Goal: Task Accomplishment & Management: Use online tool/utility

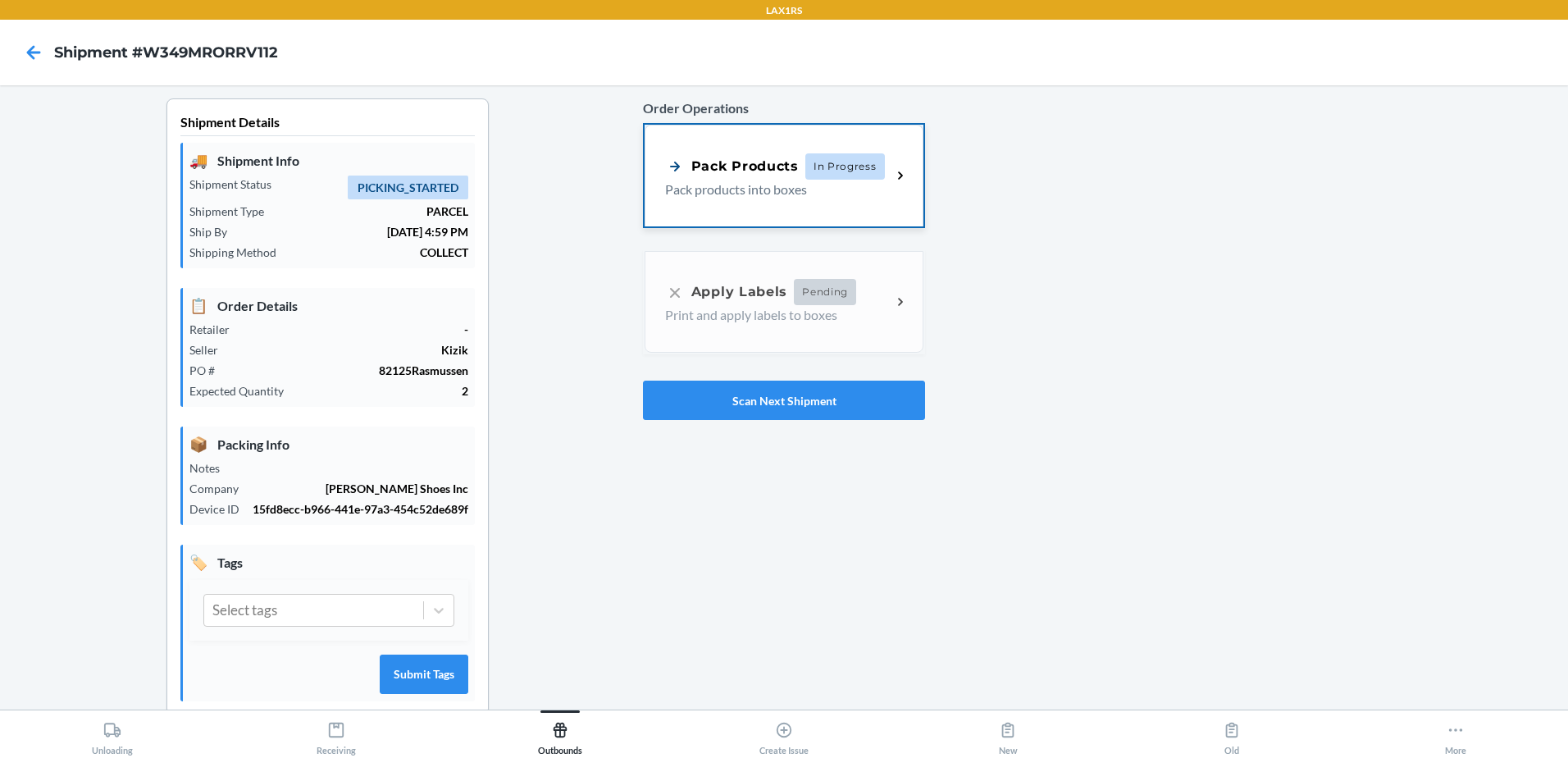
click at [835, 189] on p "Pack products into boxes" at bounding box center [771, 189] width 213 height 19
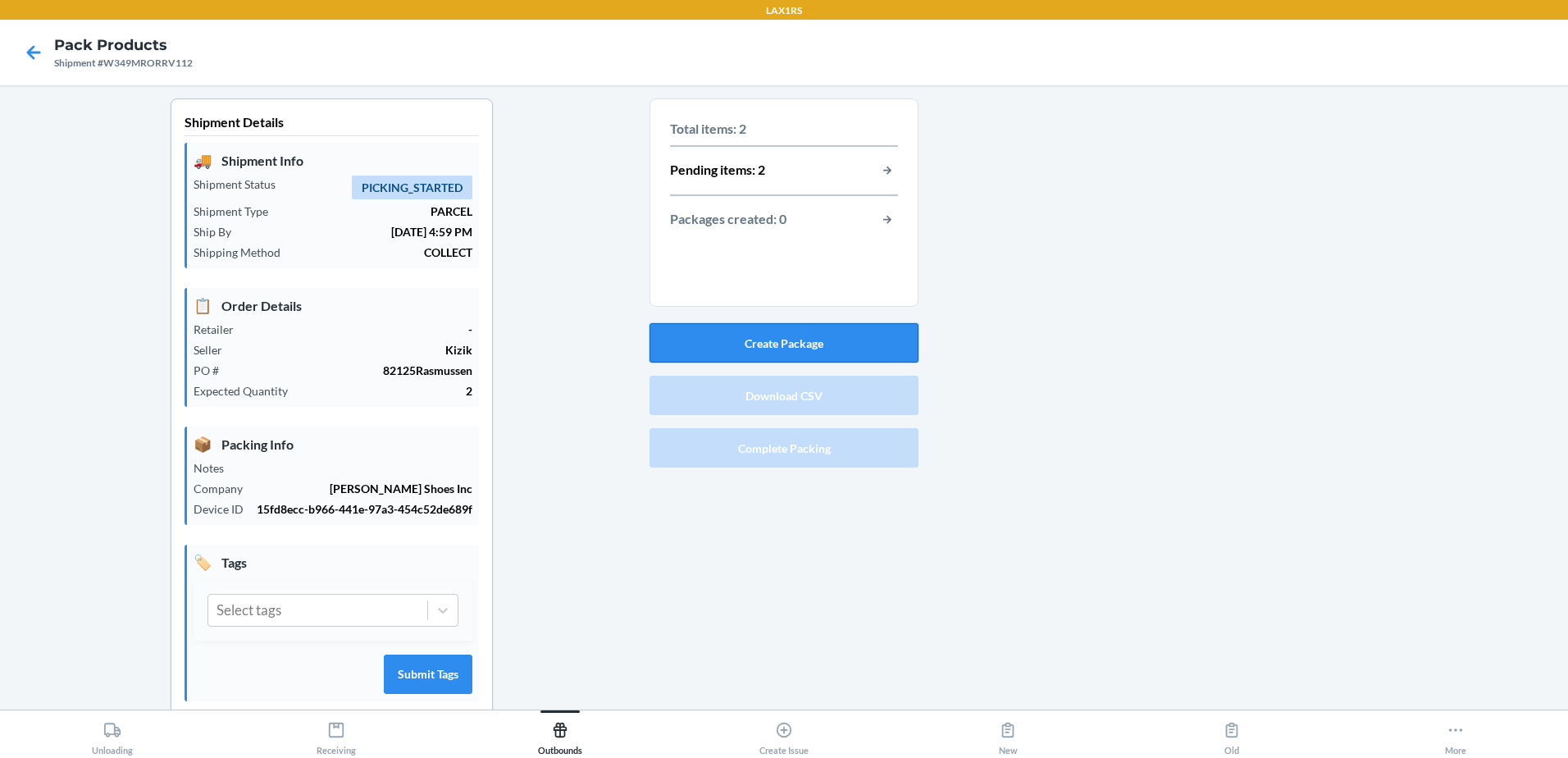
click at [753, 340] on button "Create Package" at bounding box center [784, 343] width 269 height 40
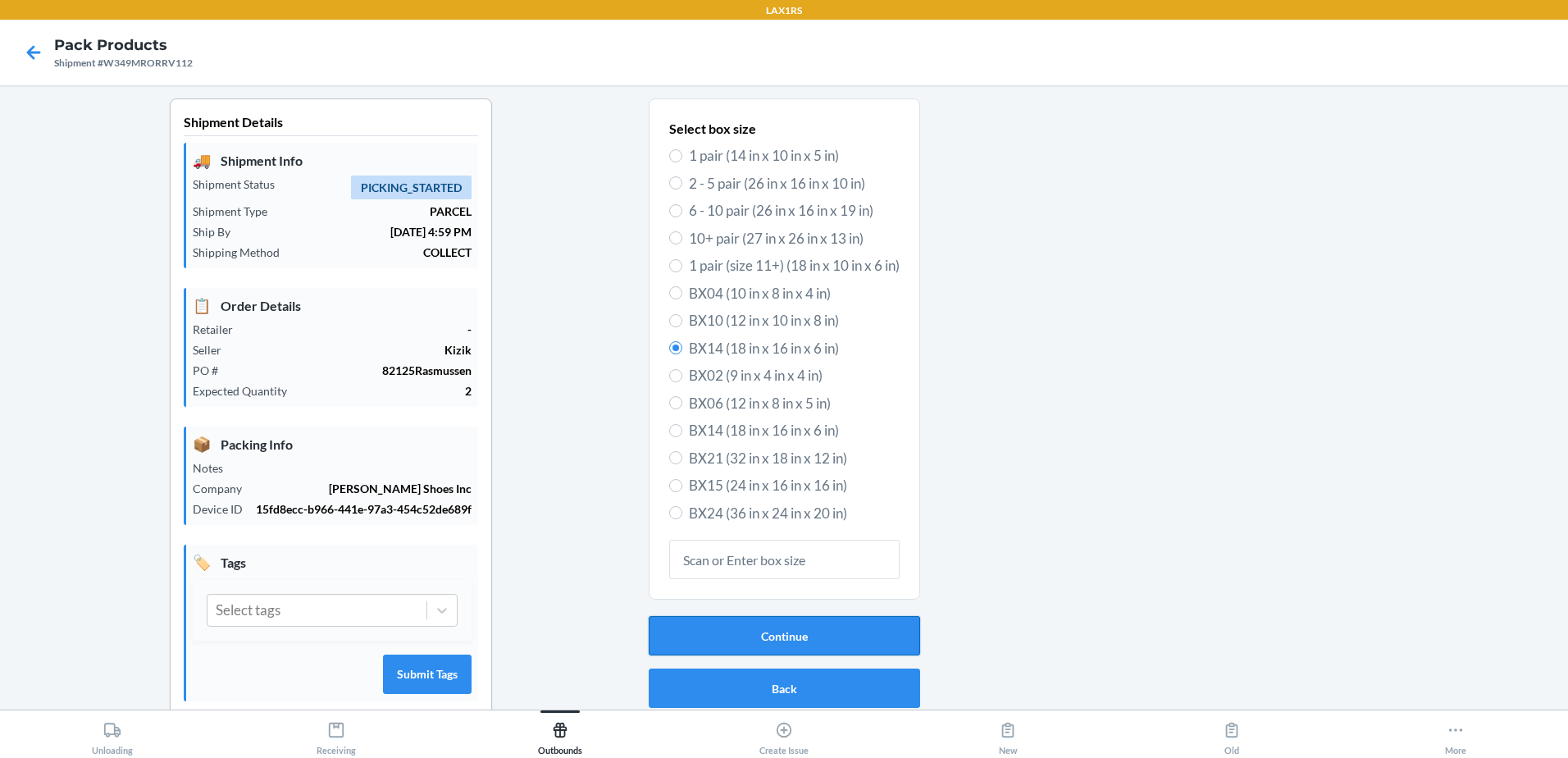
click at [765, 642] on button "Continue" at bounding box center [784, 635] width 271 height 40
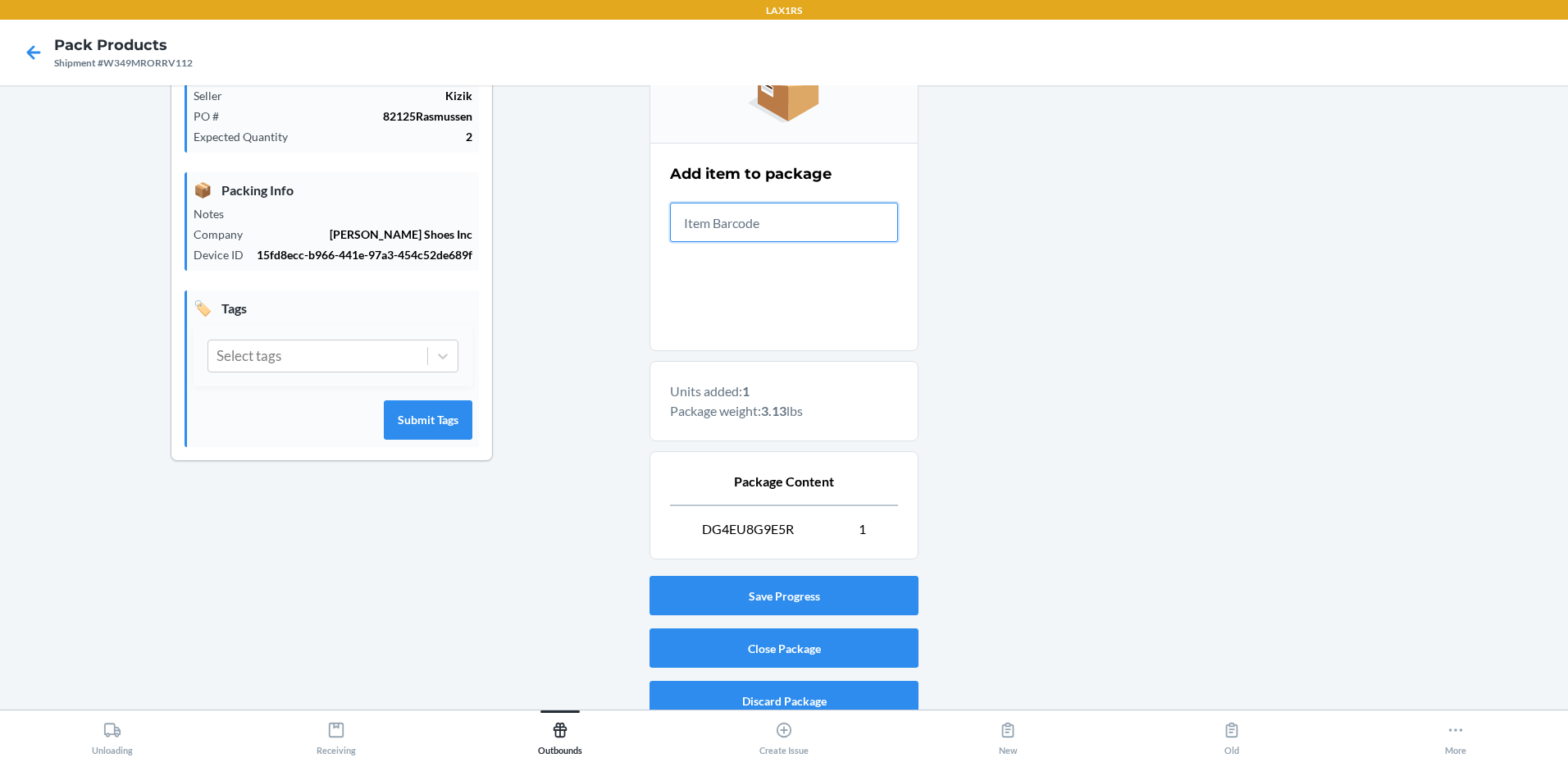
scroll to position [271, 0]
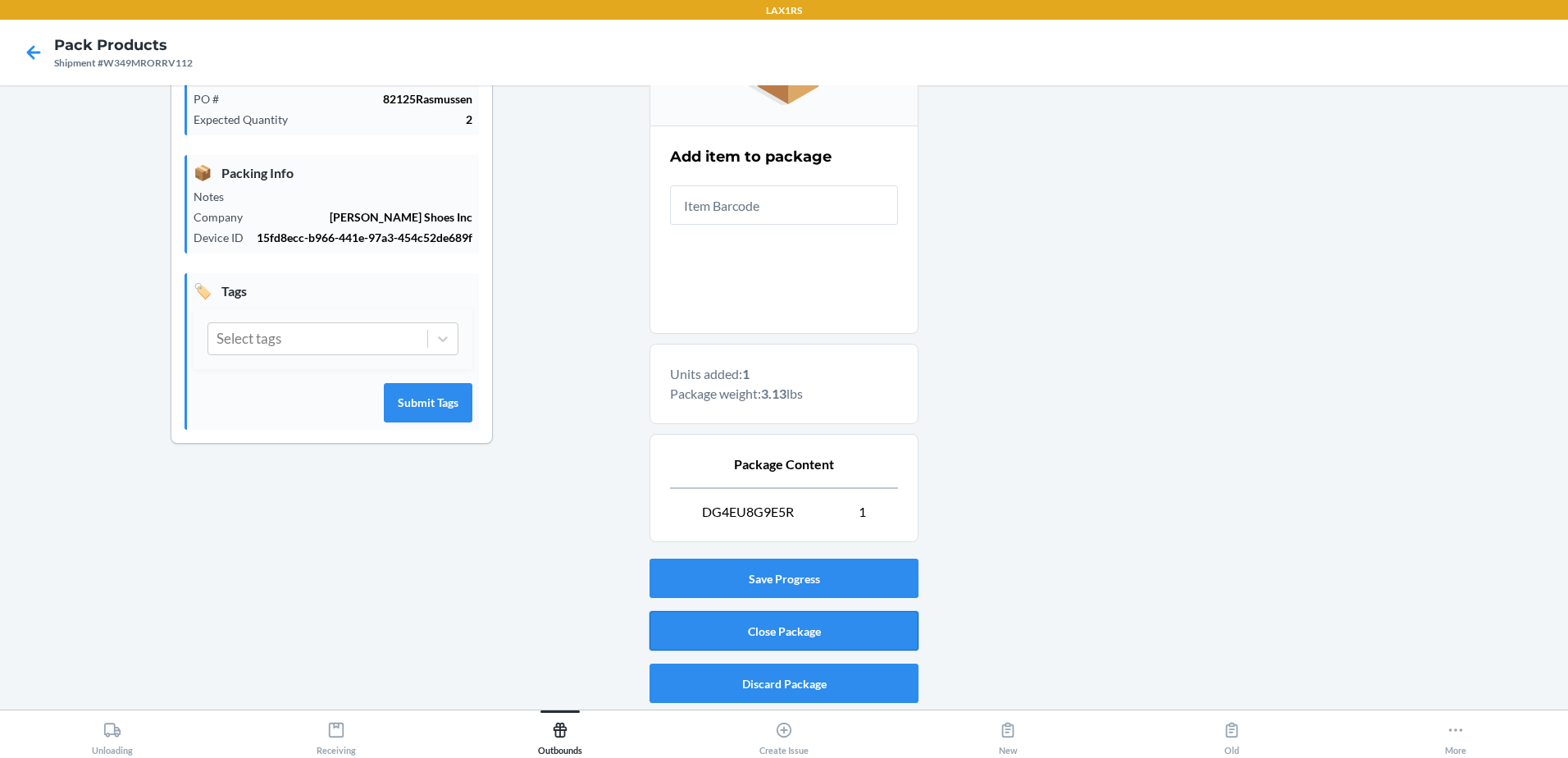
click at [809, 624] on button "Close Package" at bounding box center [784, 631] width 269 height 40
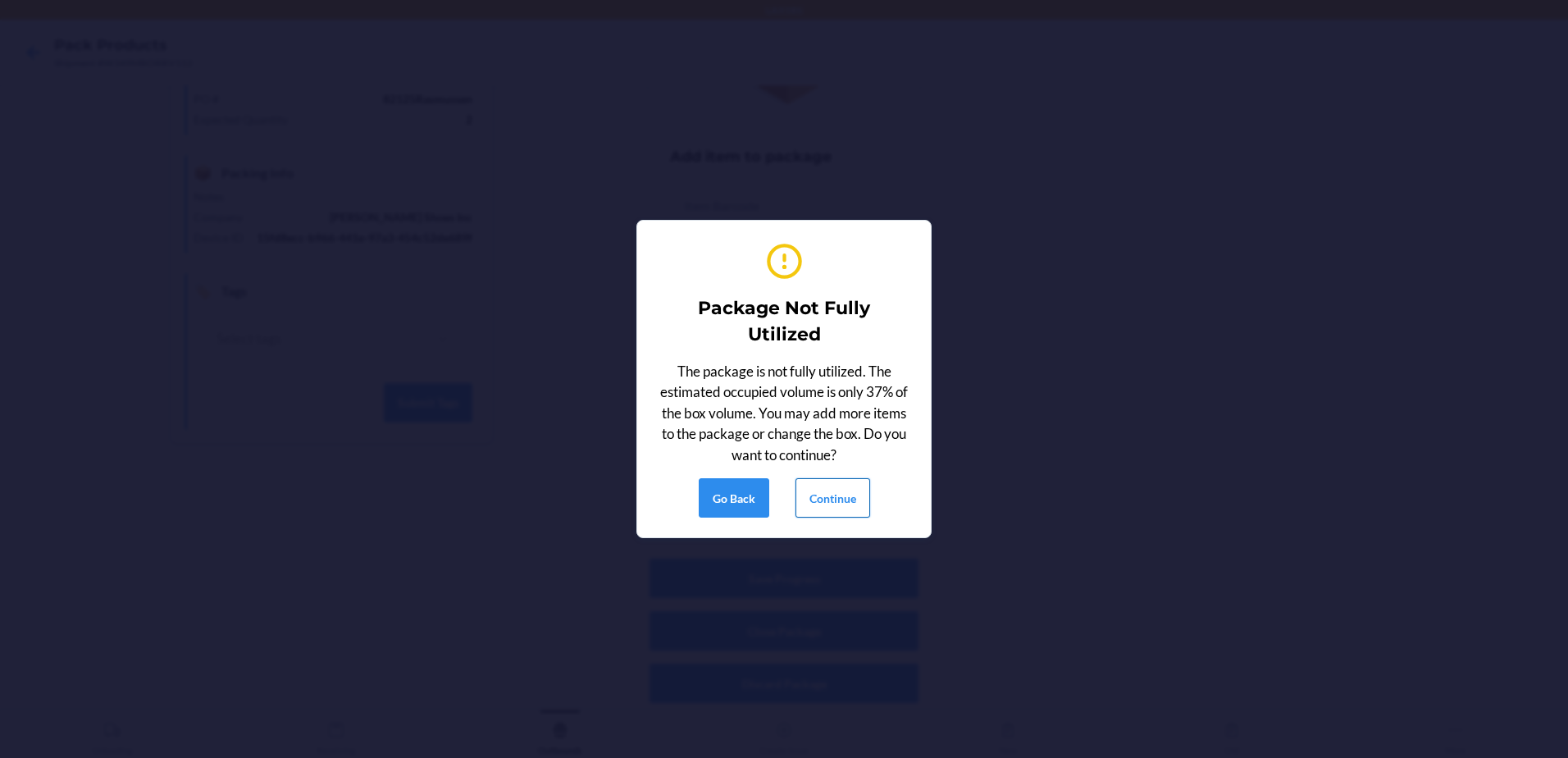
click at [823, 496] on button "Continue" at bounding box center [833, 497] width 75 height 40
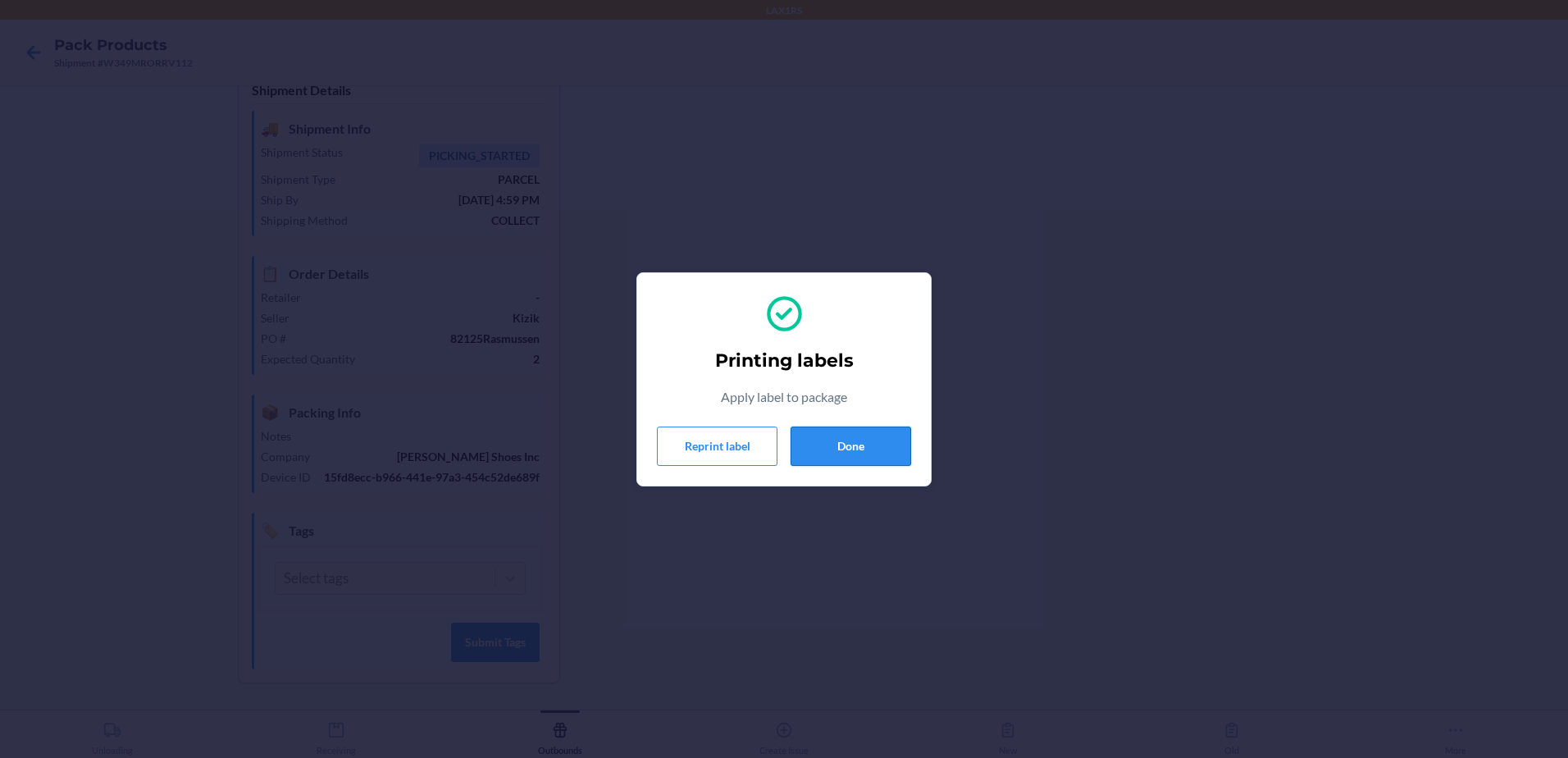
click at [862, 457] on button "Done" at bounding box center [850, 446] width 120 height 40
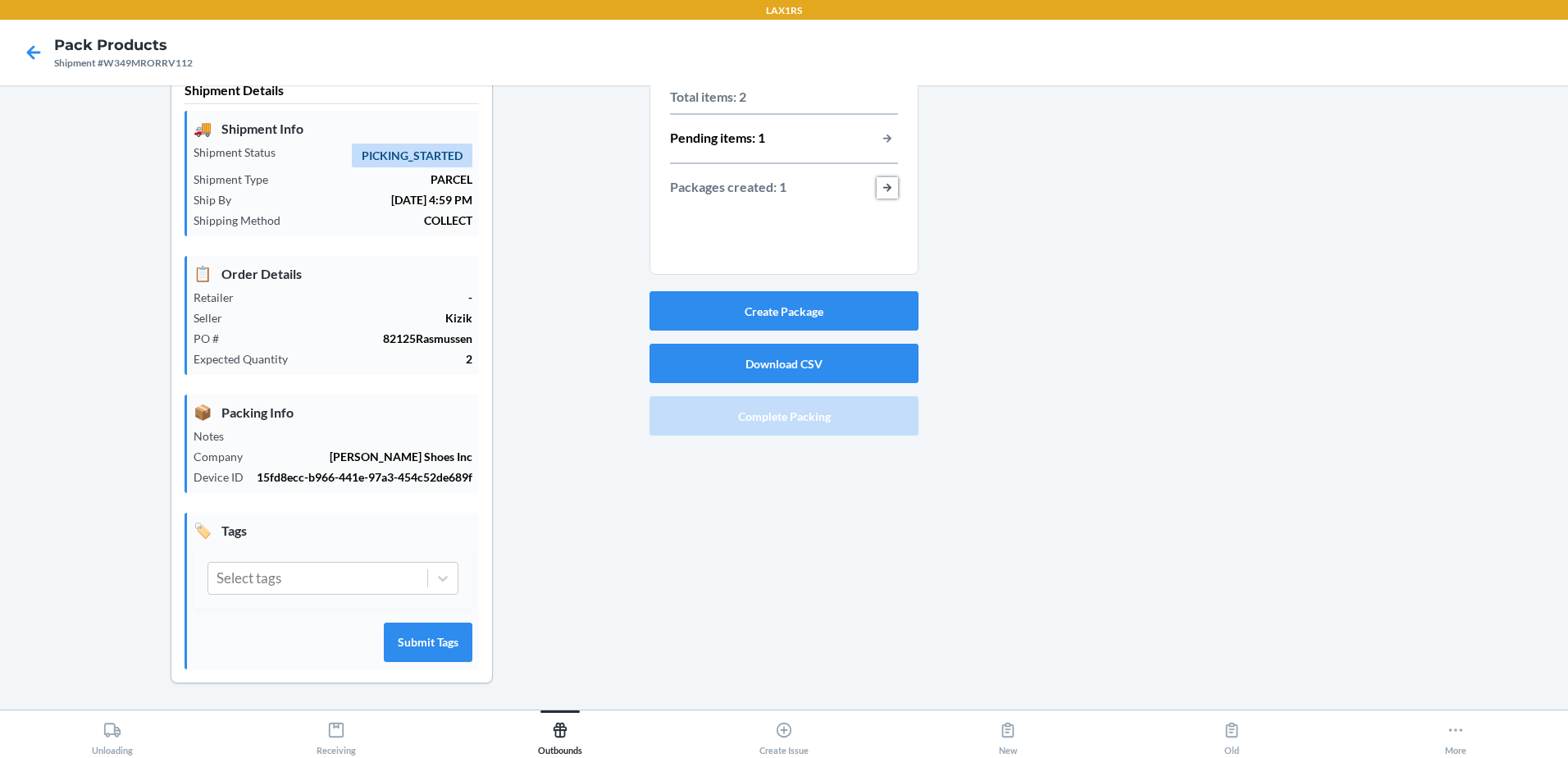
click at [878, 186] on button "button-view-packages-created" at bounding box center [887, 188] width 21 height 21
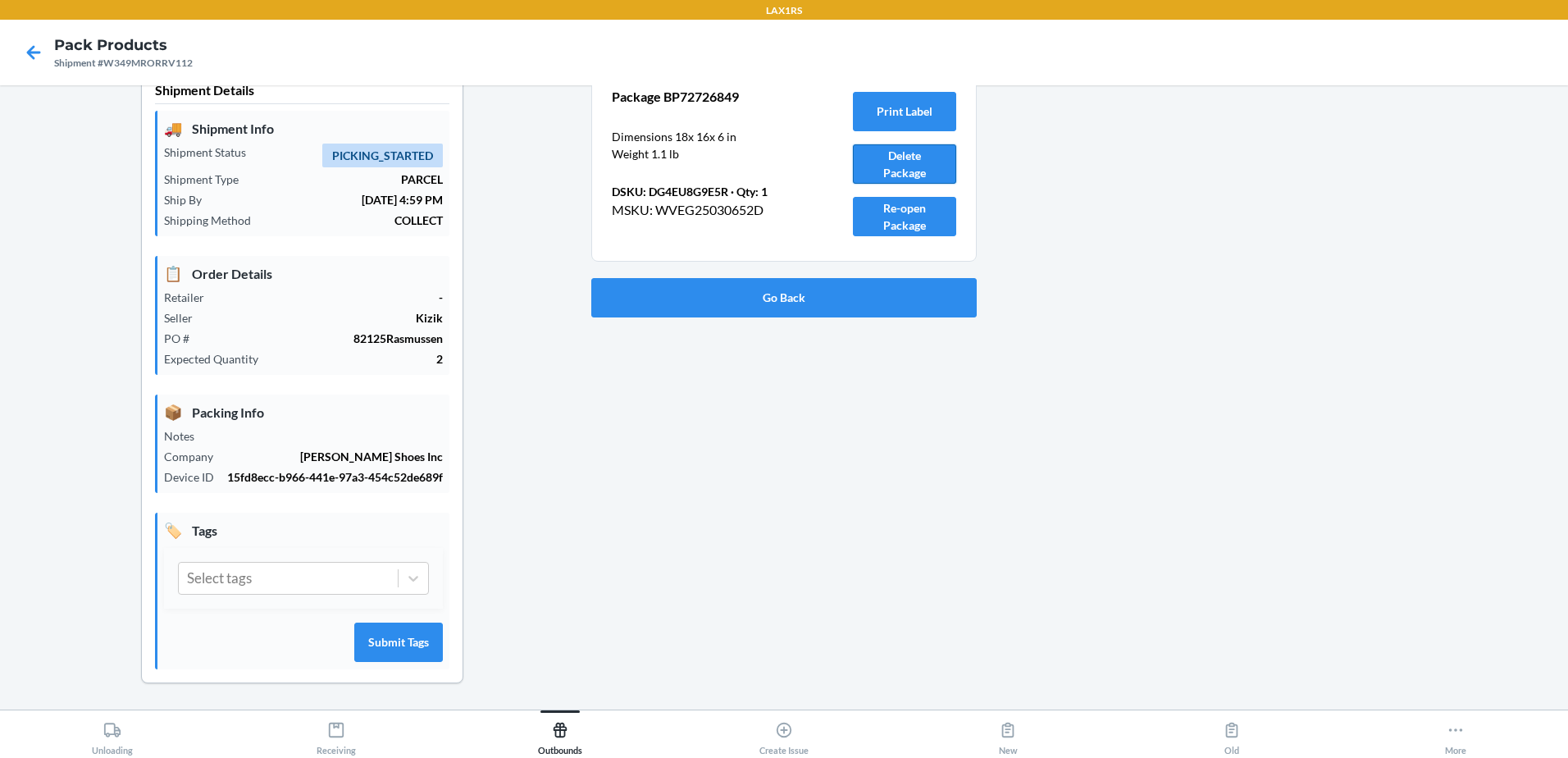
click at [883, 177] on button "Delete Package" at bounding box center [905, 163] width 104 height 40
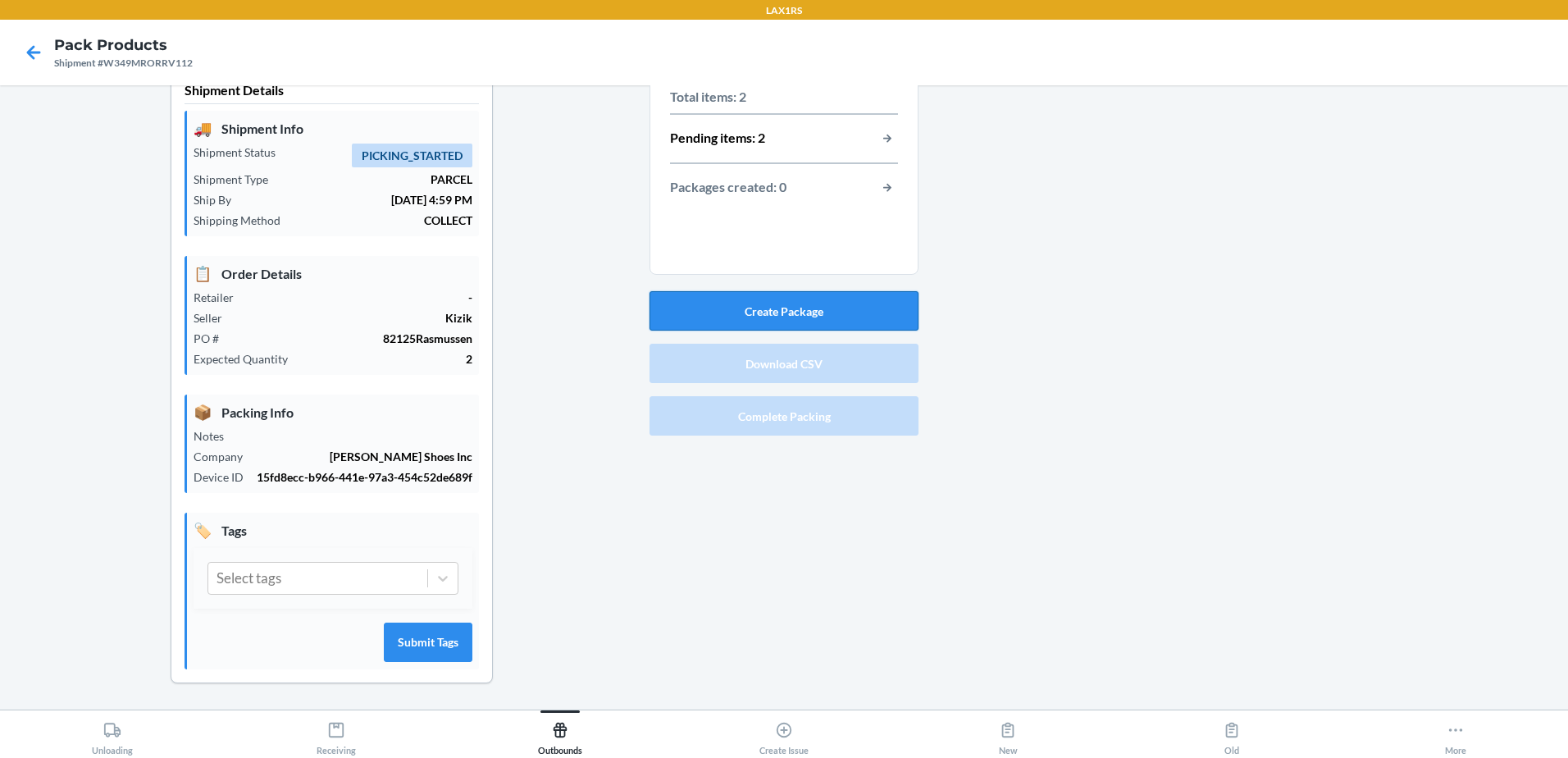
click at [748, 308] on button "Create Package" at bounding box center [784, 310] width 269 height 40
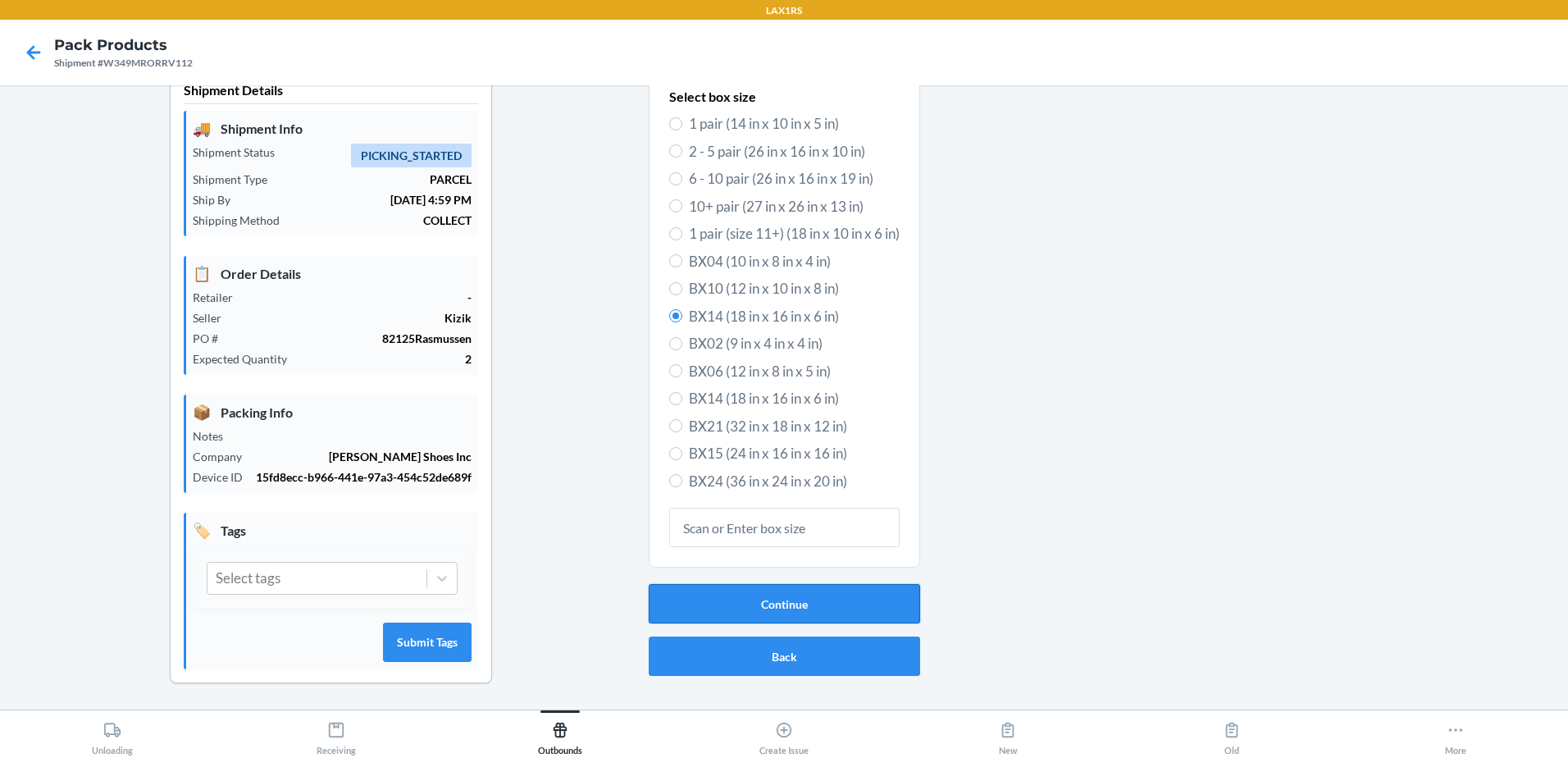
click at [780, 593] on button "Continue" at bounding box center [784, 603] width 271 height 40
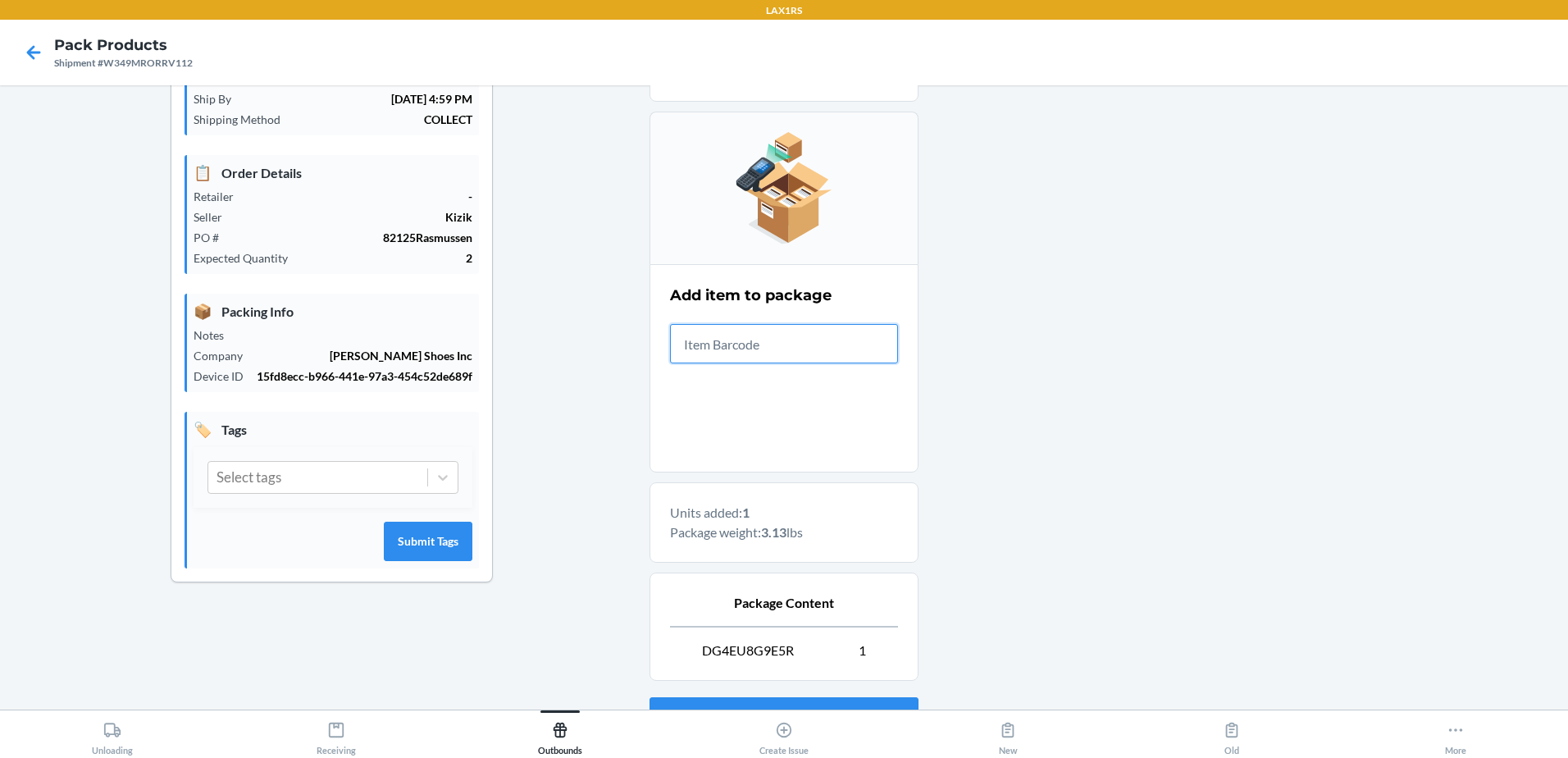
scroll to position [271, 0]
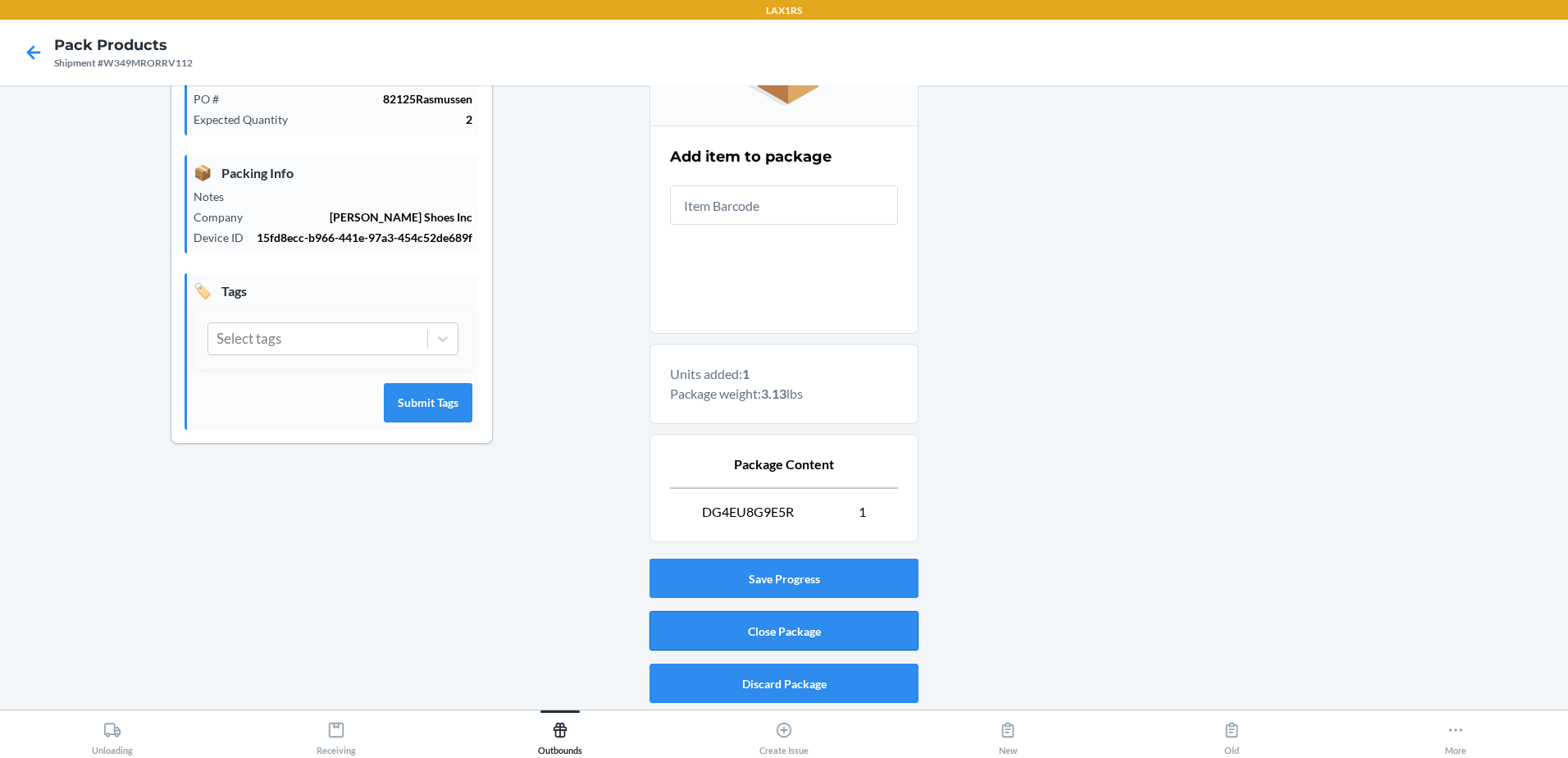
click at [818, 618] on button "Close Package" at bounding box center [784, 631] width 269 height 40
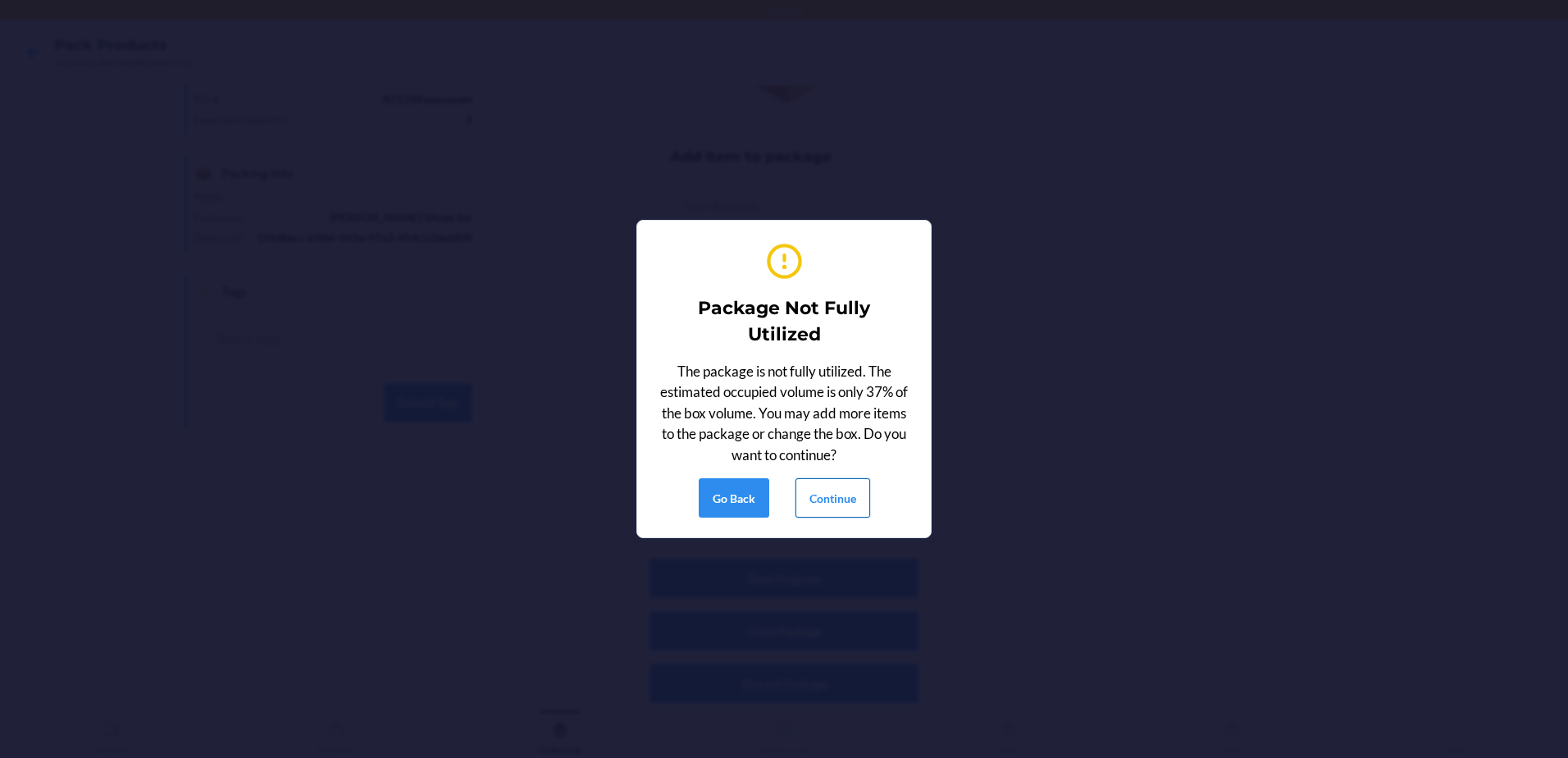
click at [835, 503] on button "Continue" at bounding box center [833, 497] width 75 height 40
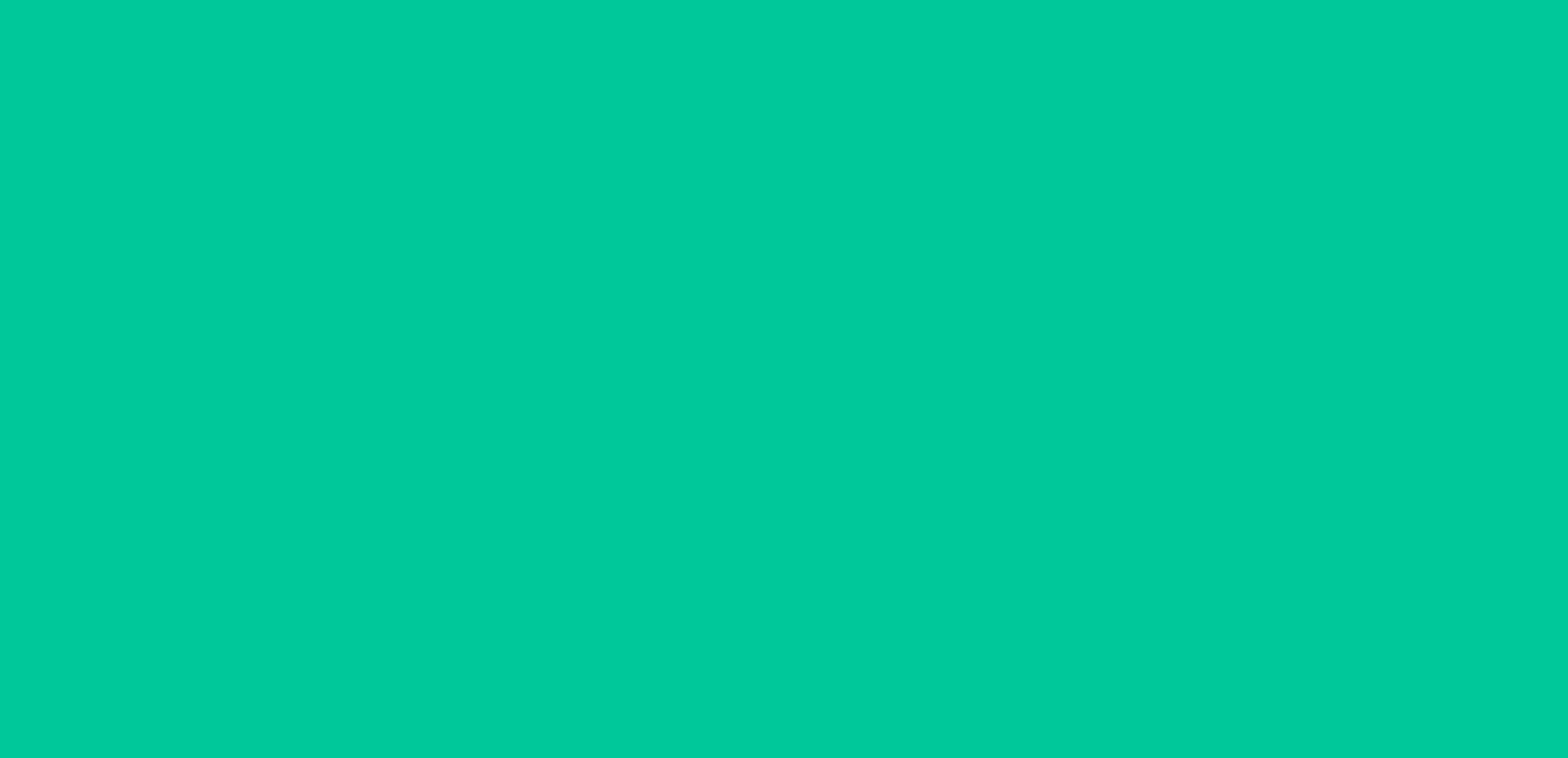
scroll to position [32, 0]
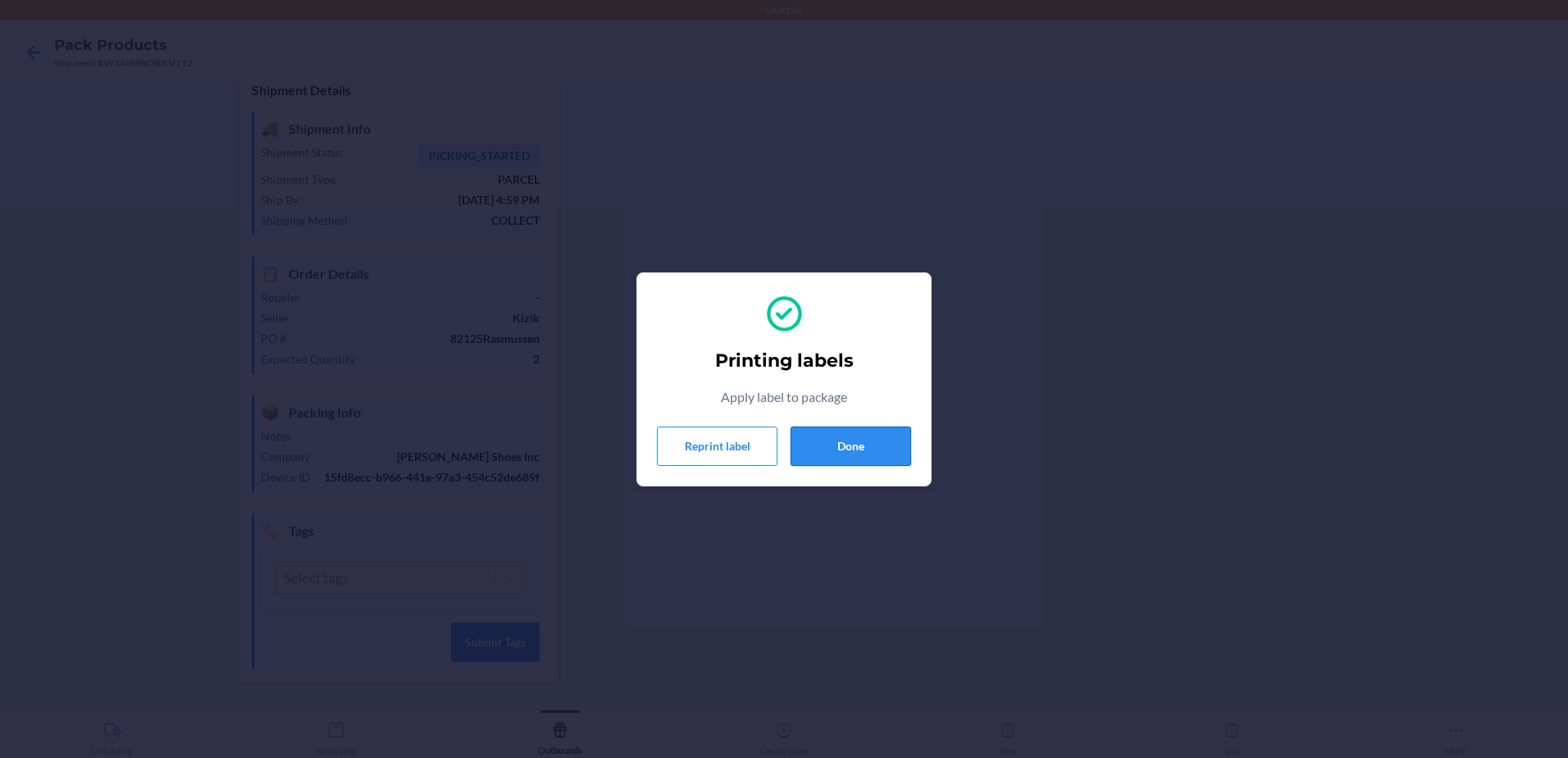
click at [881, 444] on button "Done" at bounding box center [850, 446] width 120 height 40
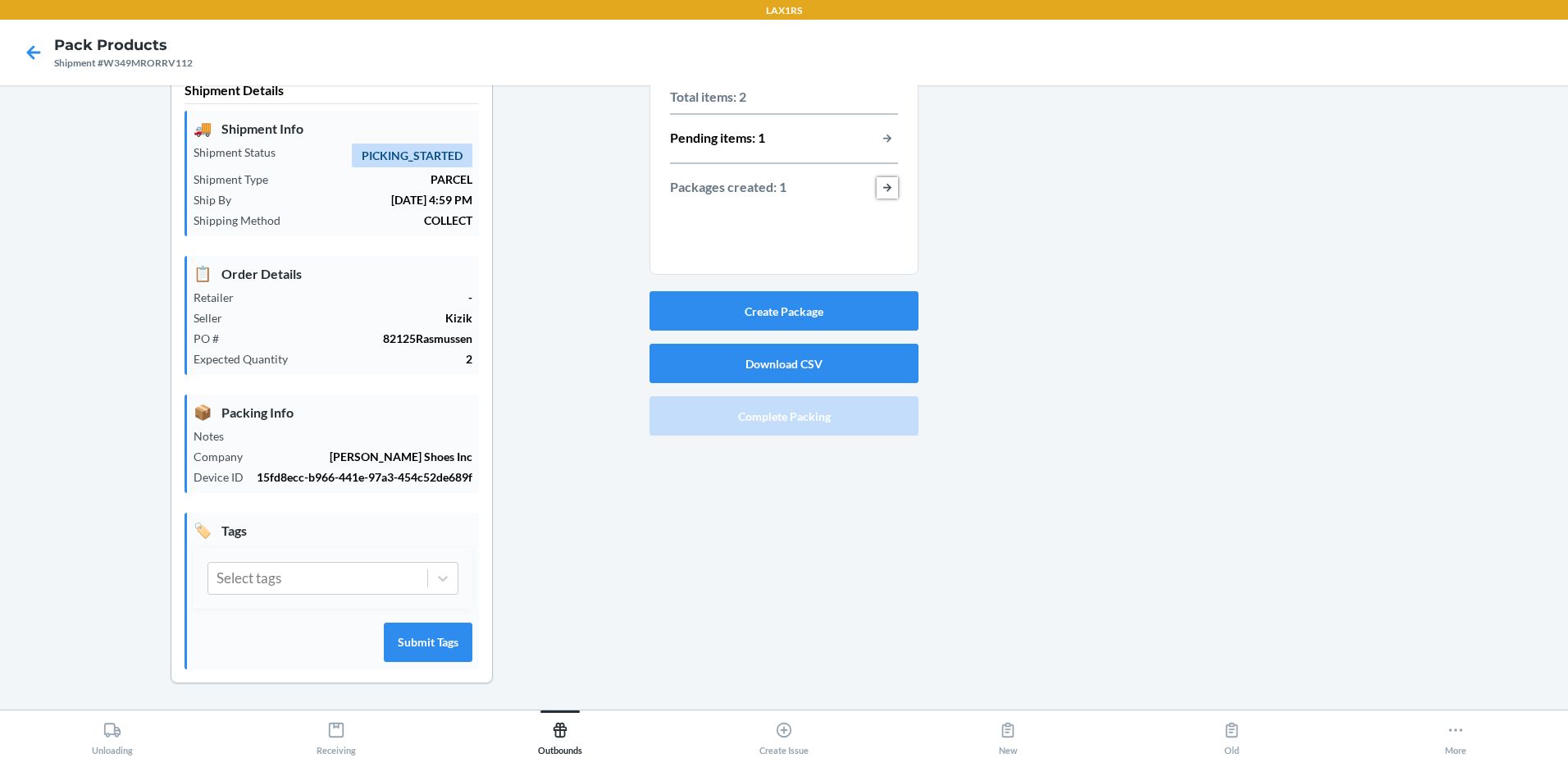
click at [885, 178] on button "button-view-packages-created" at bounding box center [887, 188] width 21 height 21
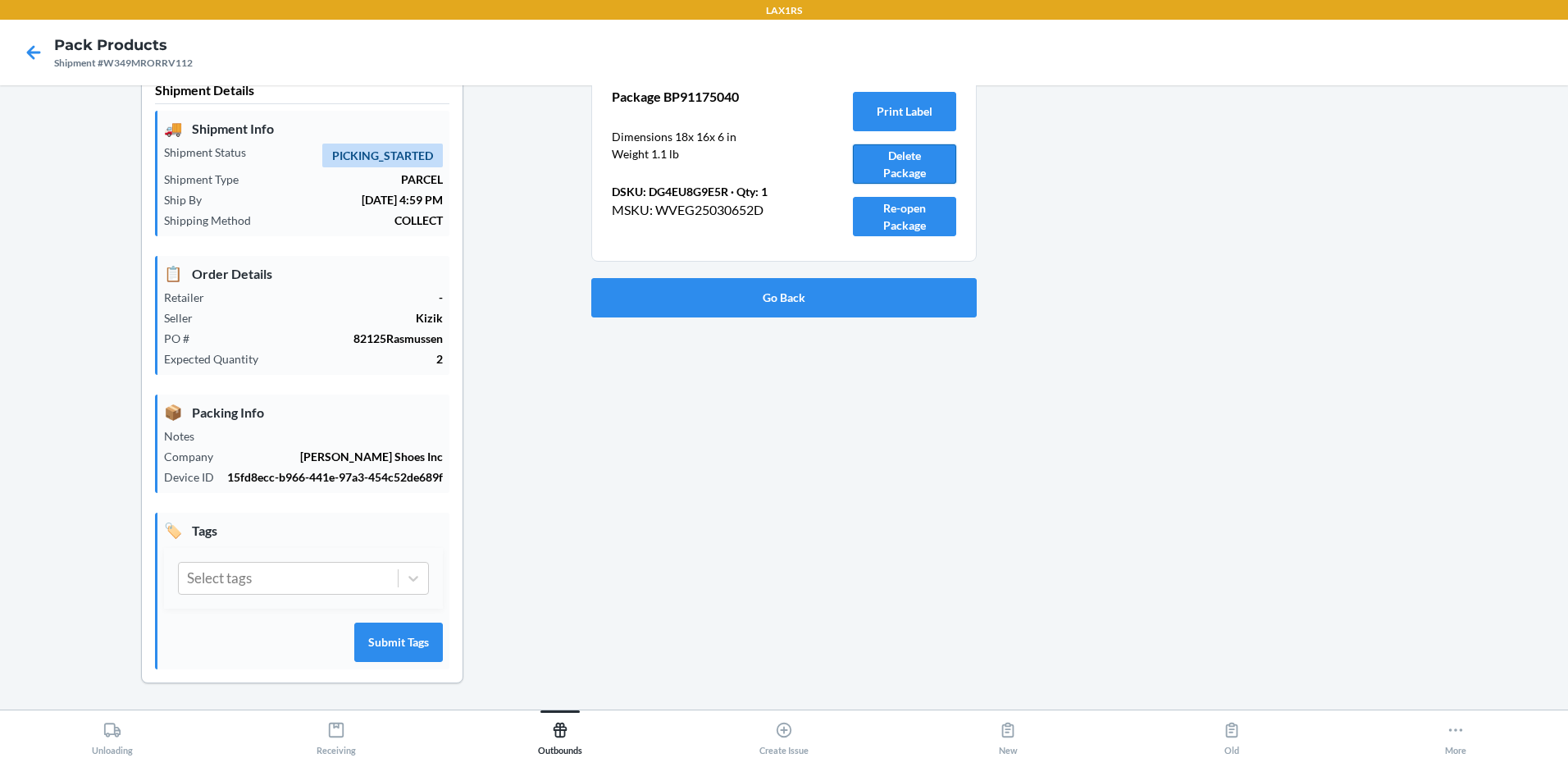
click at [896, 160] on button "Delete Package" at bounding box center [905, 163] width 104 height 40
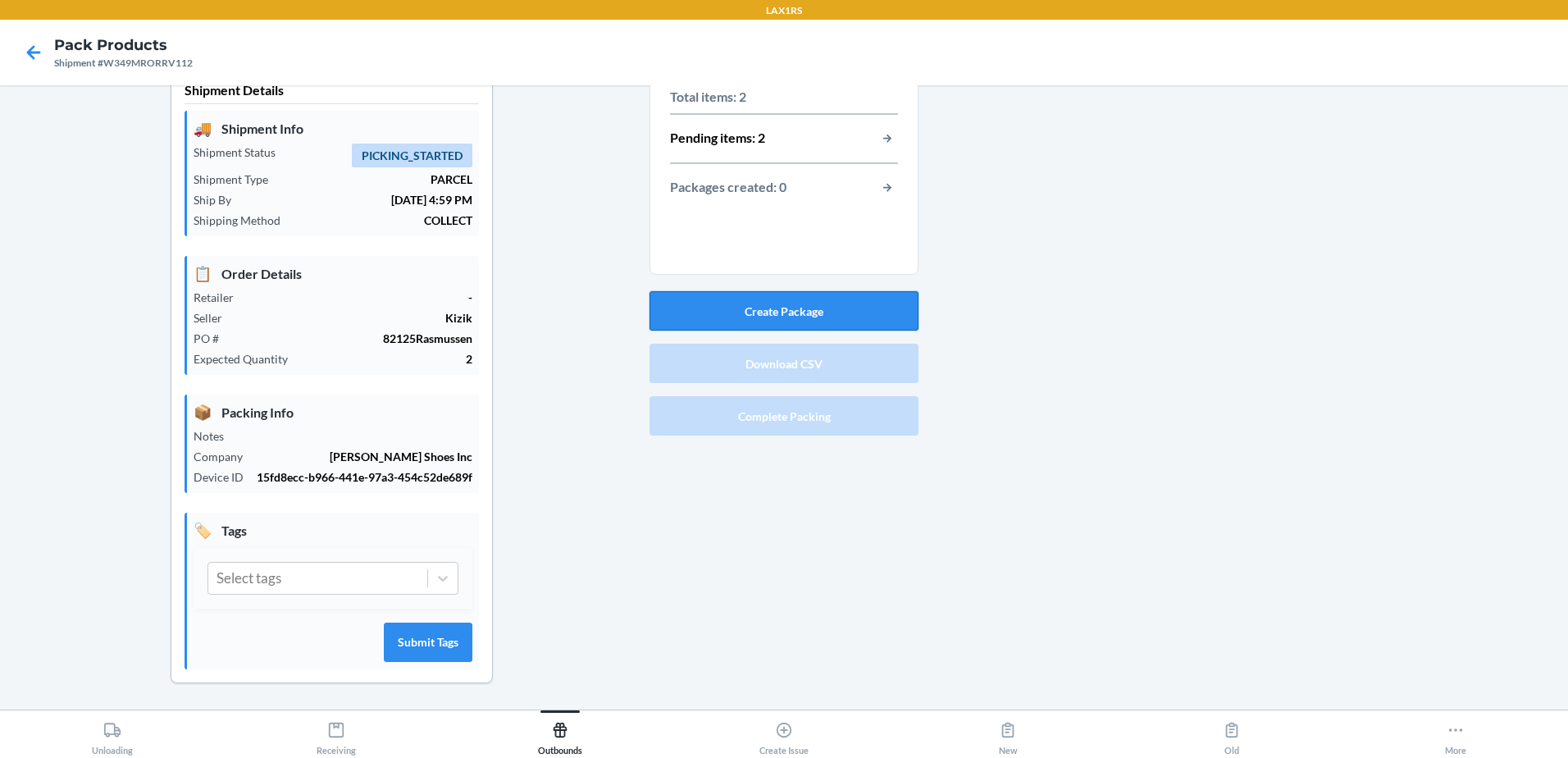
click at [793, 321] on button "Create Package" at bounding box center [784, 310] width 269 height 40
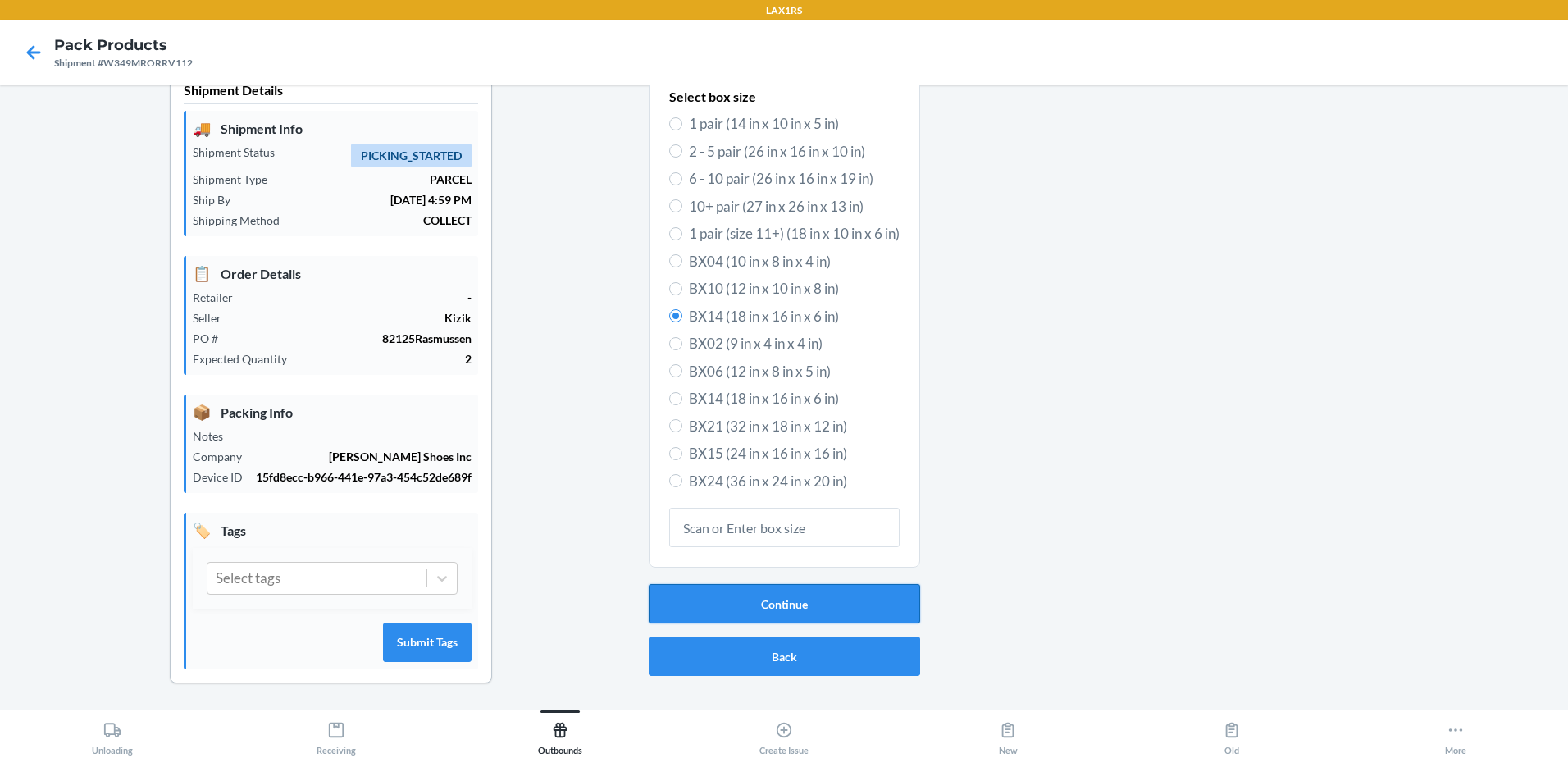
click at [764, 605] on button "Continue" at bounding box center [784, 603] width 271 height 40
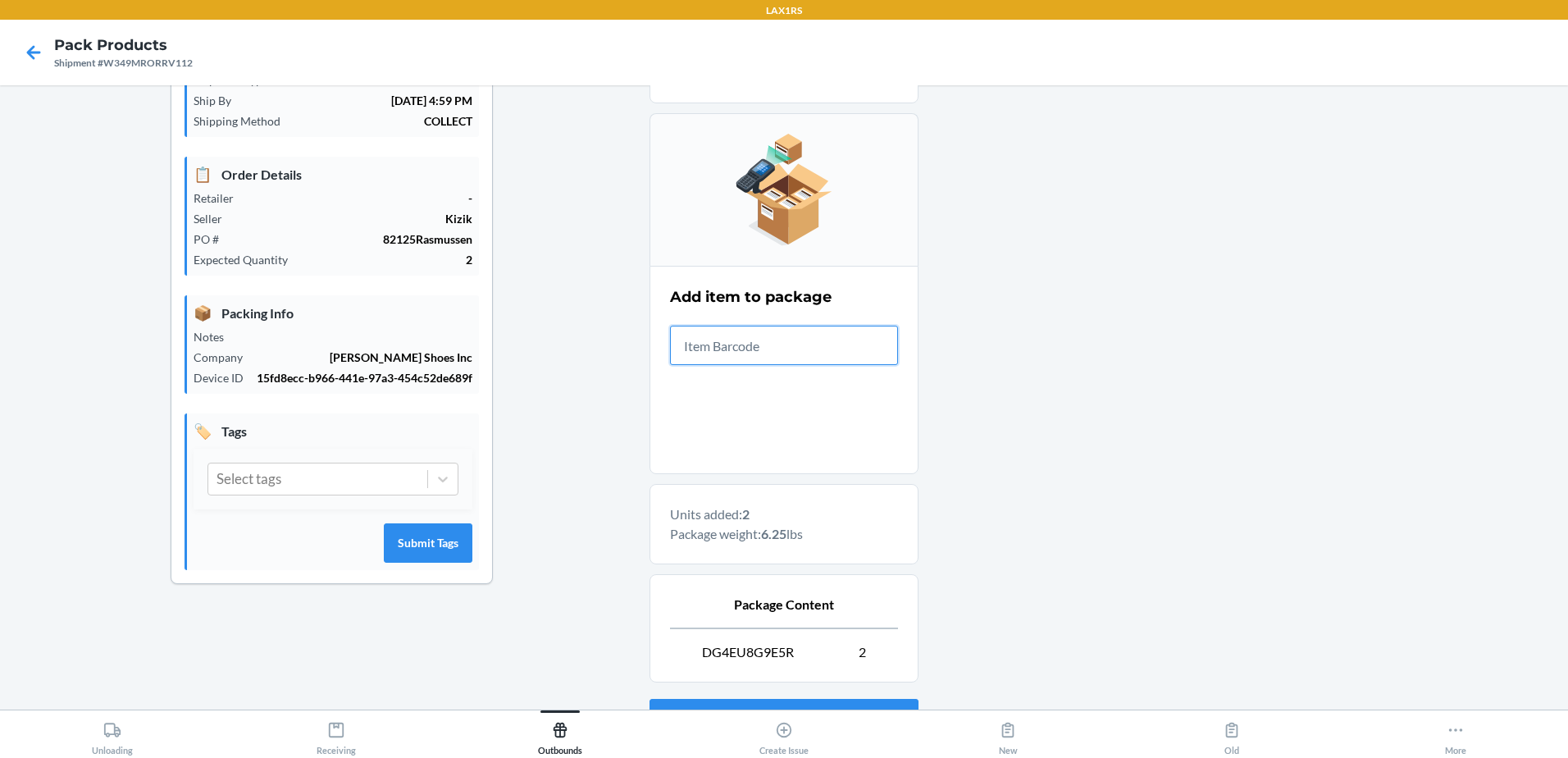
scroll to position [271, 0]
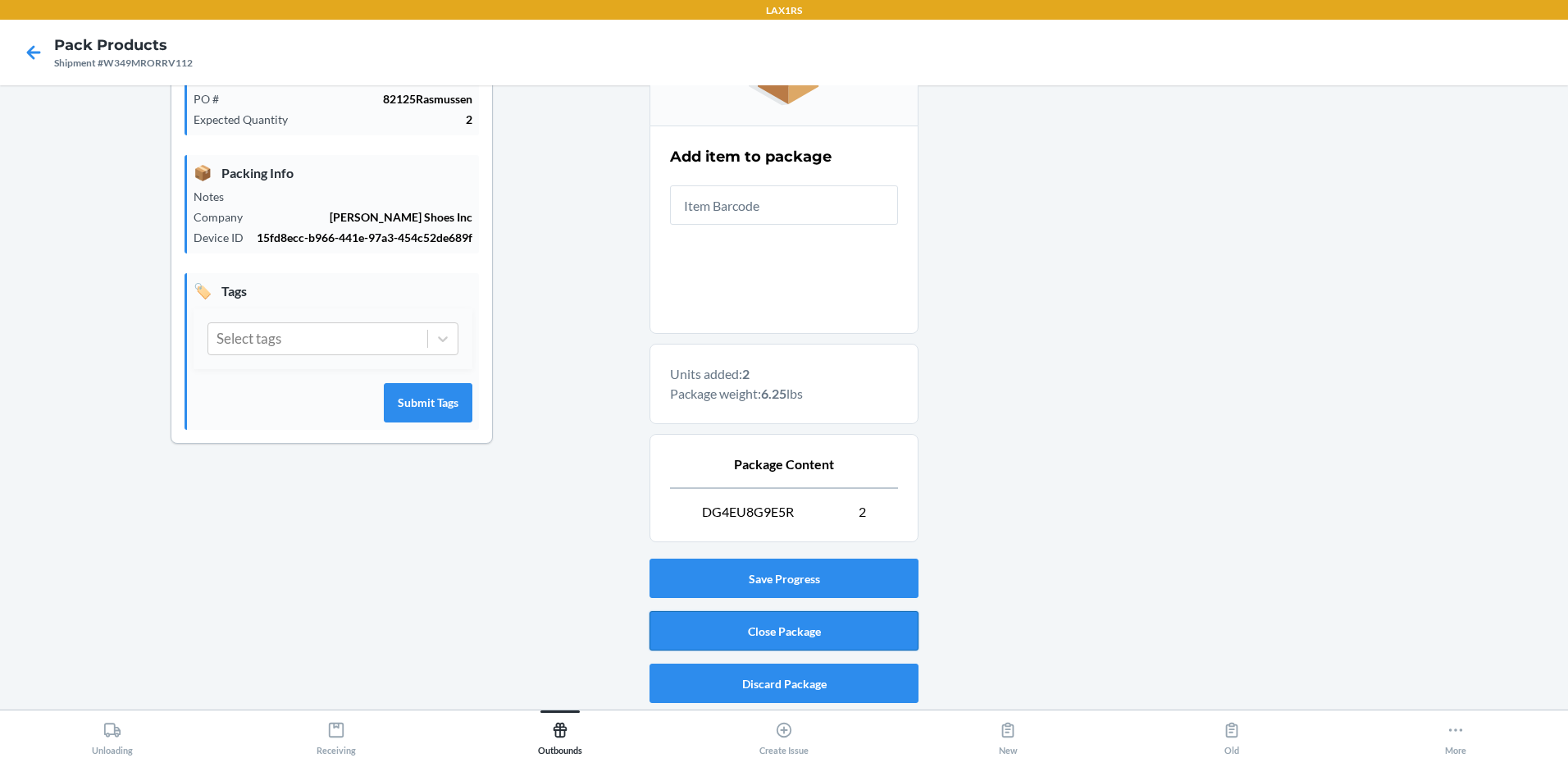
click at [784, 624] on button "Close Package" at bounding box center [784, 631] width 269 height 40
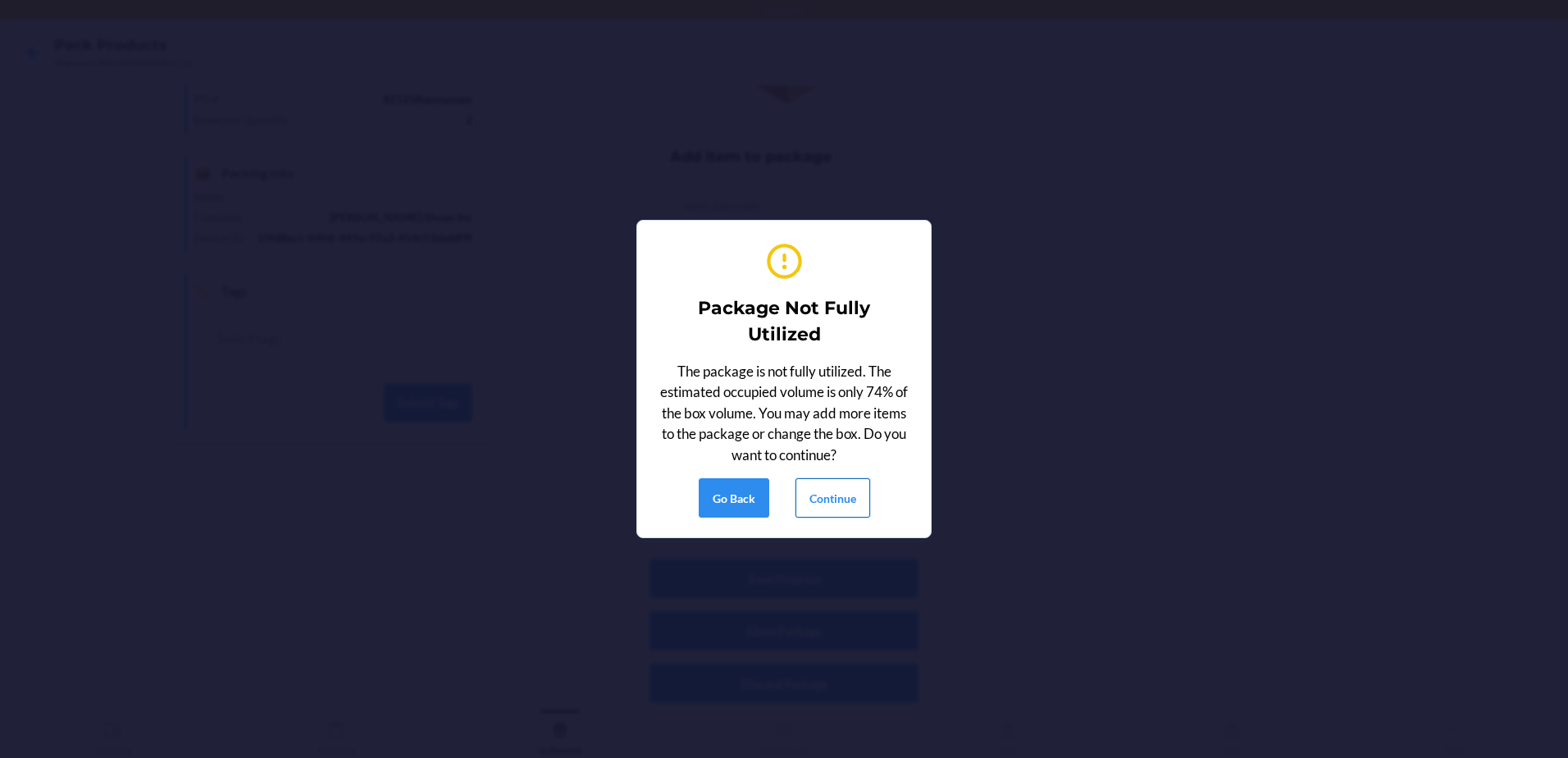
click at [834, 495] on button "Continue" at bounding box center [833, 497] width 75 height 40
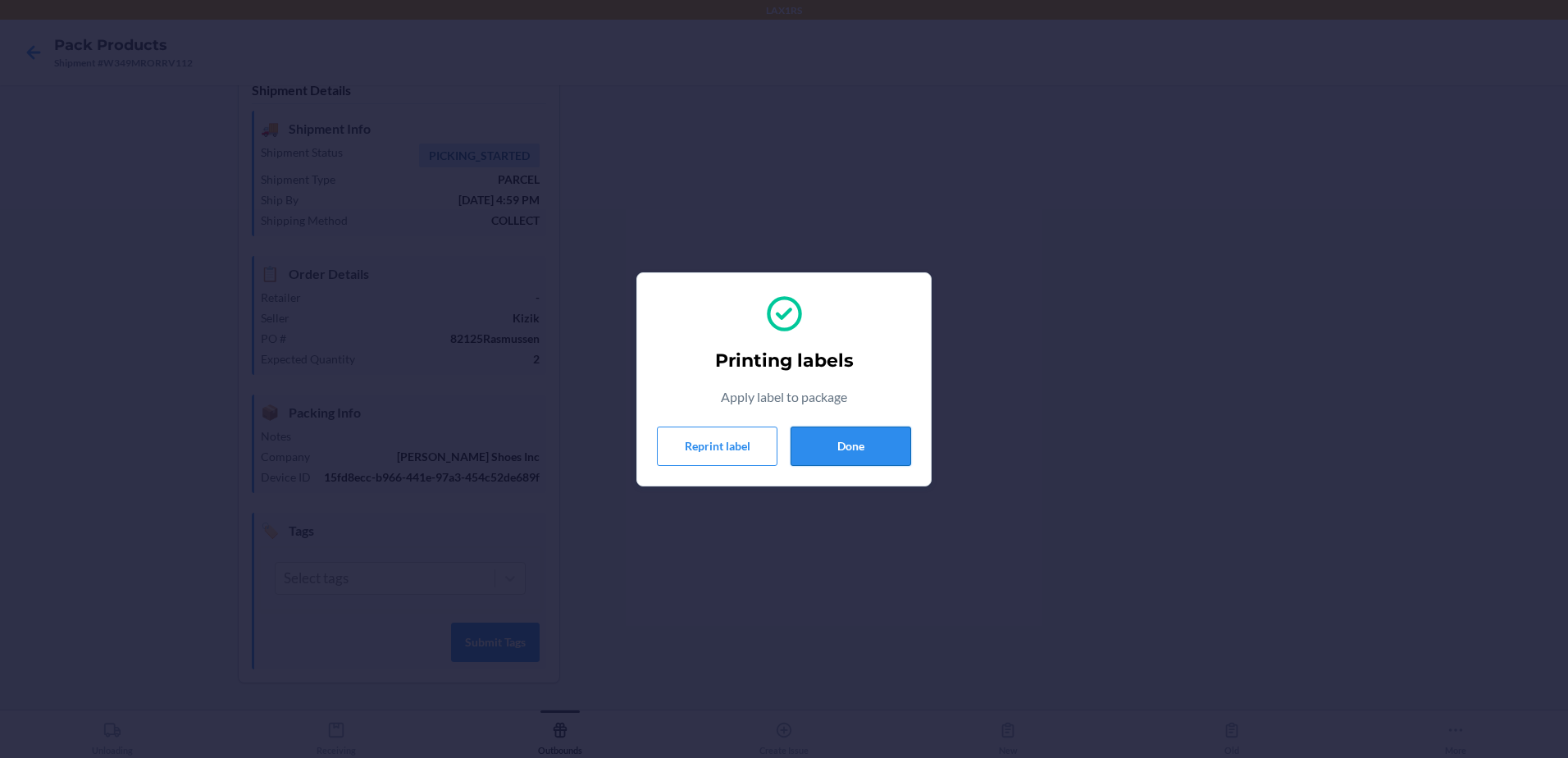
click at [849, 451] on button "Done" at bounding box center [850, 446] width 120 height 40
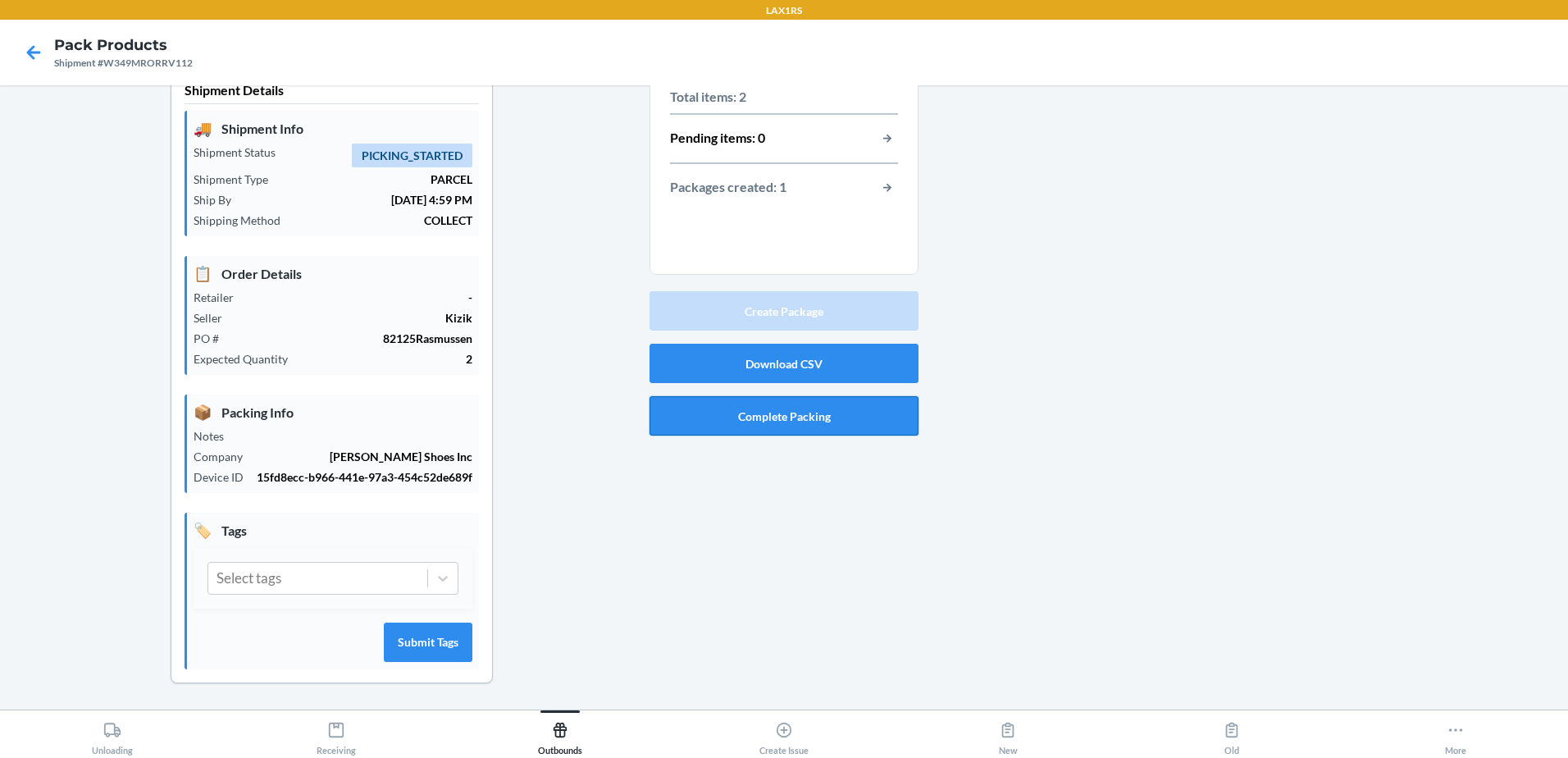
click at [790, 421] on button "Complete Packing" at bounding box center [784, 415] width 269 height 40
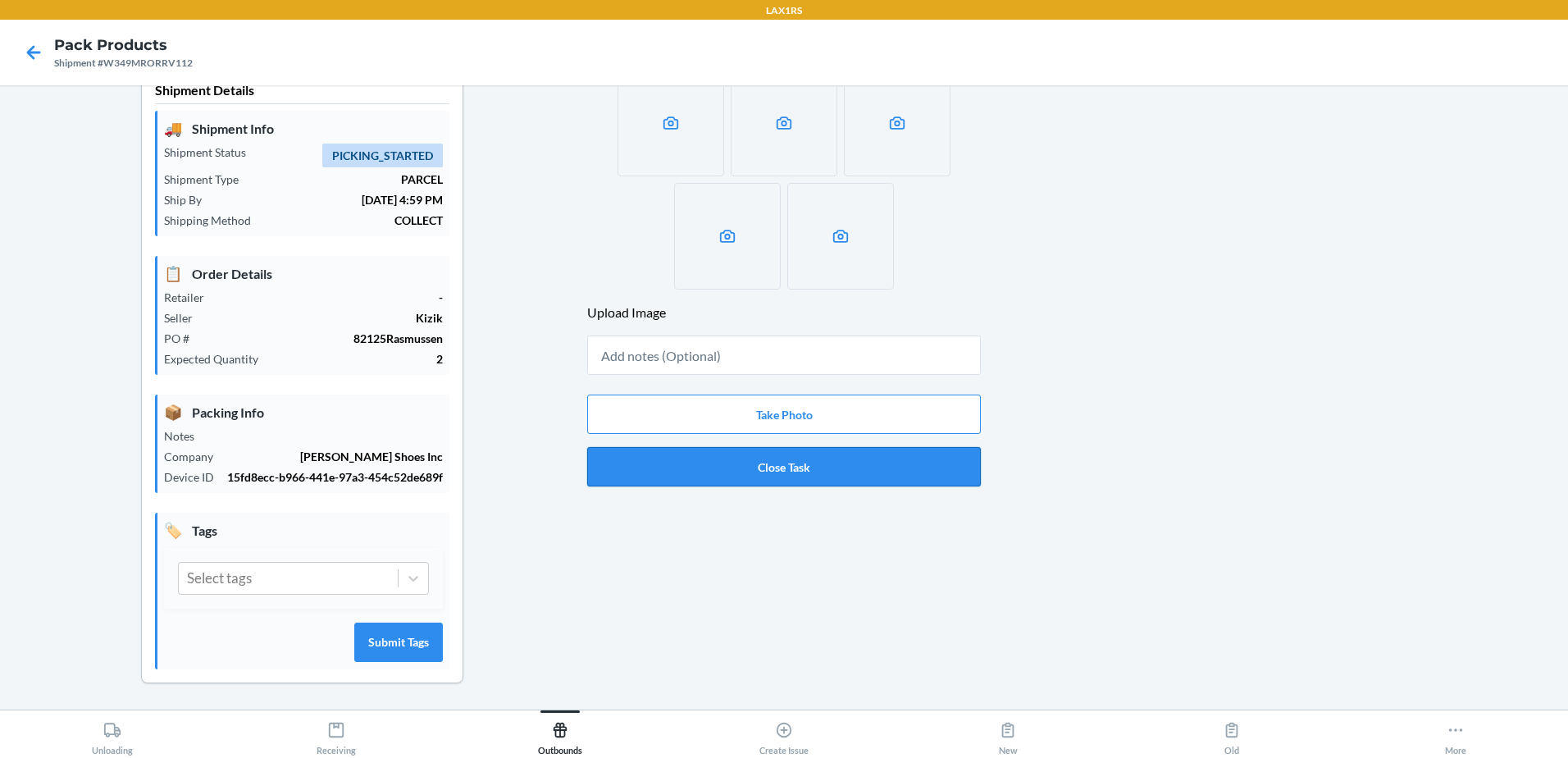
click at [791, 461] on button "Close Task" at bounding box center [784, 466] width 394 height 40
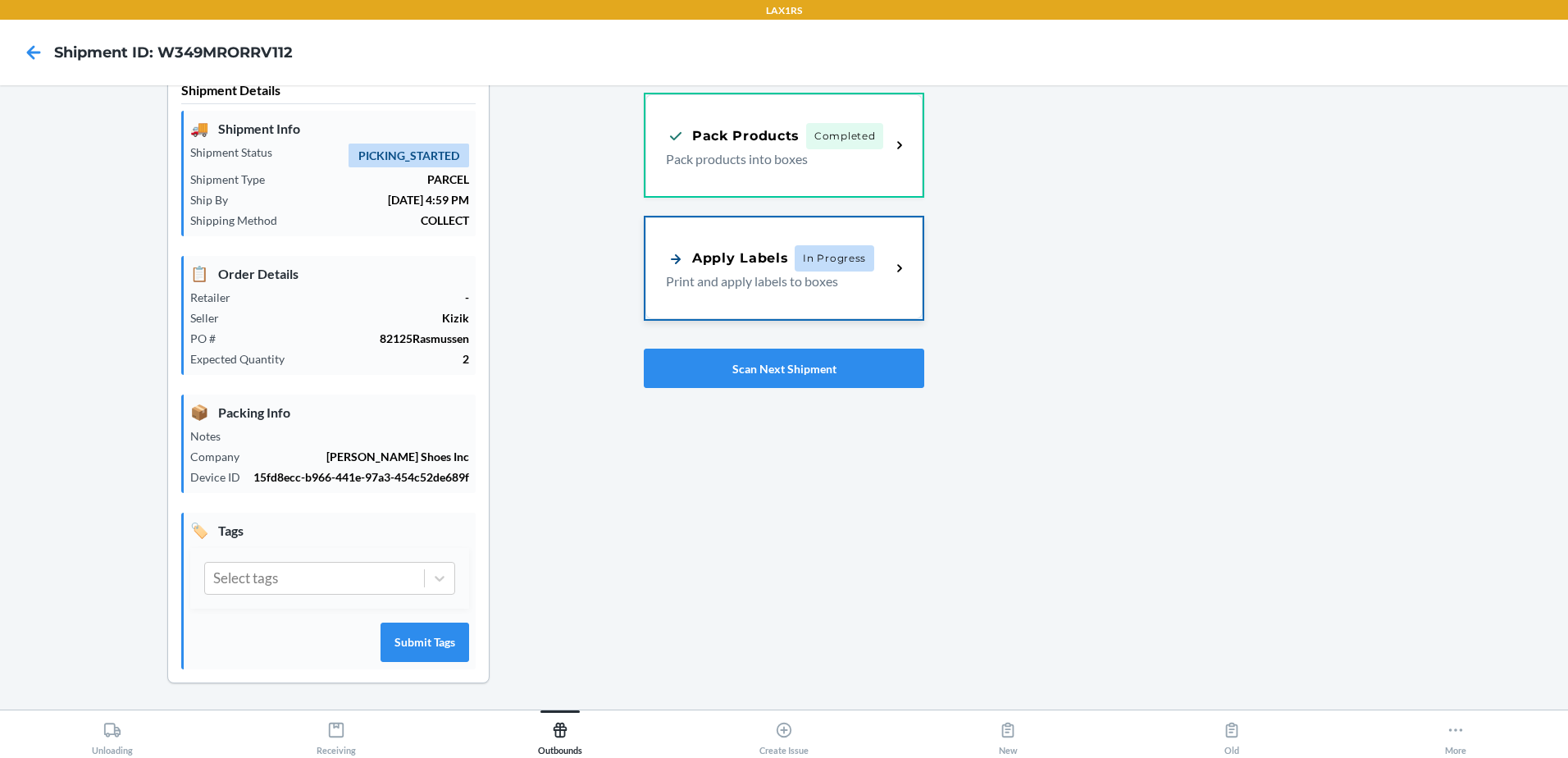
click at [726, 264] on div "Apply Labels" at bounding box center [726, 258] width 122 height 20
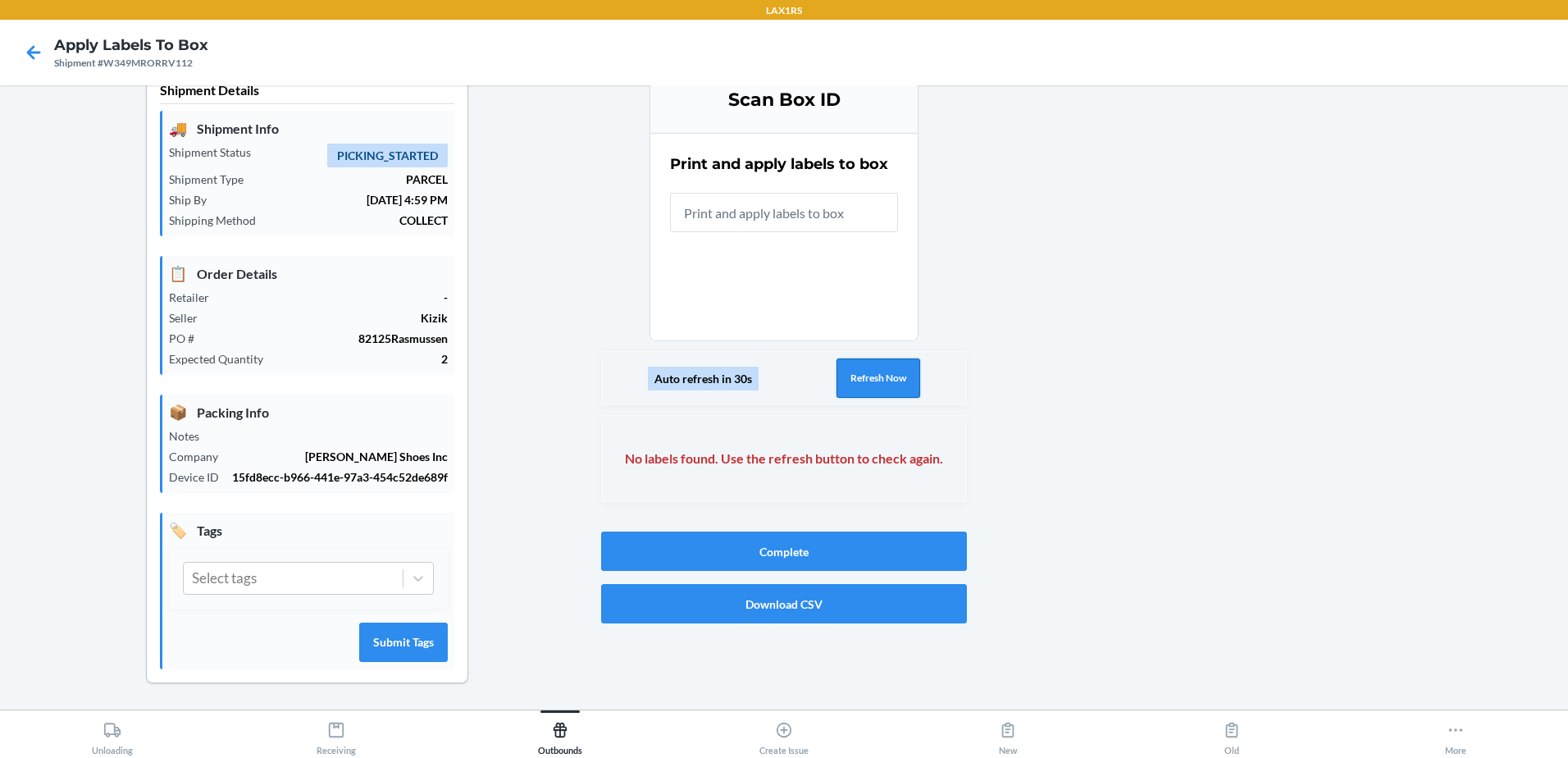
click at [867, 379] on button "Refresh Now" at bounding box center [878, 378] width 83 height 40
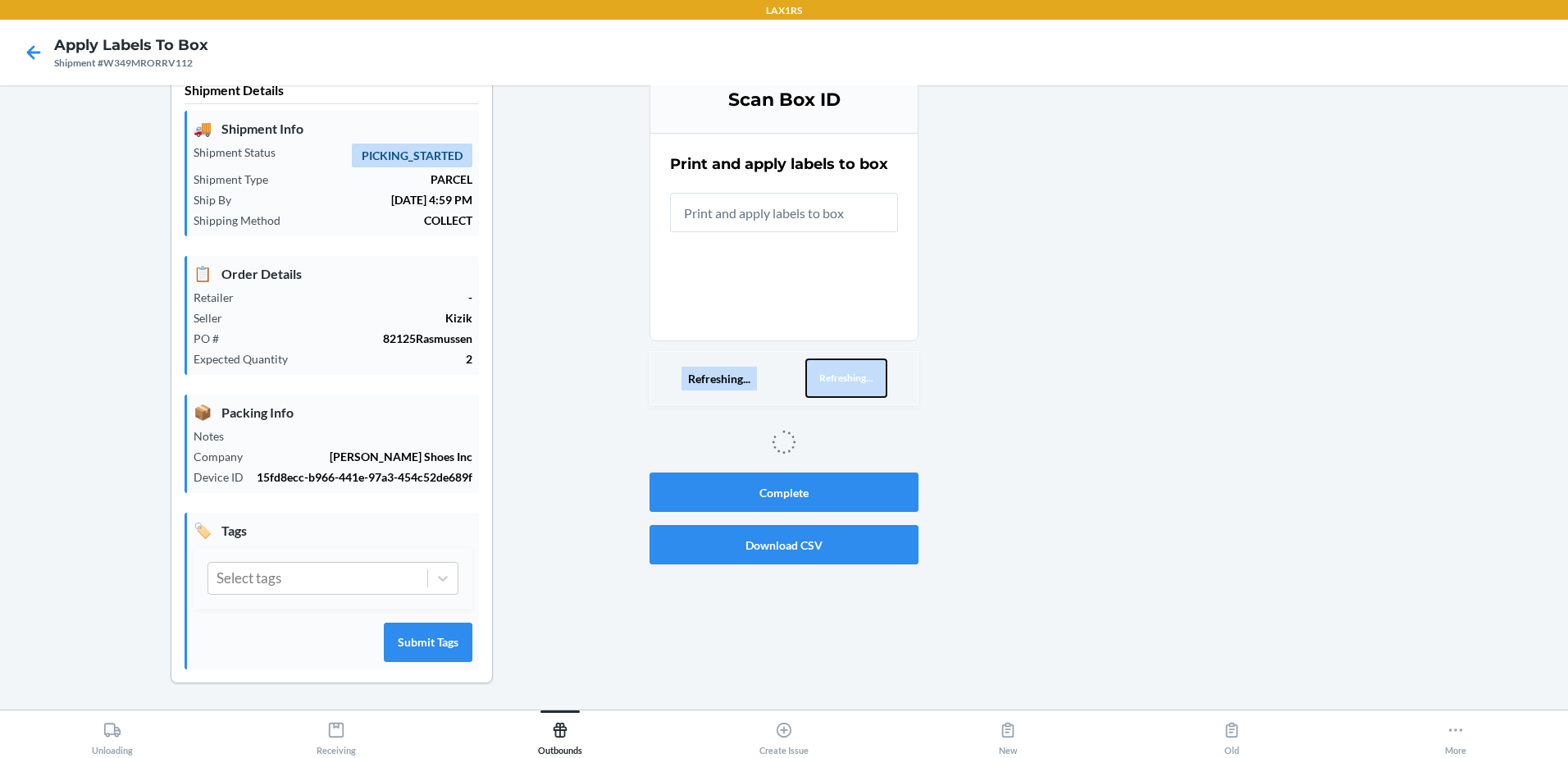
click at [867, 379] on button "Refreshing..." at bounding box center [846, 378] width 82 height 40
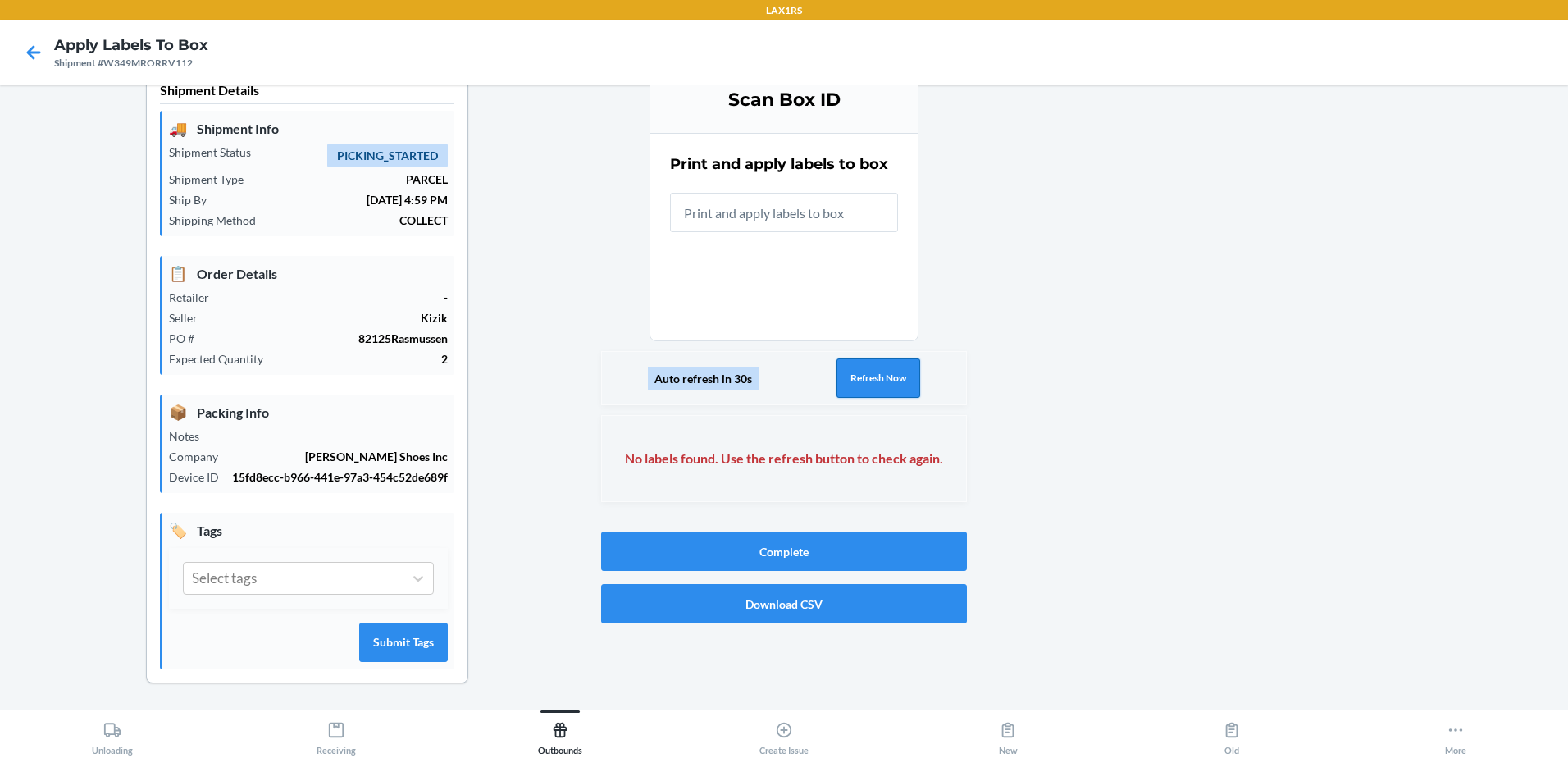
click at [867, 379] on button "Refresh Now" at bounding box center [878, 378] width 83 height 40
click at [836, 395] on button "Refresh Now" at bounding box center [878, 378] width 83 height 40
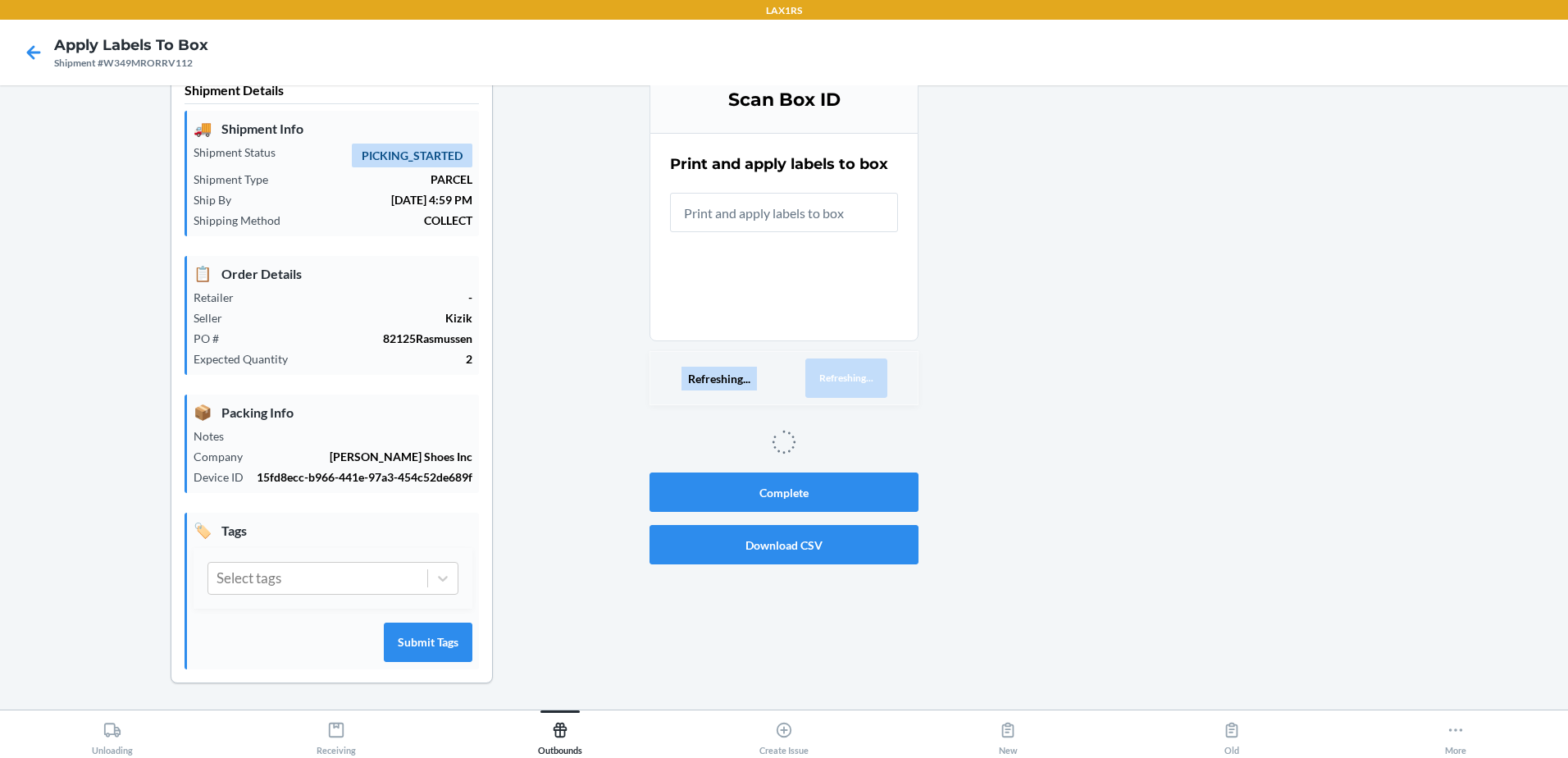
click at [844, 378] on button "Refreshing..." at bounding box center [846, 378] width 82 height 40
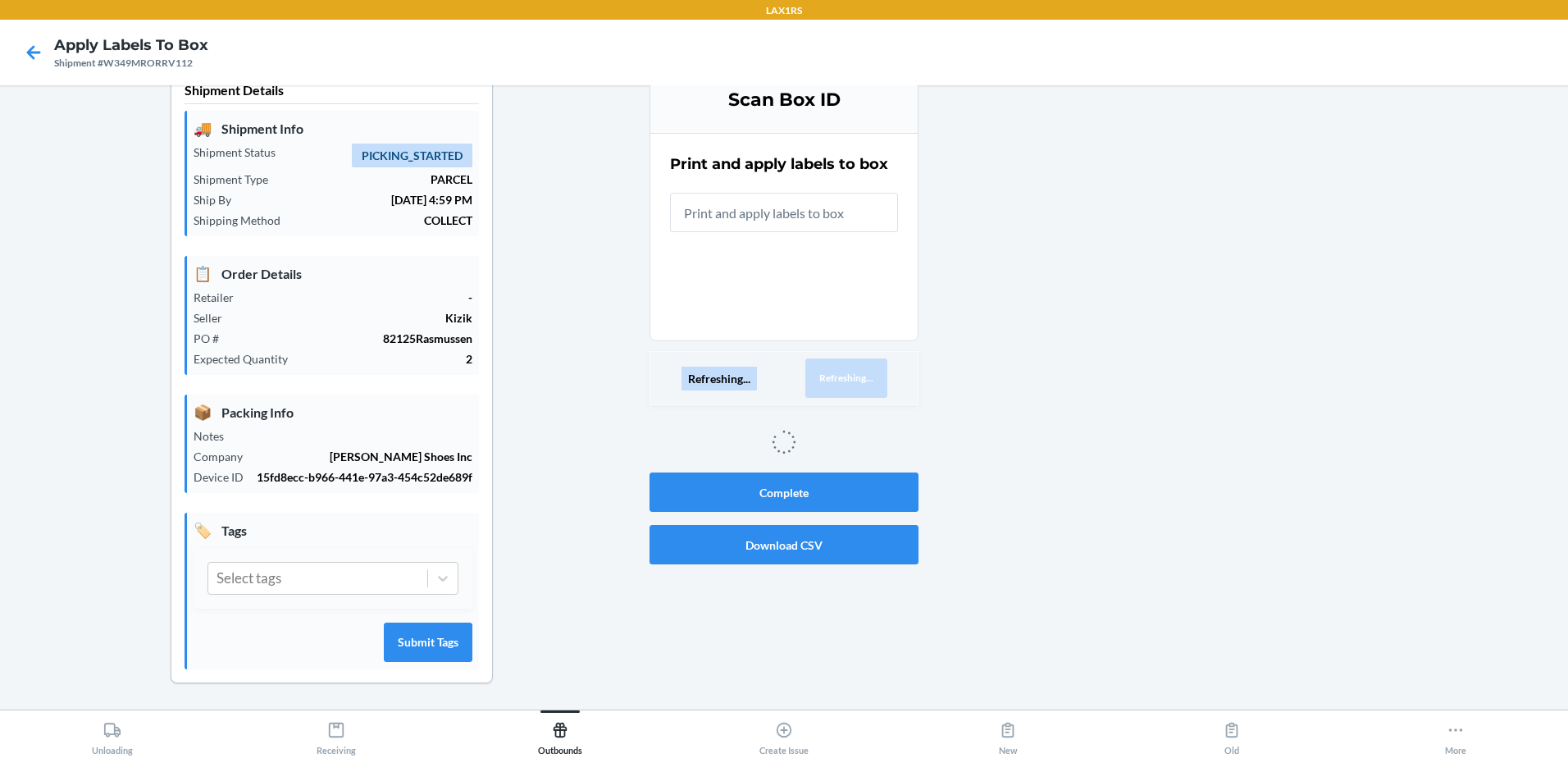
click at [844, 378] on button "Refreshing..." at bounding box center [846, 378] width 82 height 40
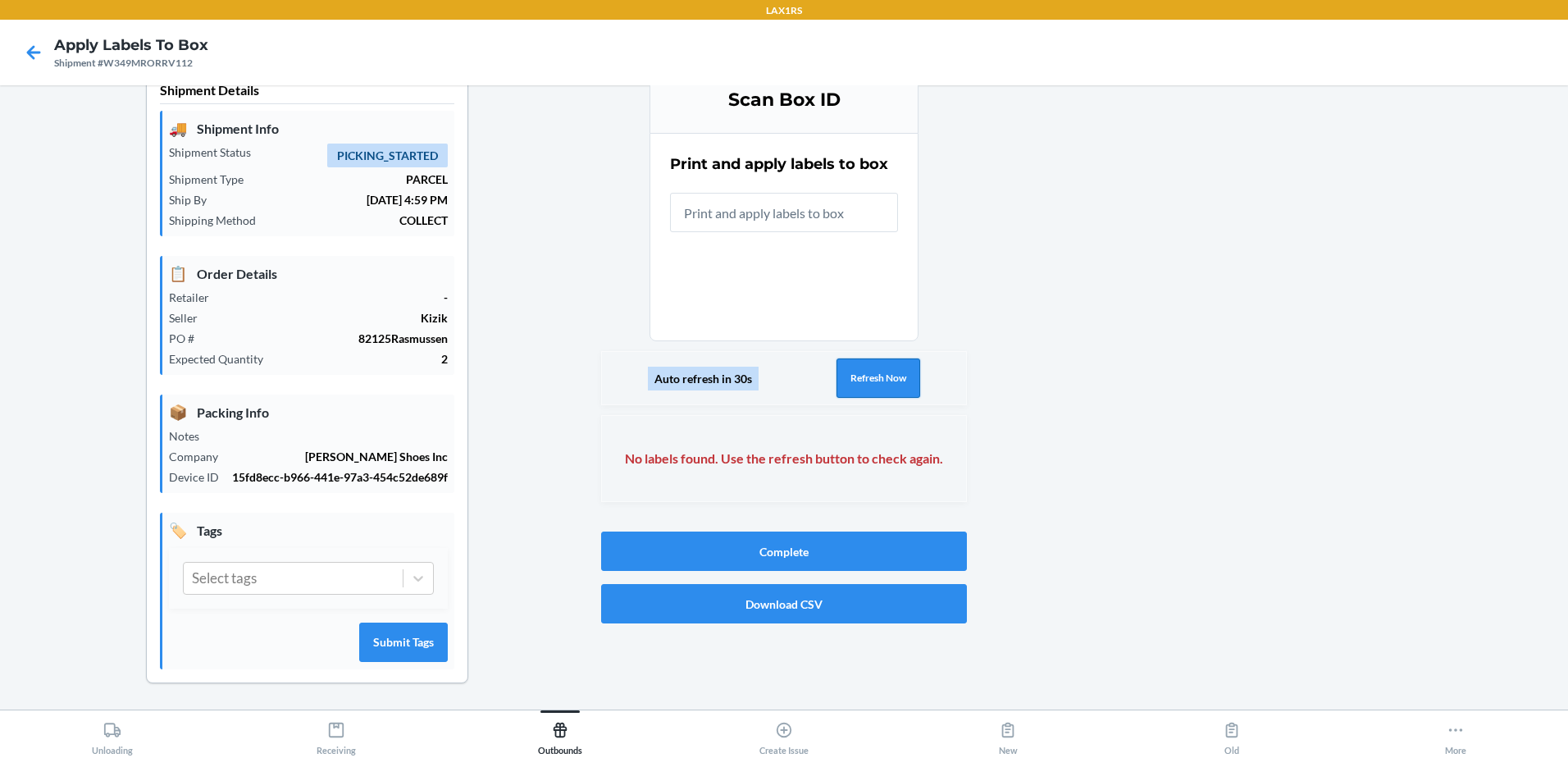
click at [844, 378] on button "Refresh Now" at bounding box center [878, 378] width 83 height 40
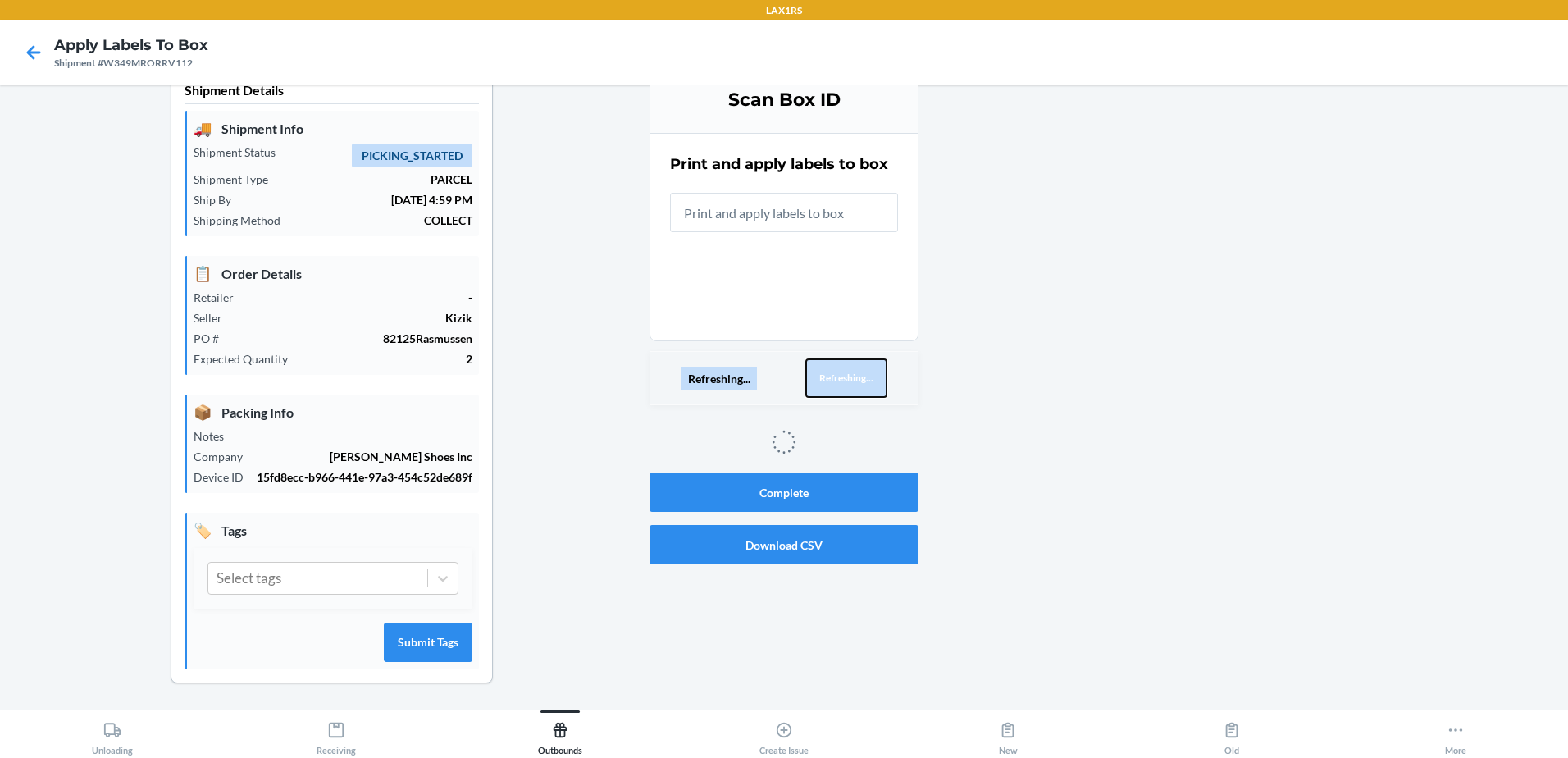
click at [844, 378] on button "Refreshing..." at bounding box center [846, 378] width 82 height 40
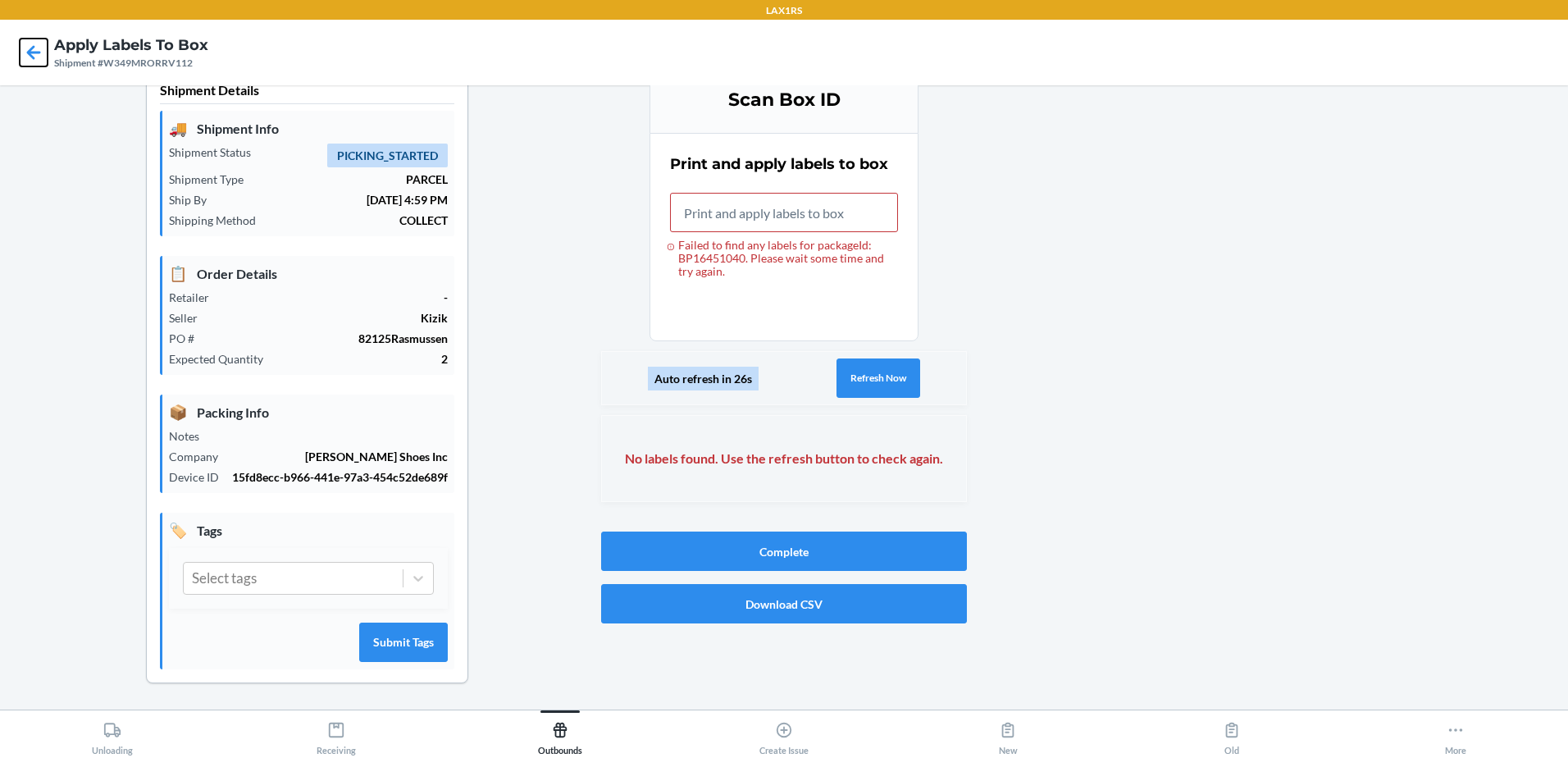
click at [33, 52] on icon at bounding box center [34, 52] width 14 height 14
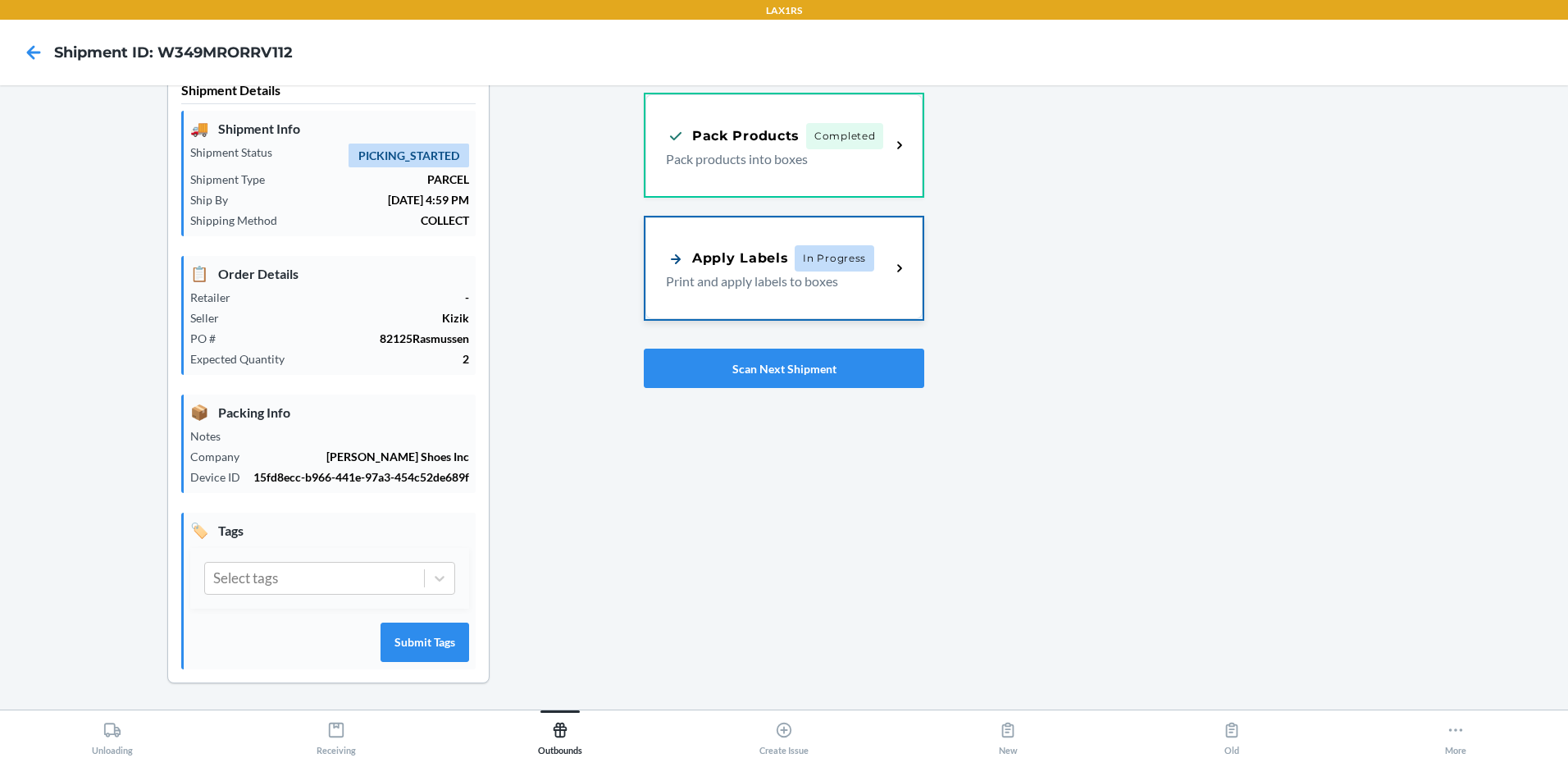
click at [765, 263] on div "Apply Labels" at bounding box center [726, 258] width 122 height 20
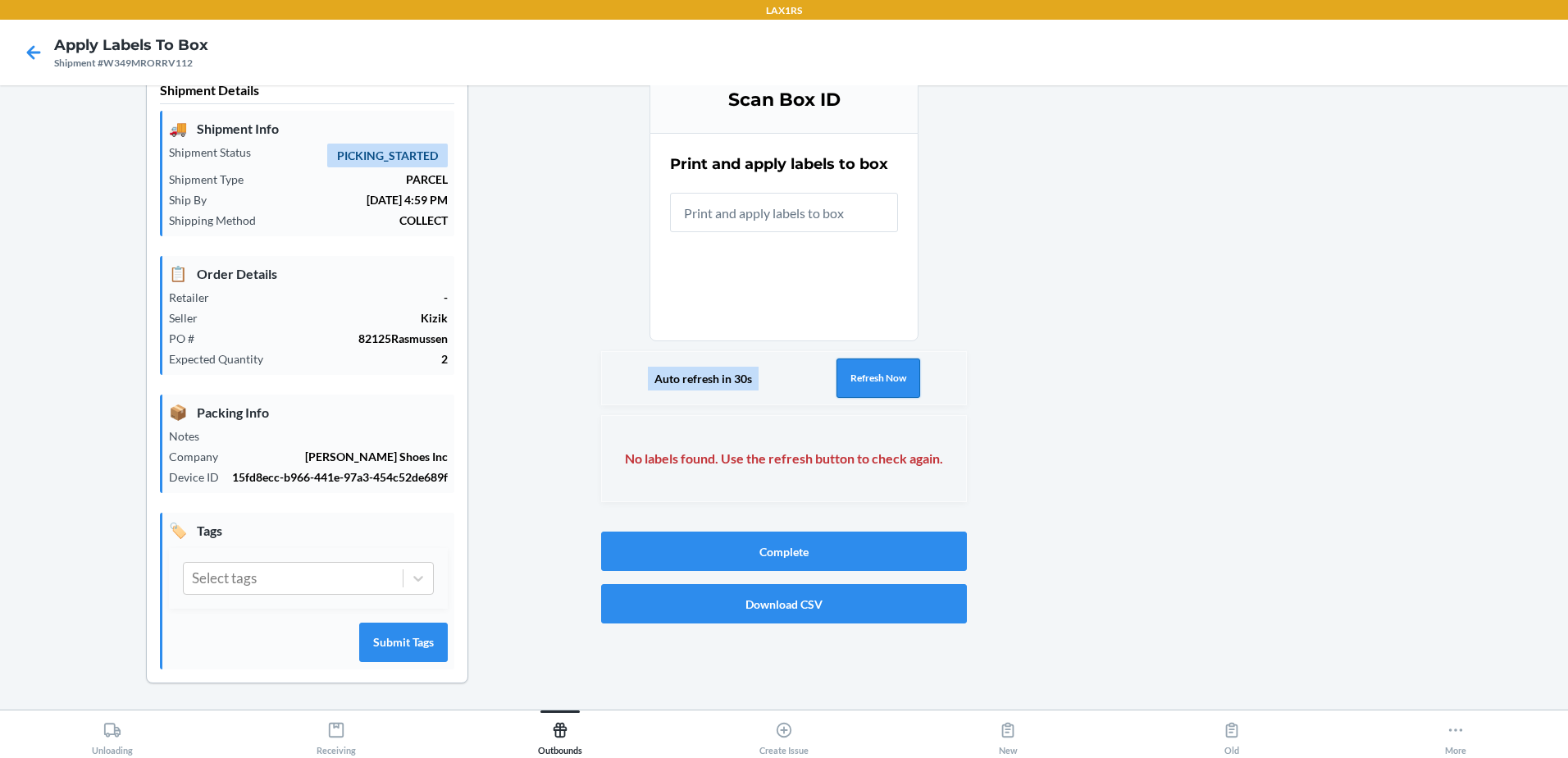
click at [852, 373] on button "Refresh Now" at bounding box center [878, 378] width 83 height 40
click at [849, 379] on button "Refresh Now" at bounding box center [878, 378] width 83 height 40
click at [856, 379] on button "Refresh Now" at bounding box center [878, 378] width 83 height 40
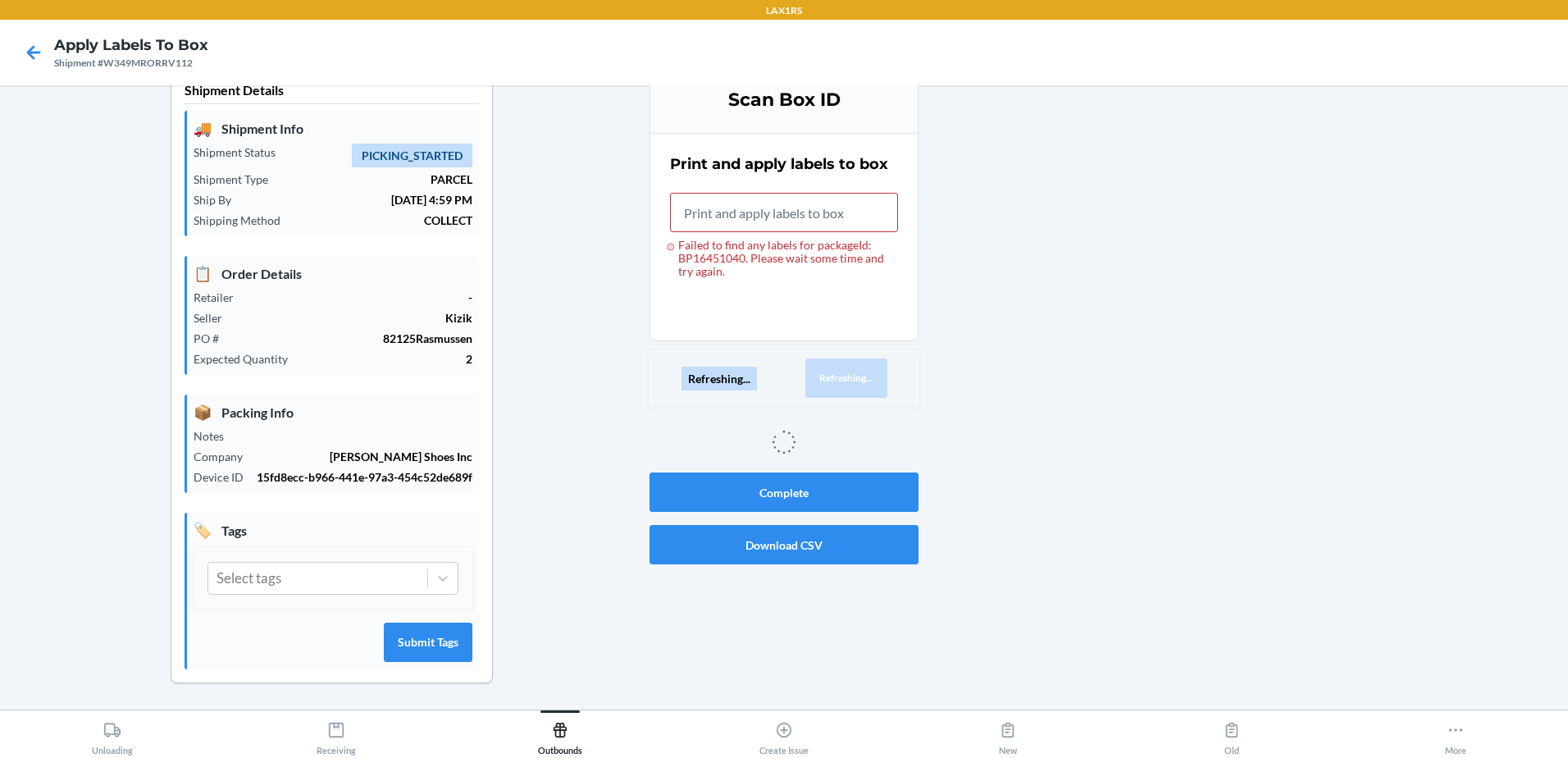
click at [856, 379] on button "Refreshing..." at bounding box center [846, 378] width 82 height 40
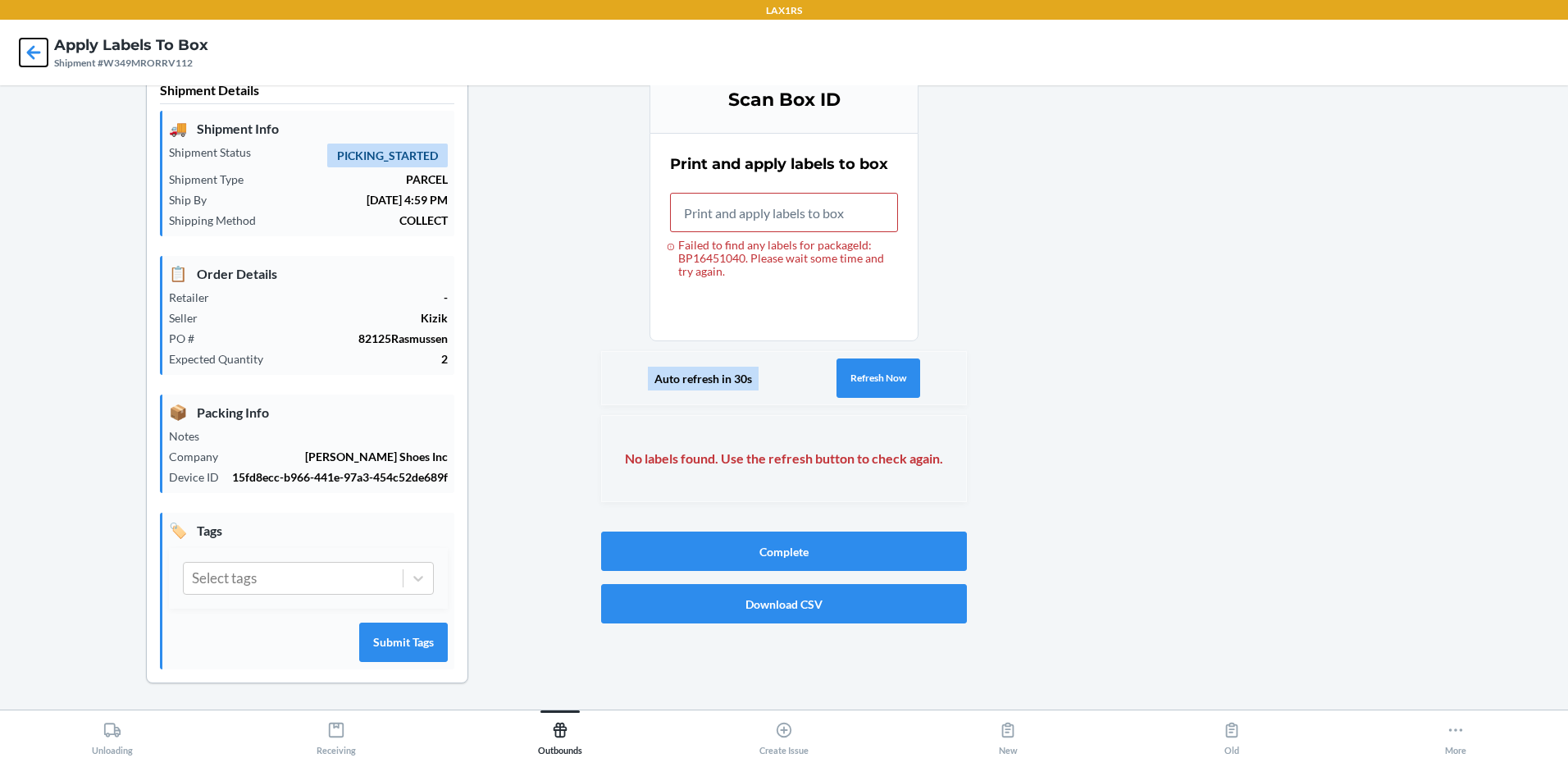
click at [28, 48] on icon at bounding box center [33, 53] width 28 height 28
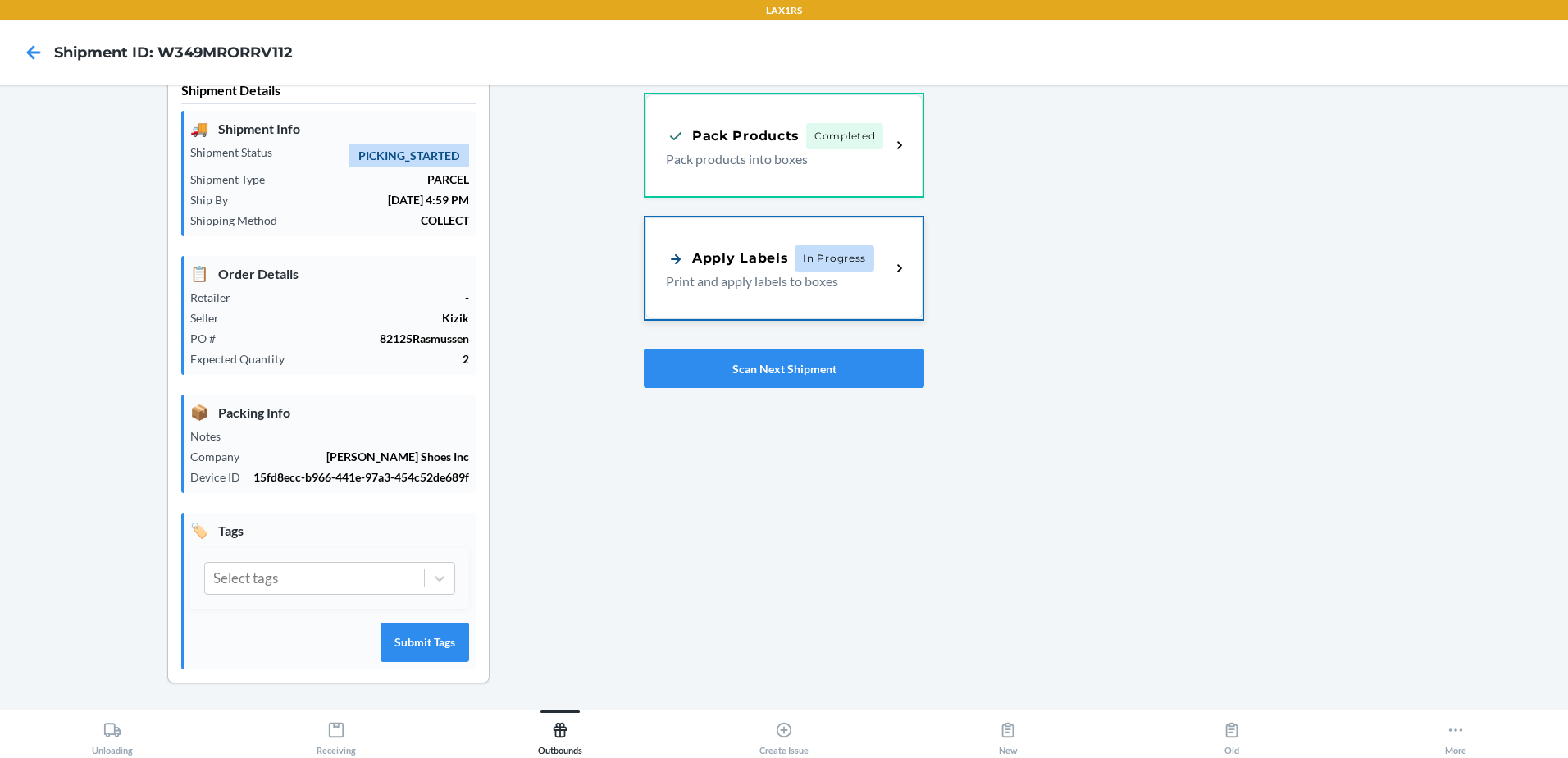
click at [724, 278] on p "Print and apply labels to boxes" at bounding box center [771, 281] width 212 height 19
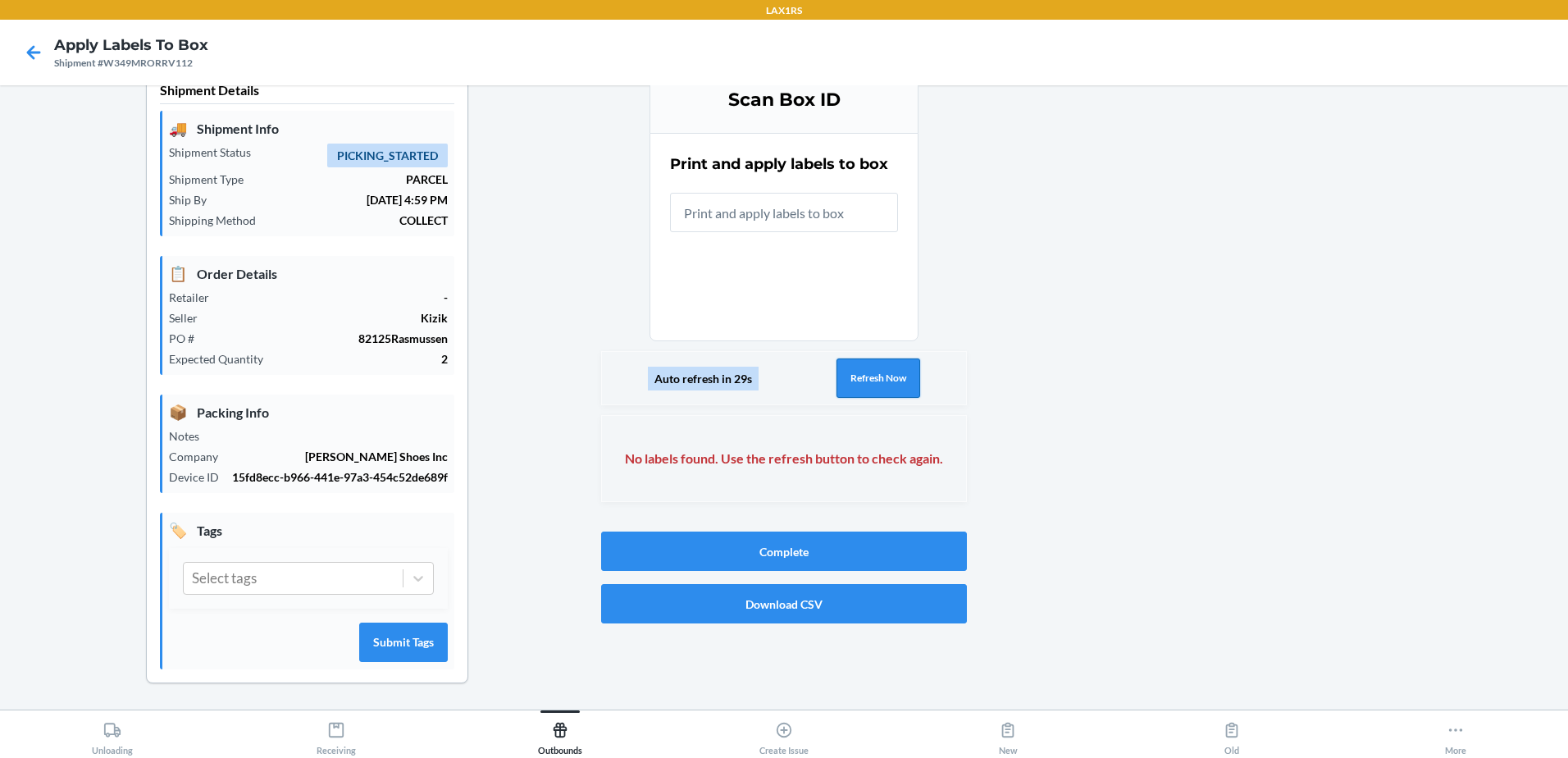
click at [865, 375] on button "Refresh Now" at bounding box center [878, 378] width 83 height 40
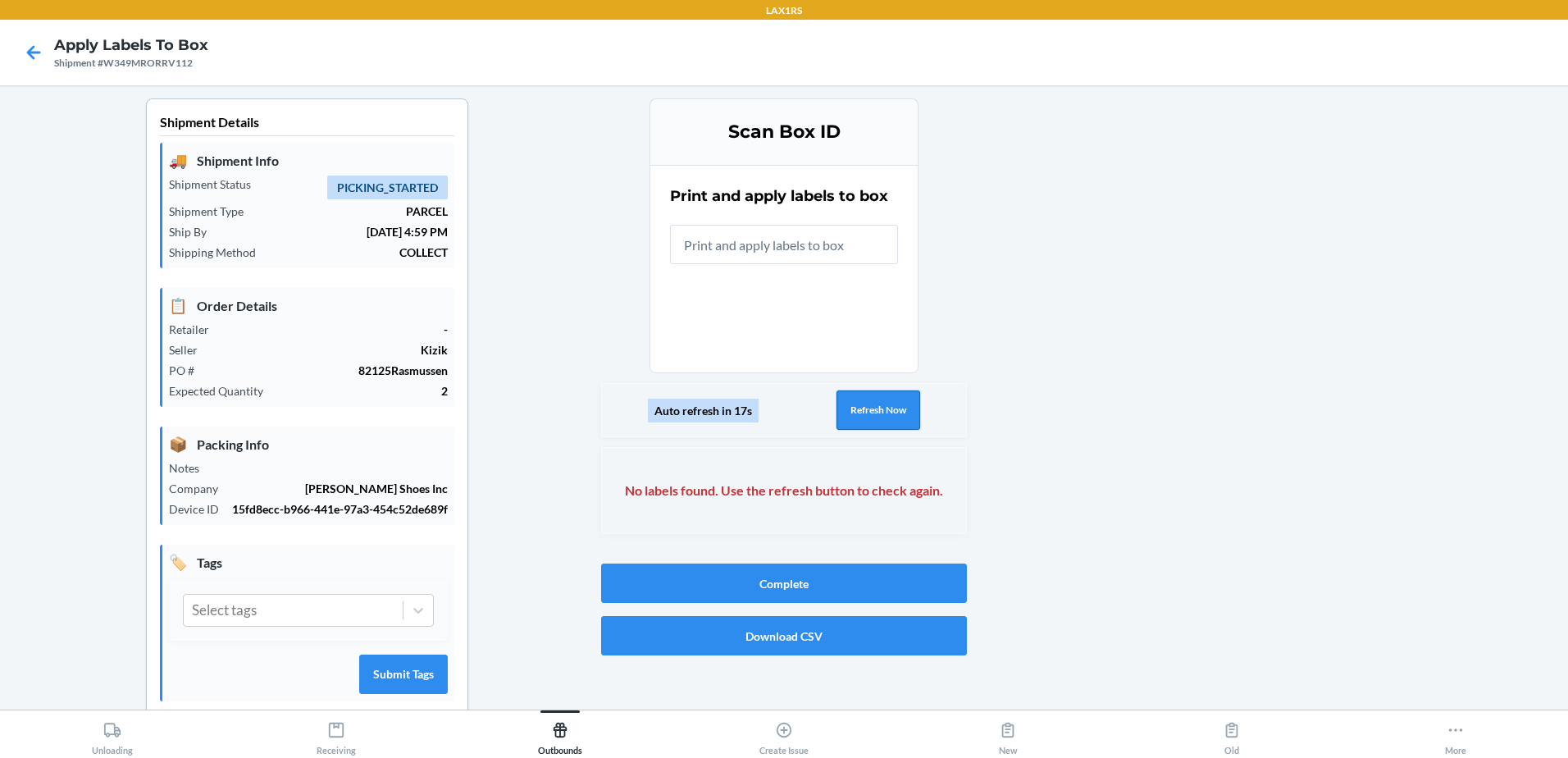
click at [863, 404] on button "Refresh Now" at bounding box center [878, 409] width 83 height 40
click at [25, 46] on icon at bounding box center [33, 53] width 28 height 28
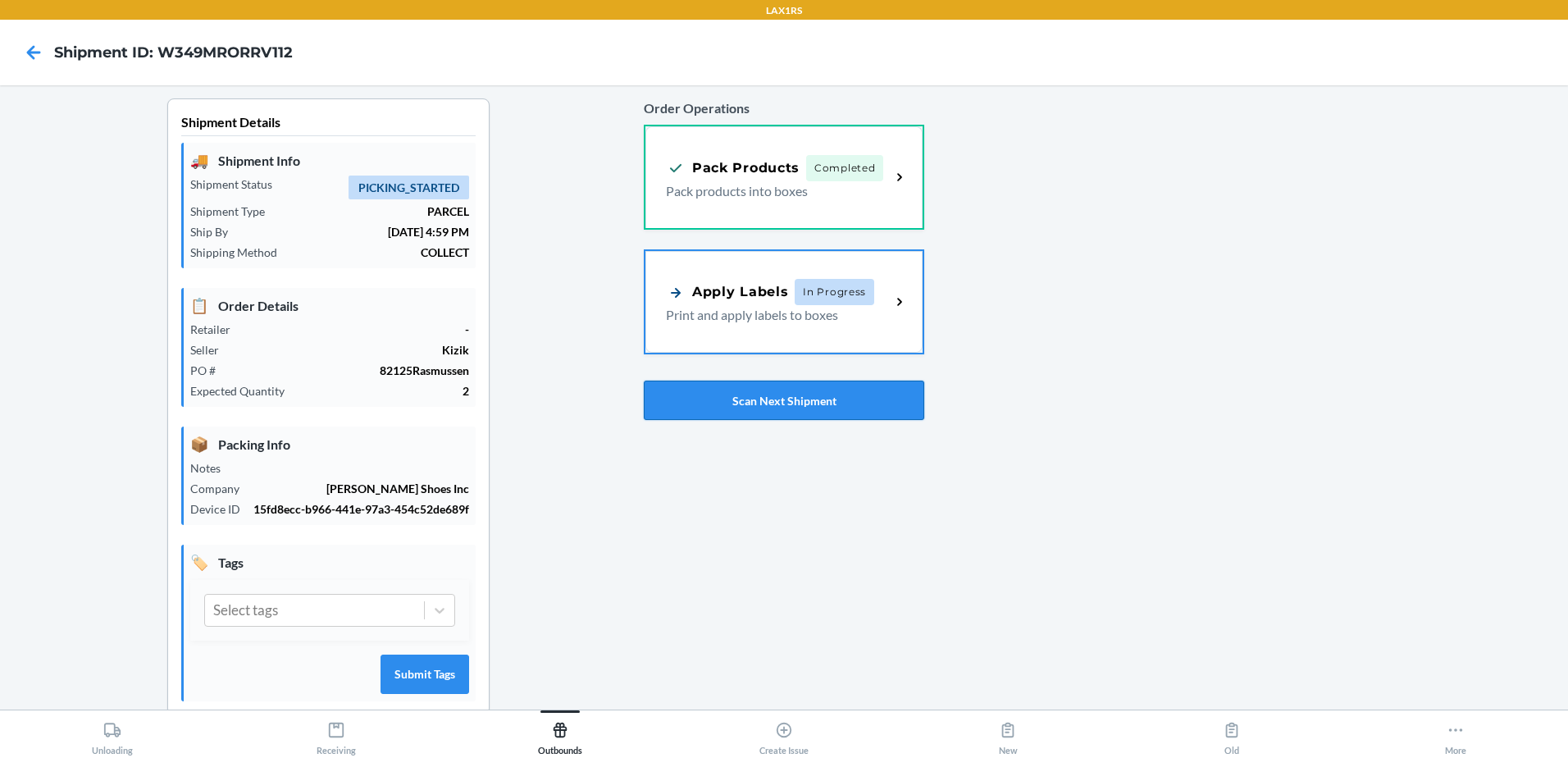
click at [750, 403] on button "Scan Next Shipment" at bounding box center [784, 400] width 280 height 40
click at [787, 310] on p "Print and apply labels to boxes" at bounding box center [771, 313] width 212 height 19
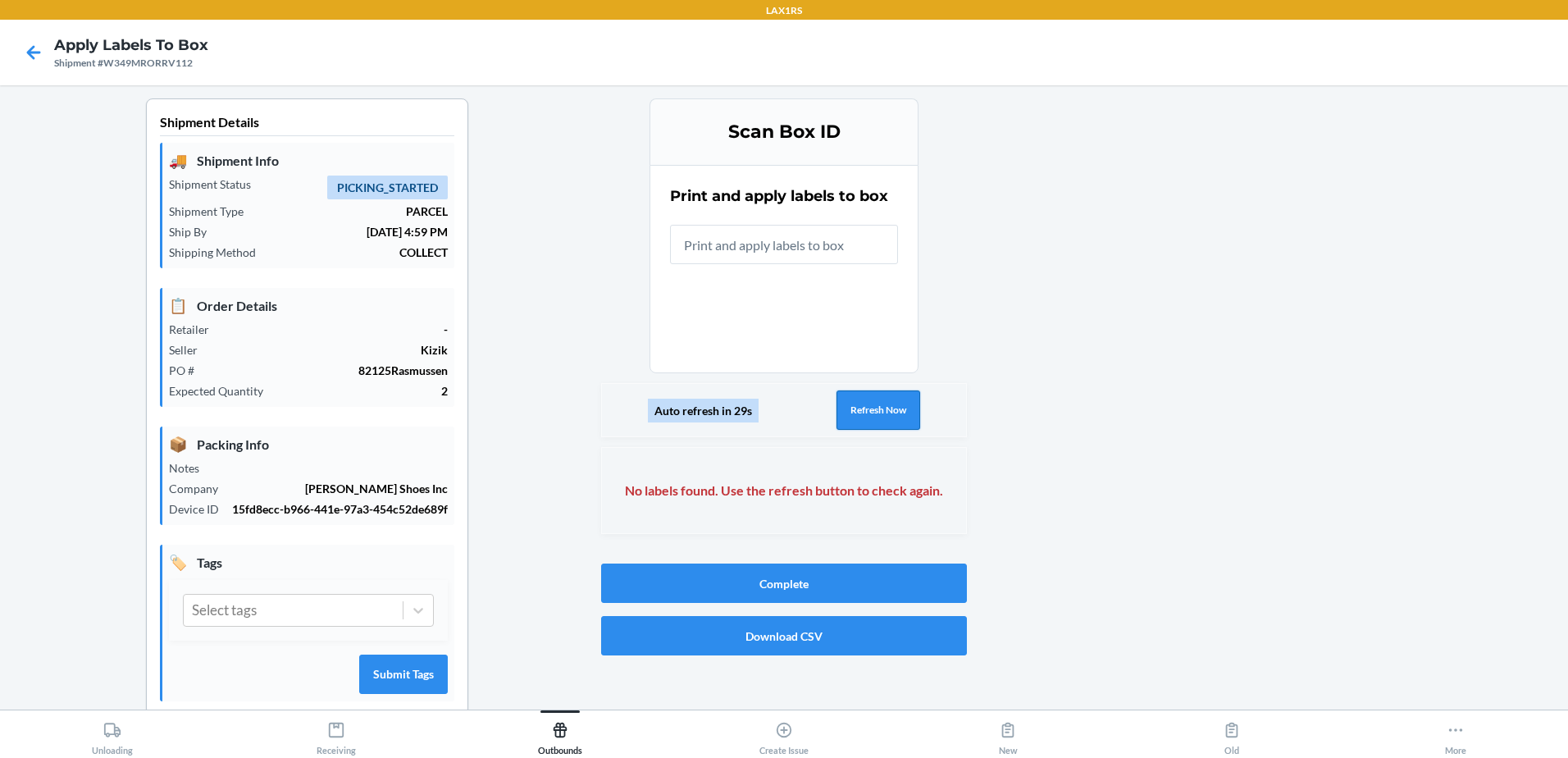
click at [844, 393] on button "Refresh Now" at bounding box center [878, 409] width 83 height 40
click at [864, 411] on button "Refresh Now" at bounding box center [878, 409] width 83 height 40
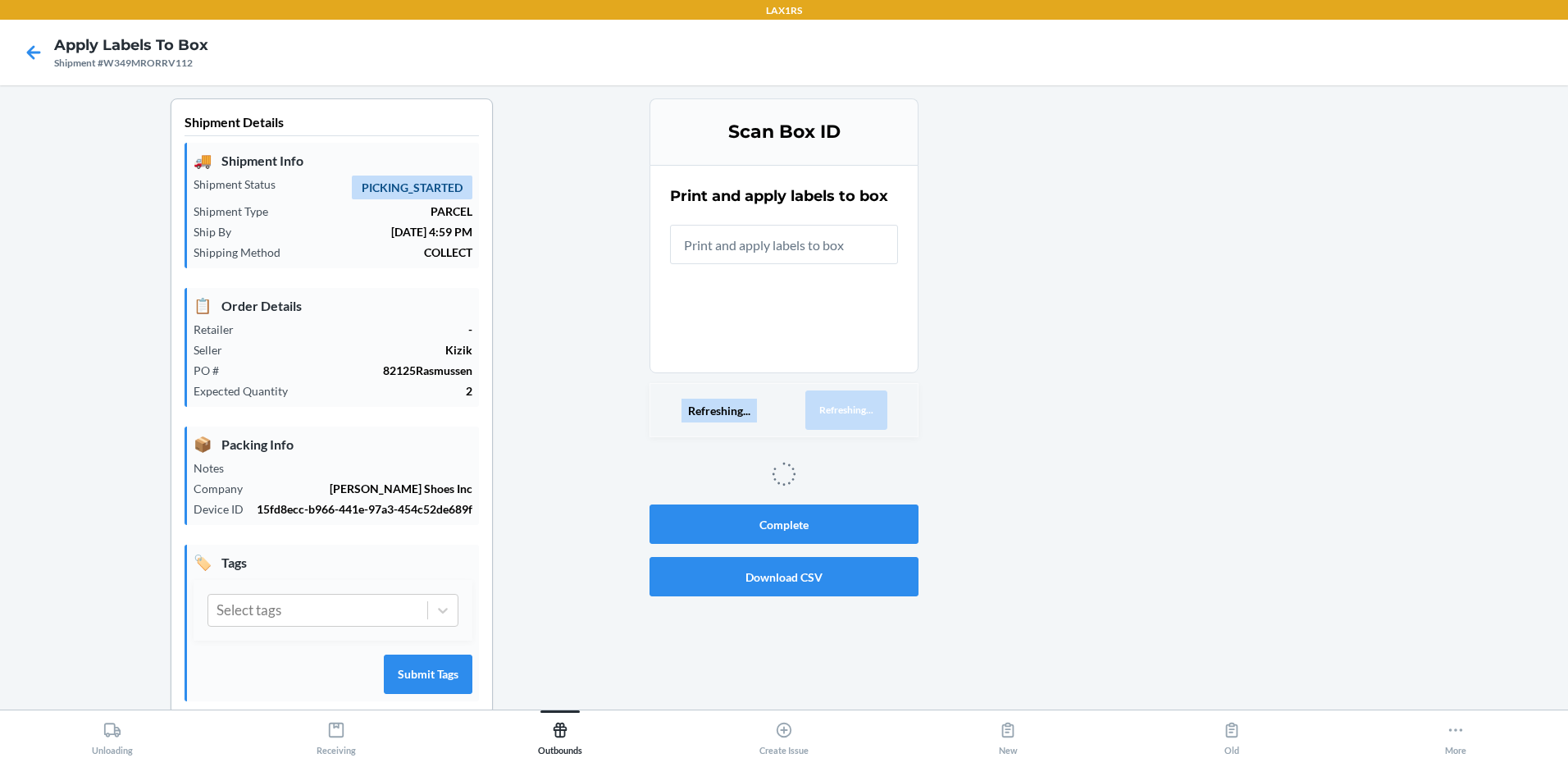
click at [864, 411] on button "Refreshing..." at bounding box center [846, 409] width 82 height 40
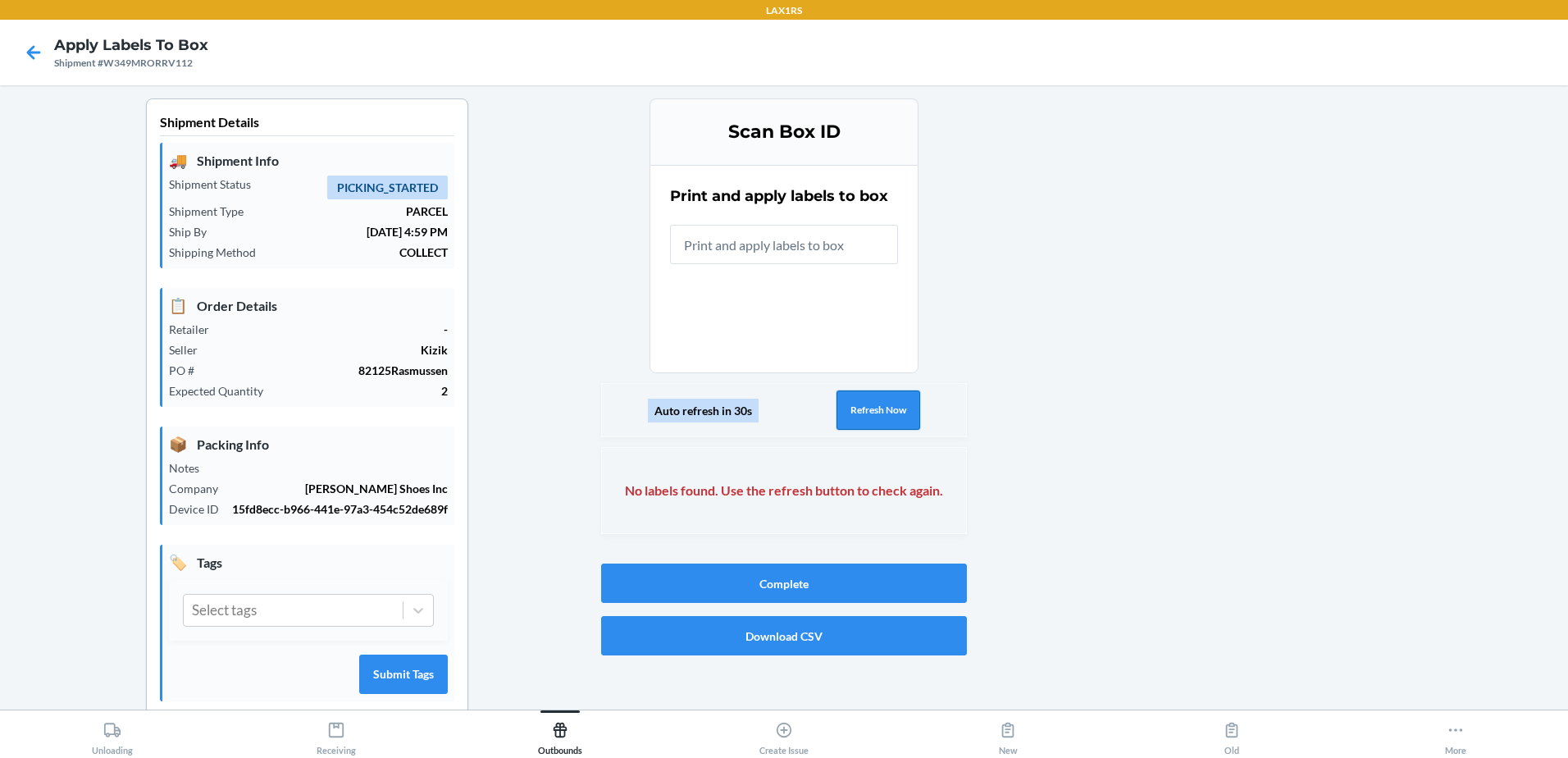
click at [863, 410] on button "Refresh Now" at bounding box center [878, 409] width 83 height 40
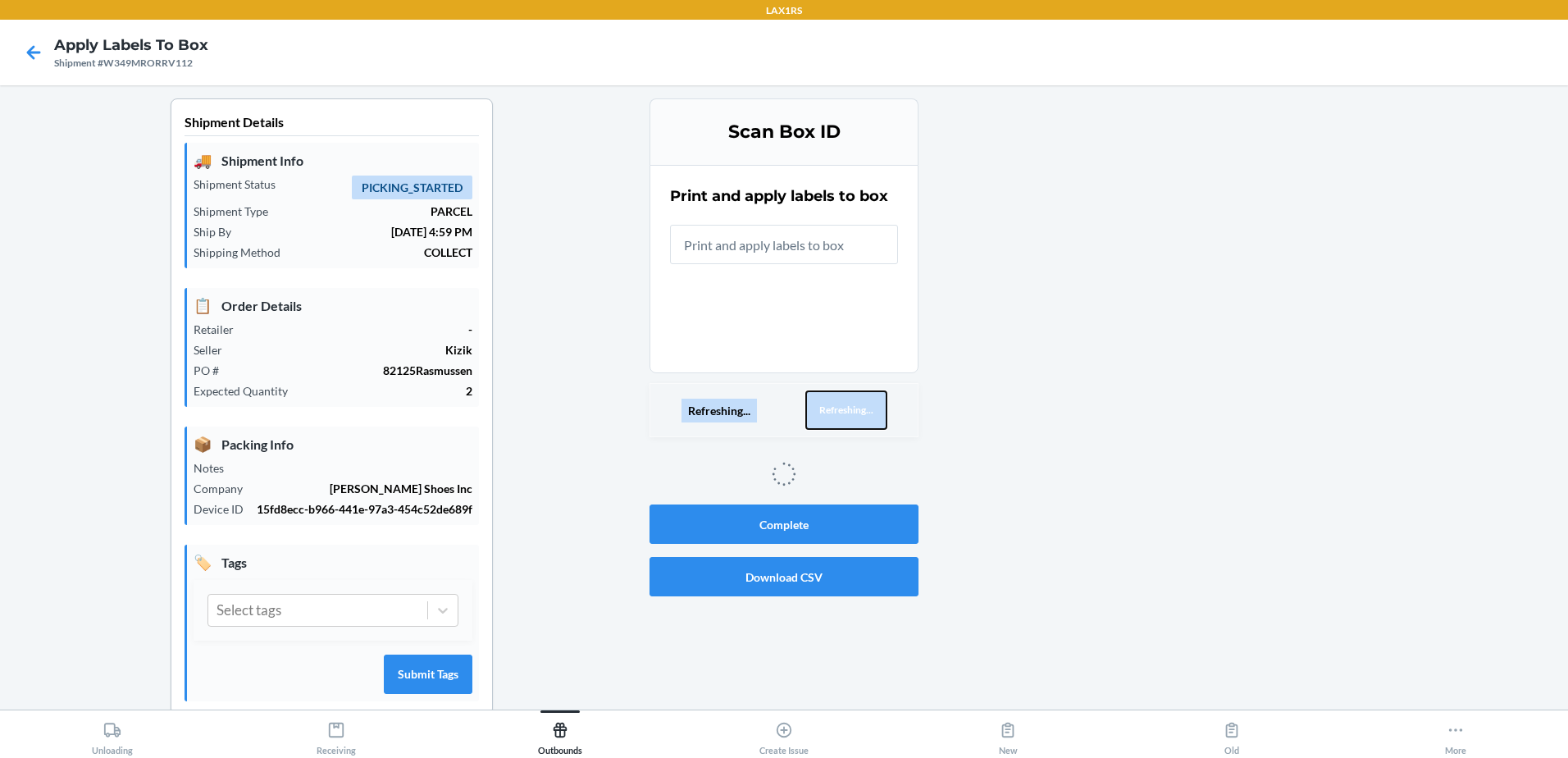
click at [863, 410] on button "Refreshing..." at bounding box center [846, 409] width 82 height 40
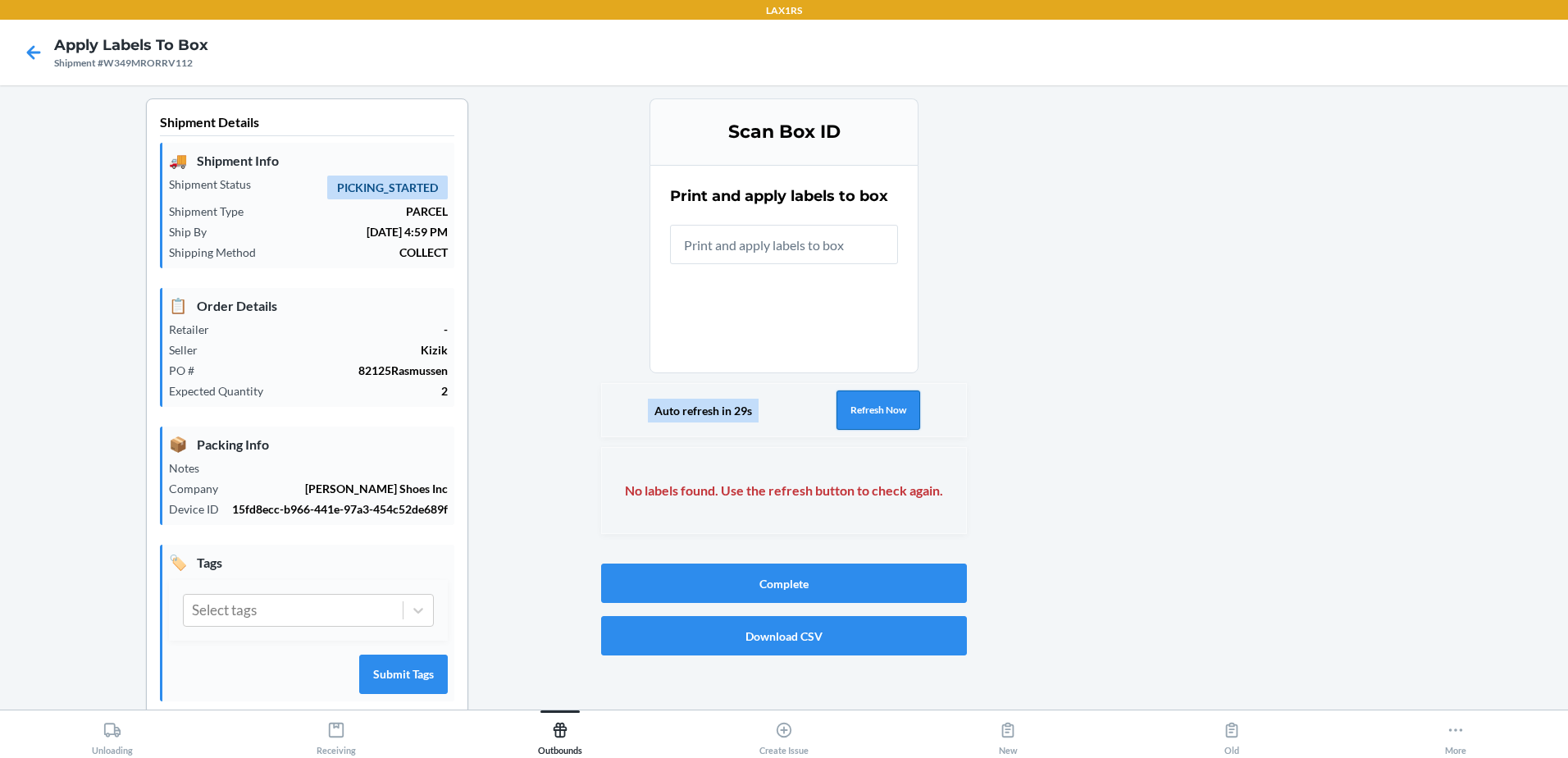
click at [836, 412] on button "Refresh Now" at bounding box center [878, 409] width 83 height 40
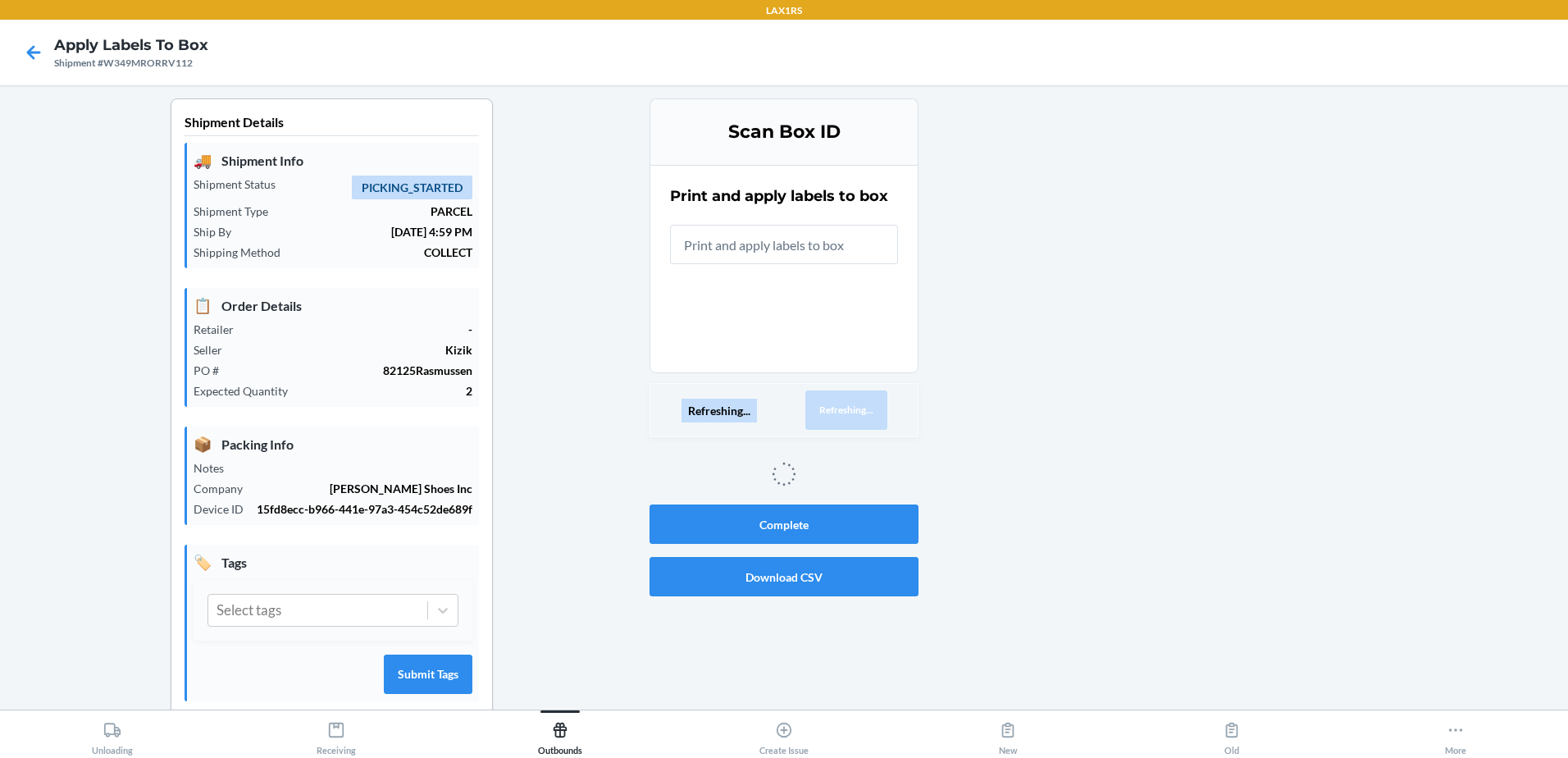
click at [835, 412] on button "Refreshing..." at bounding box center [846, 409] width 82 height 40
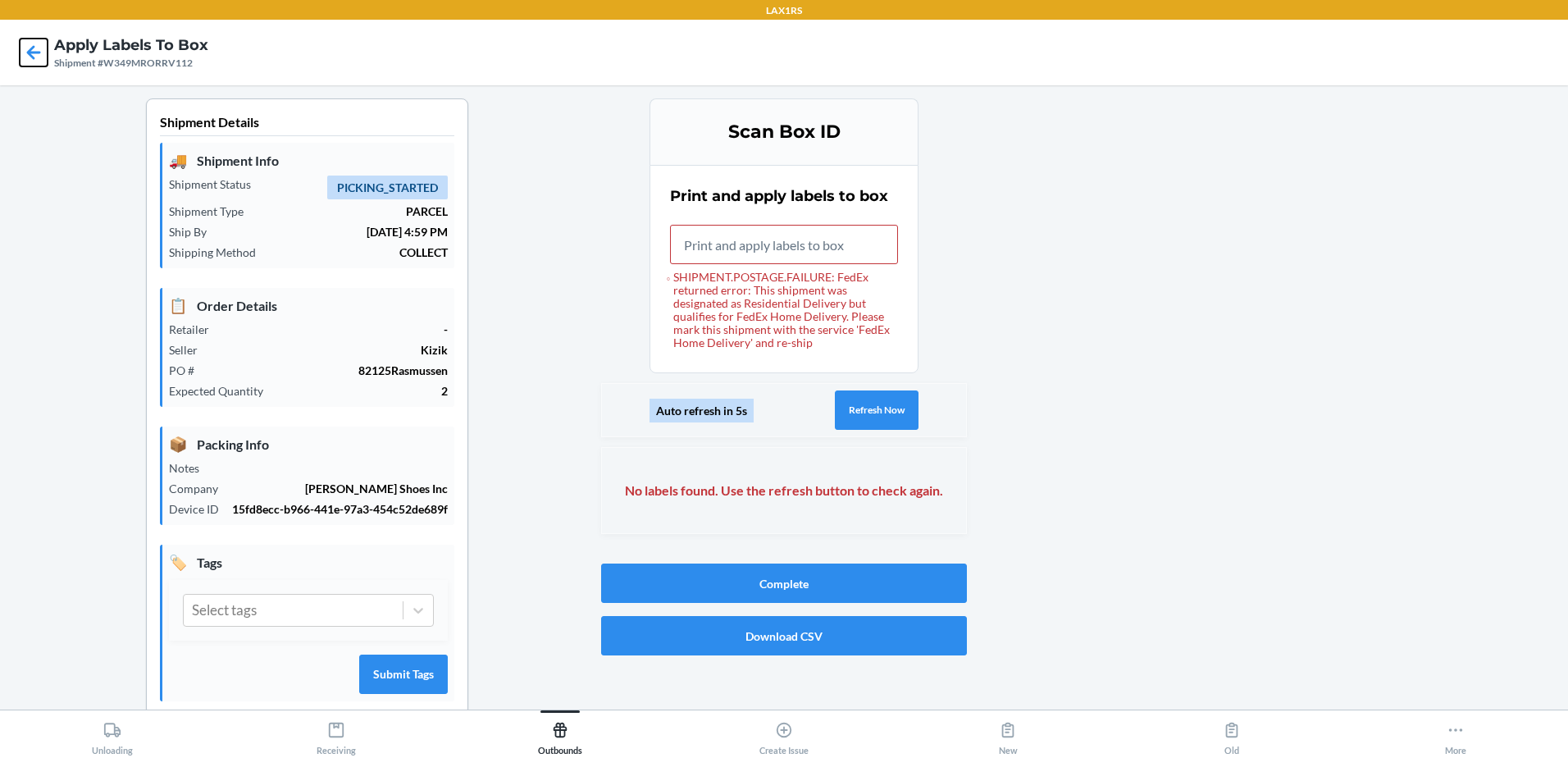
click at [24, 52] on icon at bounding box center [33, 53] width 28 height 28
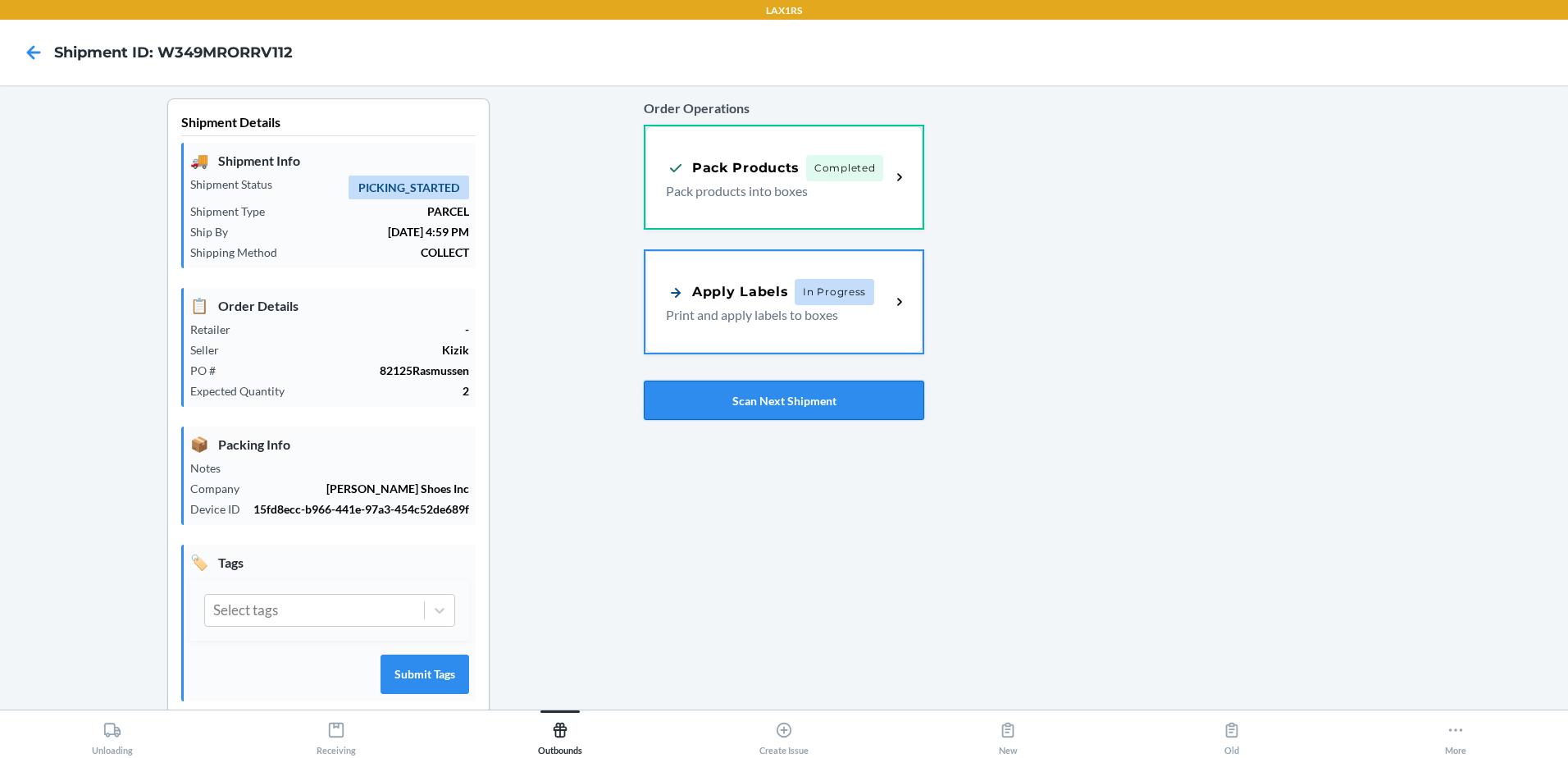
click at [762, 406] on button "Scan Next Shipment" at bounding box center [784, 400] width 280 height 40
click at [807, 396] on button "Scan Next Shipment" at bounding box center [784, 400] width 280 height 40
click at [795, 398] on button "Scan Next Shipment" at bounding box center [784, 400] width 280 height 40
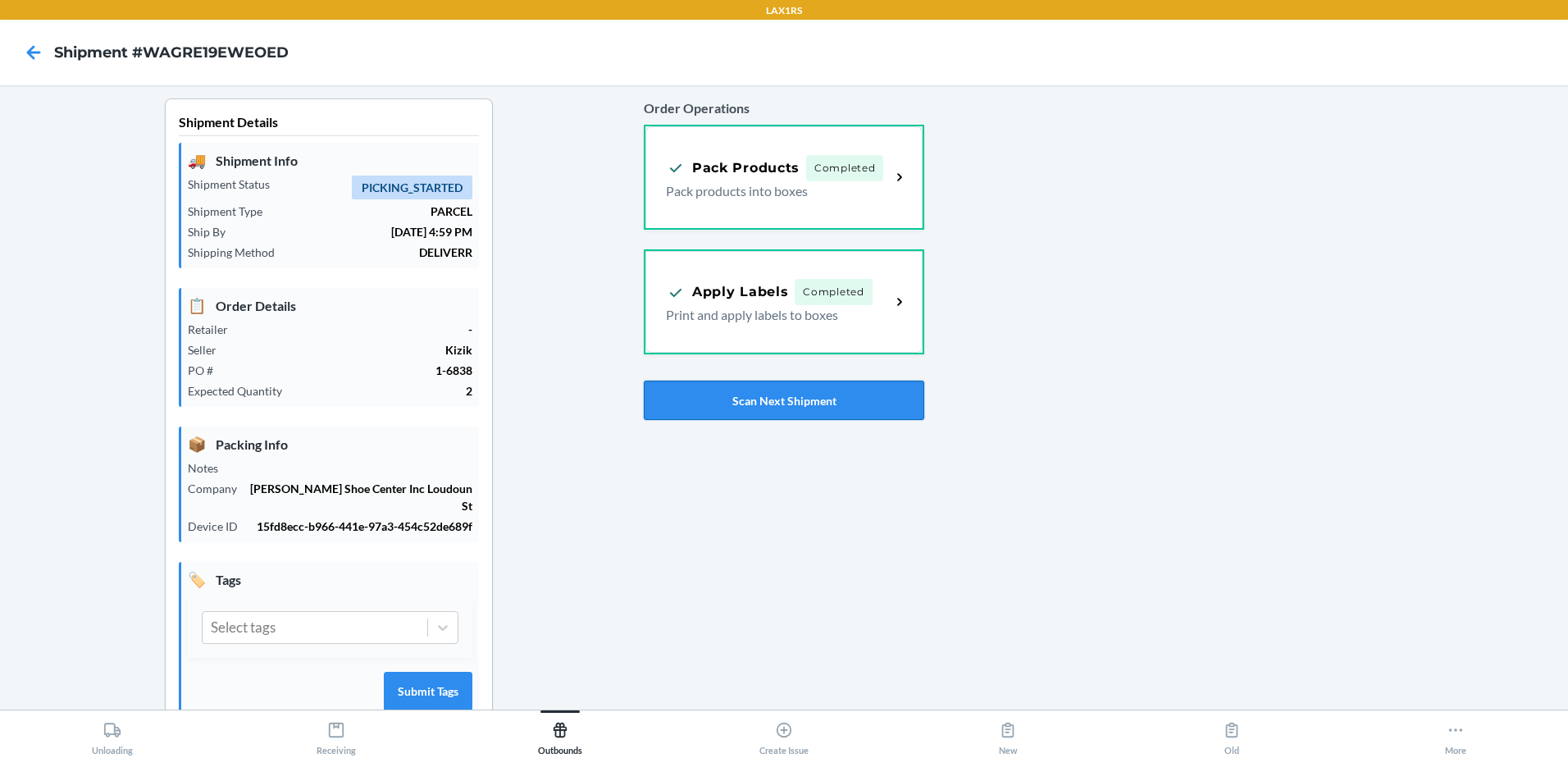
click at [797, 408] on button "Scan Next Shipment" at bounding box center [784, 400] width 280 height 40
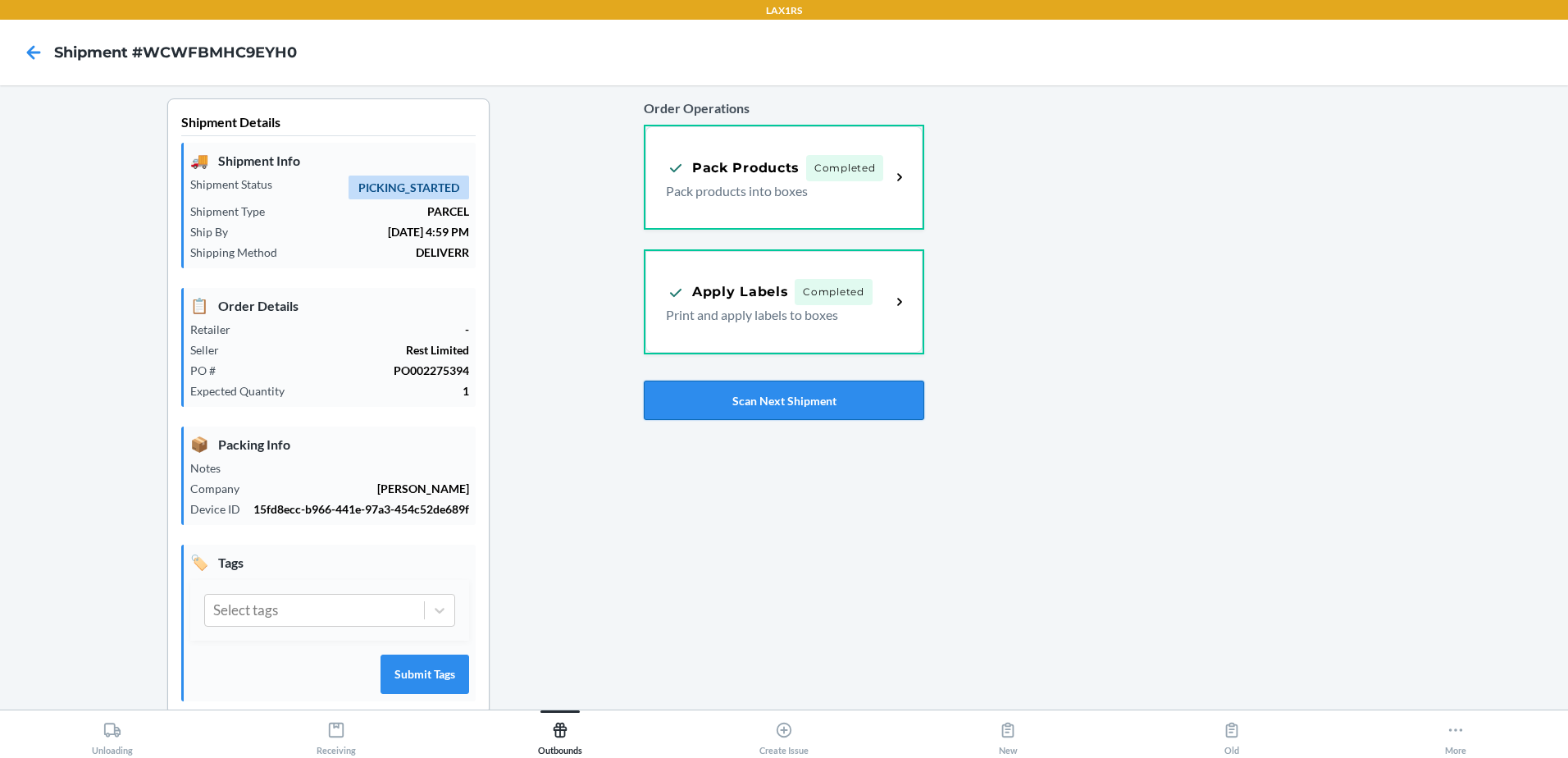
click at [792, 405] on button "Scan Next Shipment" at bounding box center [784, 400] width 280 height 40
click at [792, 397] on button "Scan Next Shipment" at bounding box center [784, 400] width 280 height 40
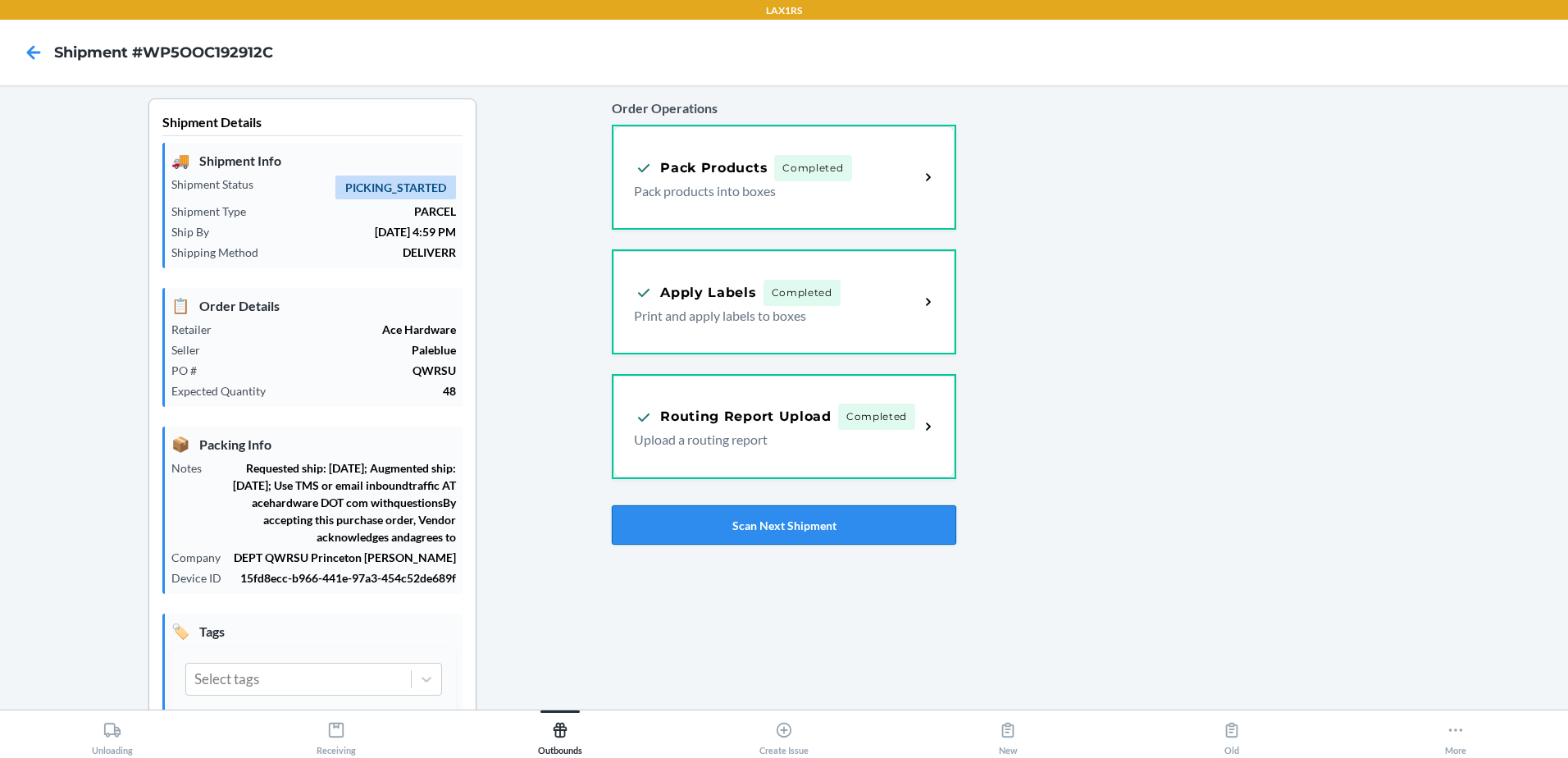
click at [798, 534] on button "Scan Next Shipment" at bounding box center [784, 524] width 344 height 40
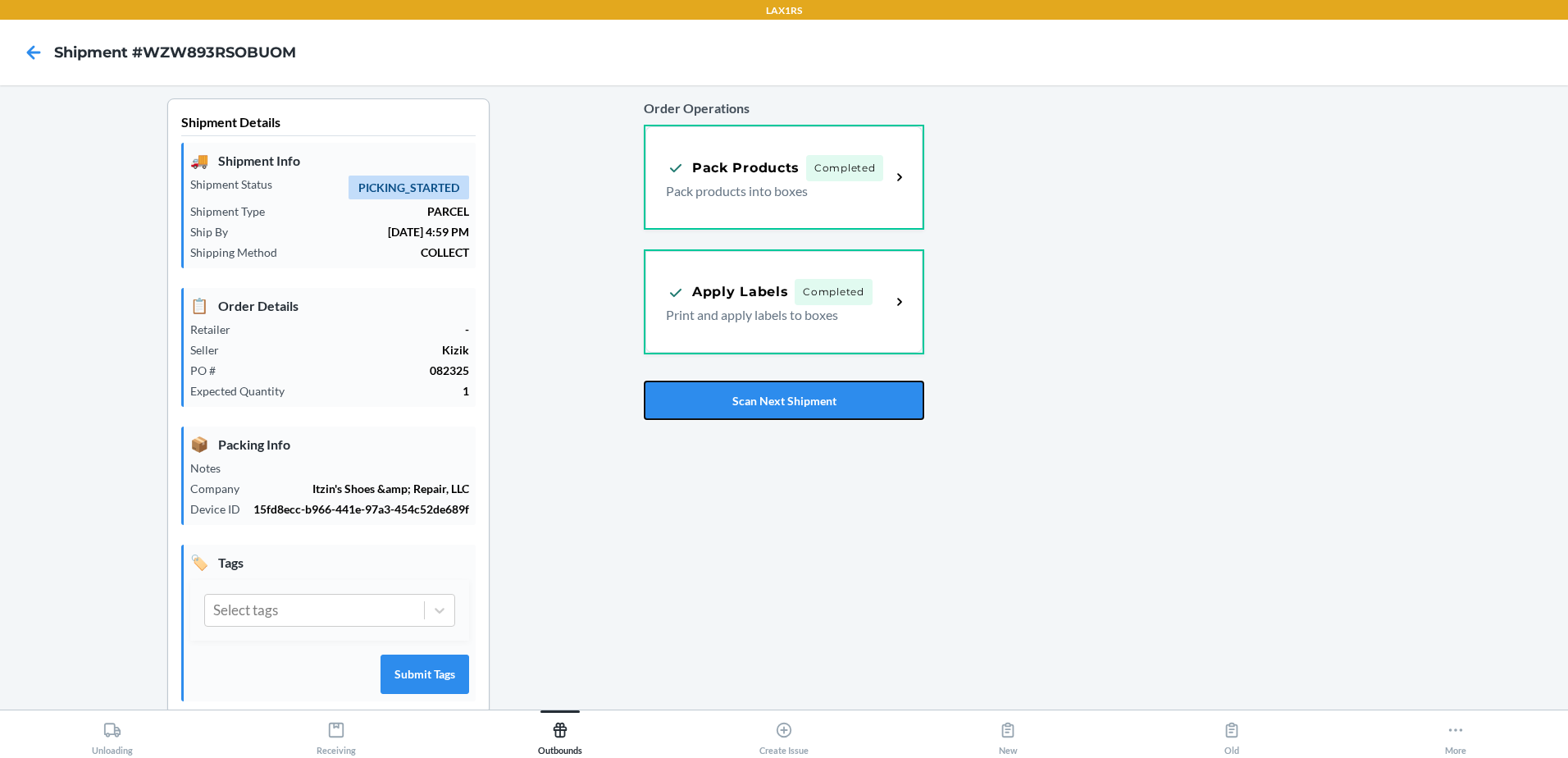
click at [797, 399] on button "Scan Next Shipment" at bounding box center [784, 400] width 280 height 40
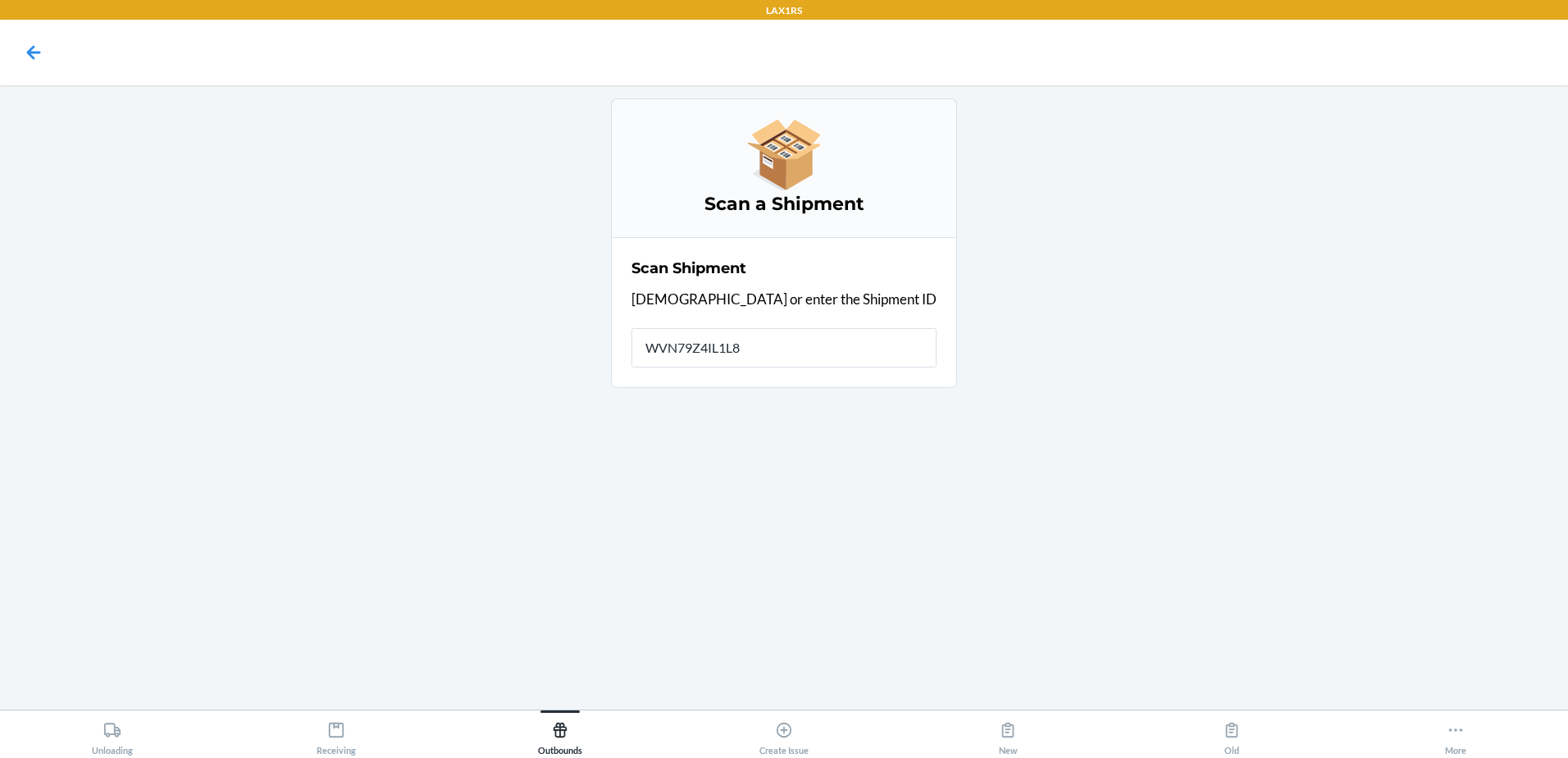
type input "WVN79Z4IL1L8O"
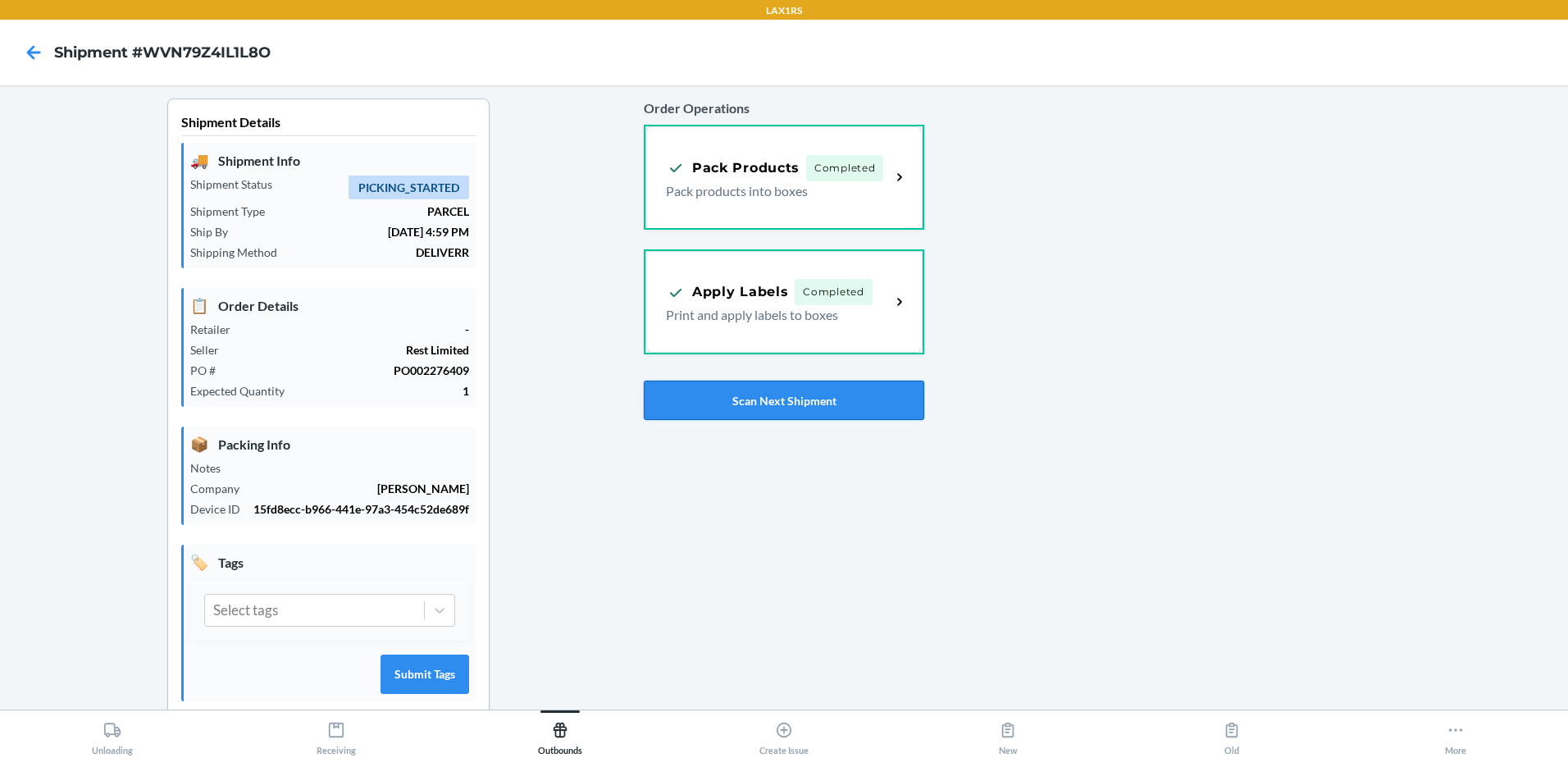
click at [806, 395] on button "Scan Next Shipment" at bounding box center [784, 400] width 280 height 40
click at [800, 393] on button "Scan Next Shipment" at bounding box center [784, 400] width 280 height 40
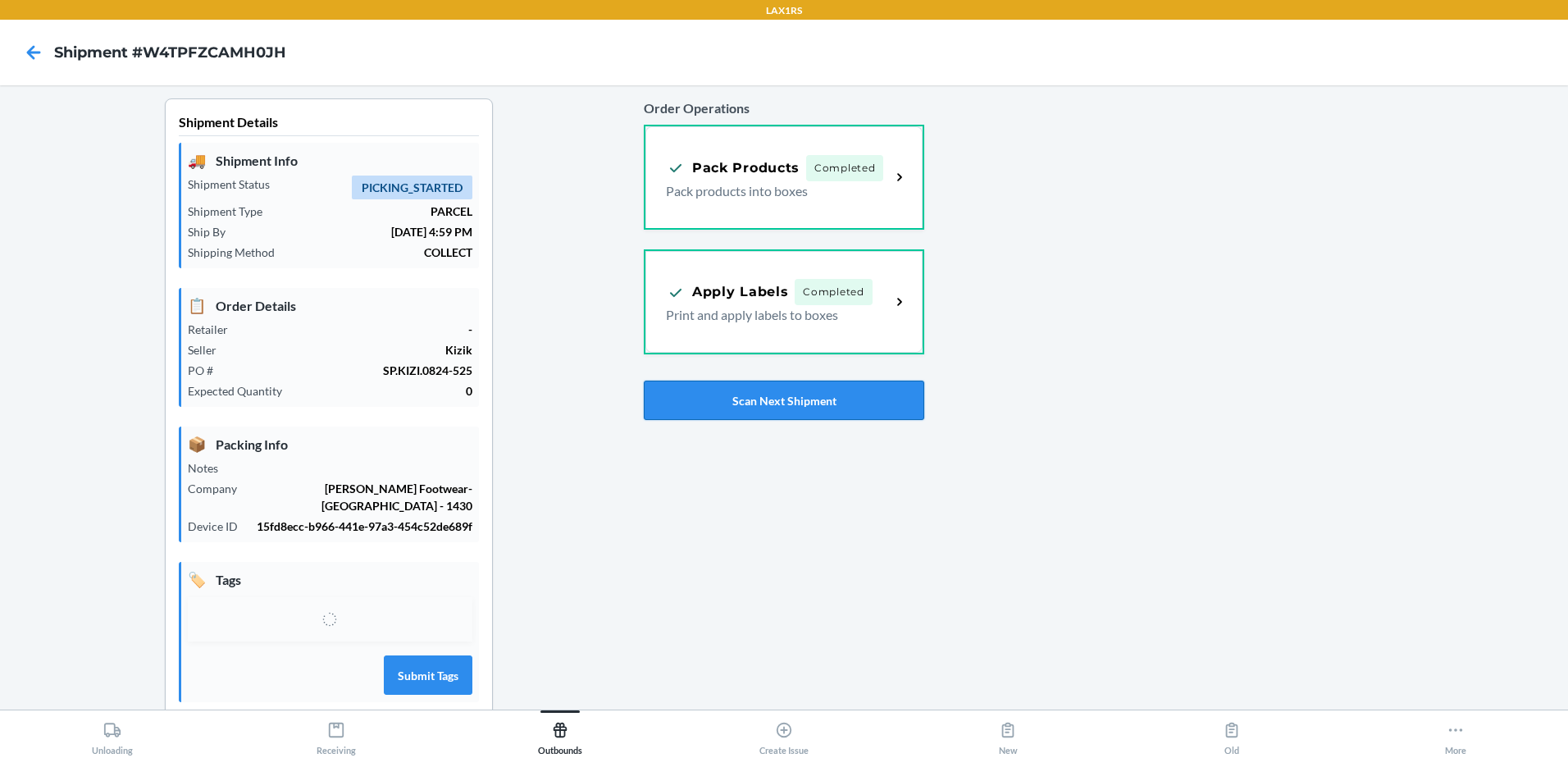
click at [784, 392] on button "Scan Next Shipment" at bounding box center [784, 400] width 280 height 40
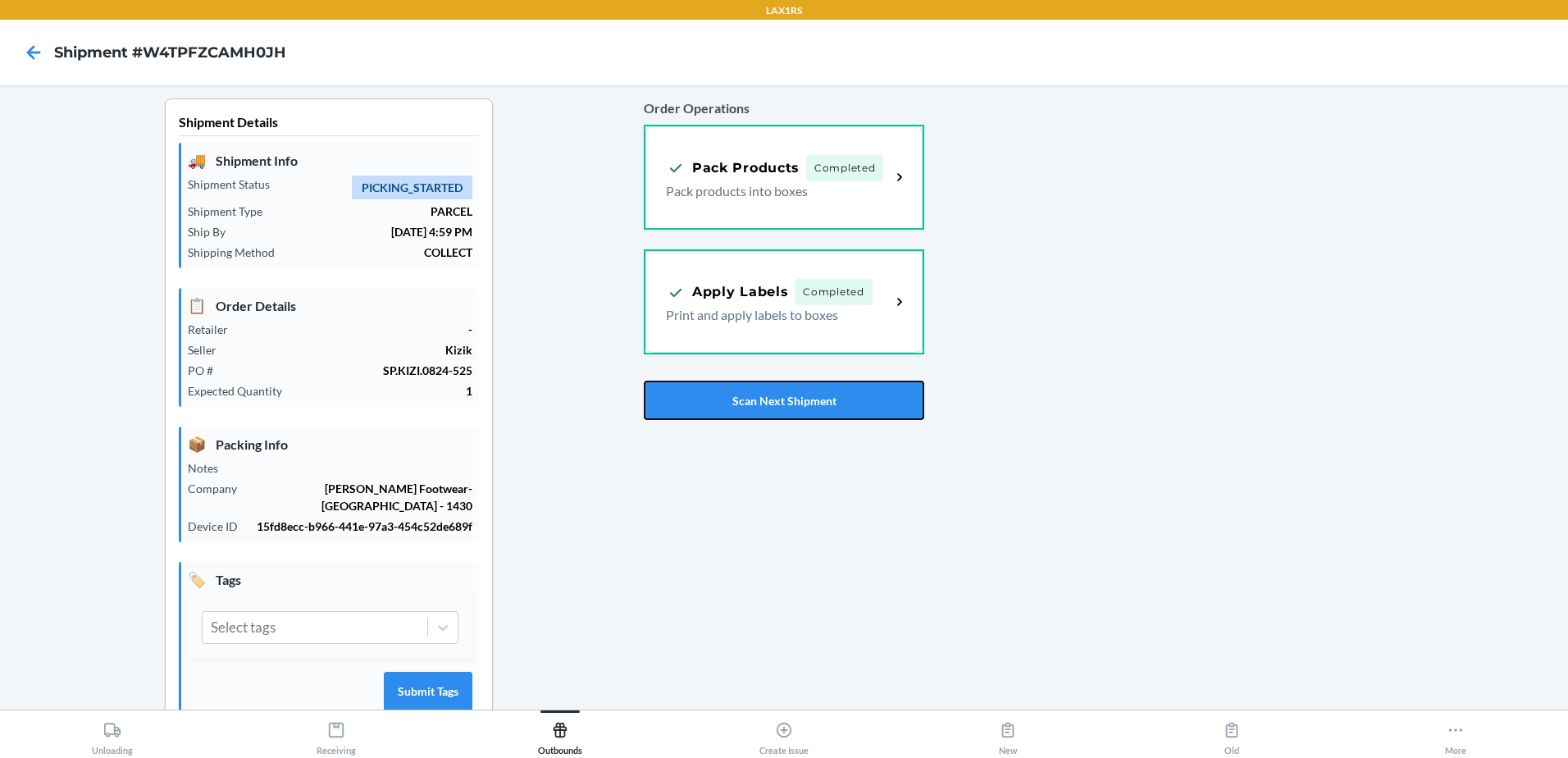
click at [810, 409] on button "Scan Next Shipment" at bounding box center [784, 400] width 280 height 40
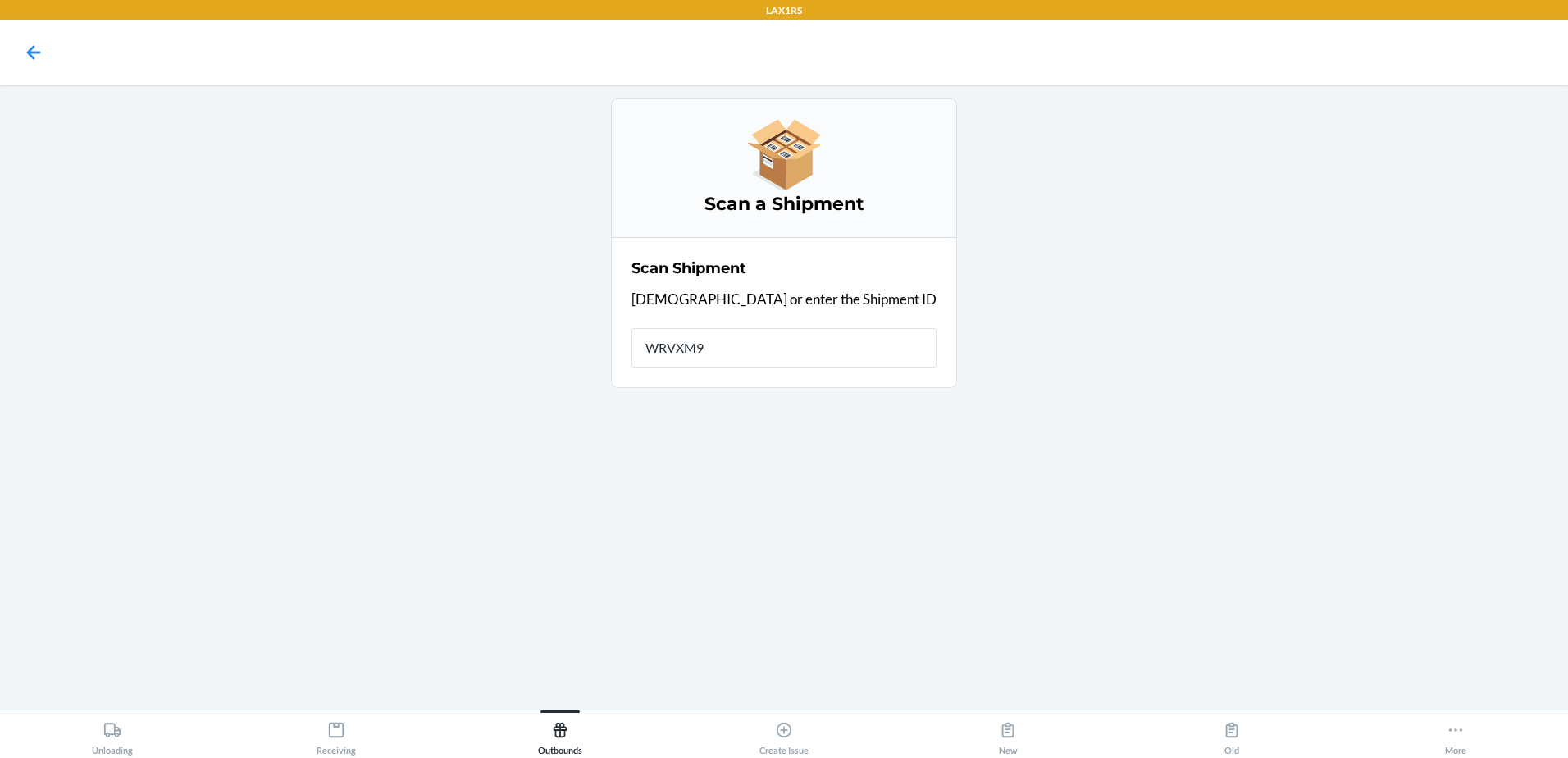
type input "WRVXM9Z"
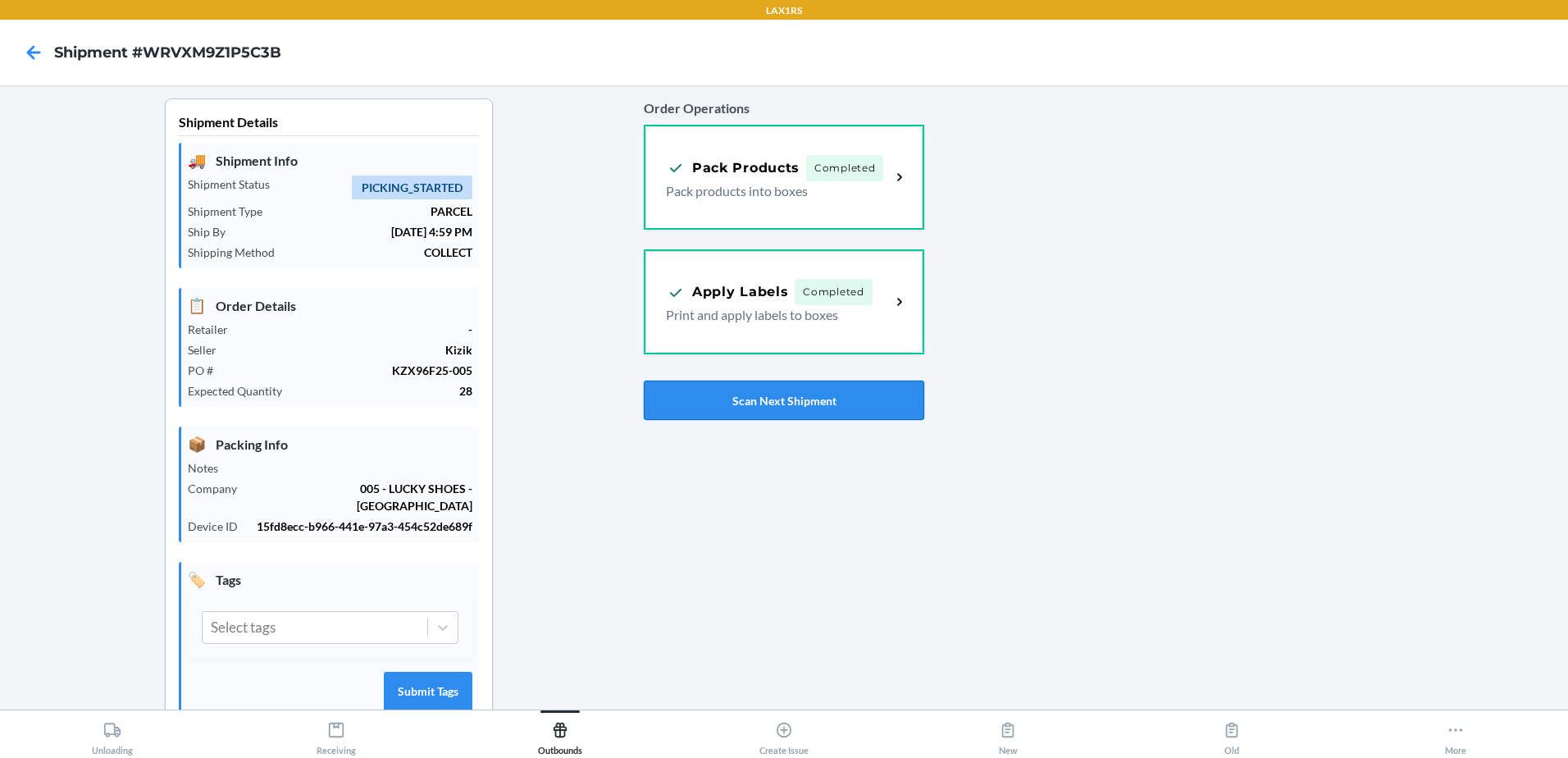
click at [801, 395] on button "Scan Next Shipment" at bounding box center [784, 400] width 280 height 40
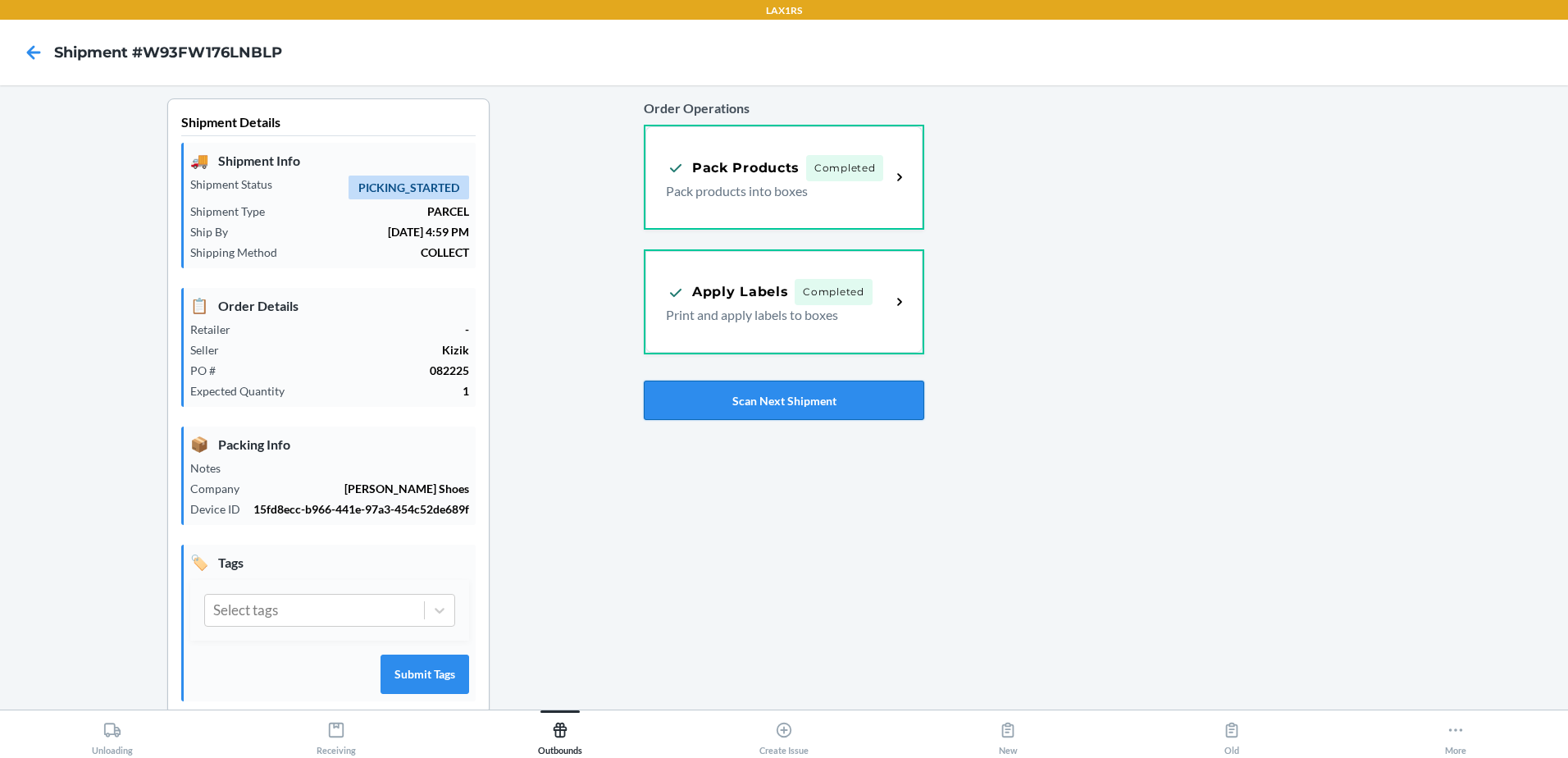
click at [819, 400] on button "Scan Next Shipment" at bounding box center [784, 400] width 280 height 40
drag, startPoint x: 774, startPoint y: 392, endPoint x: 834, endPoint y: 391, distance: 60.0
click at [774, 392] on button "Scan Next Shipment" at bounding box center [784, 400] width 280 height 40
click at [836, 400] on button "Scan Next Shipment" at bounding box center [784, 400] width 280 height 40
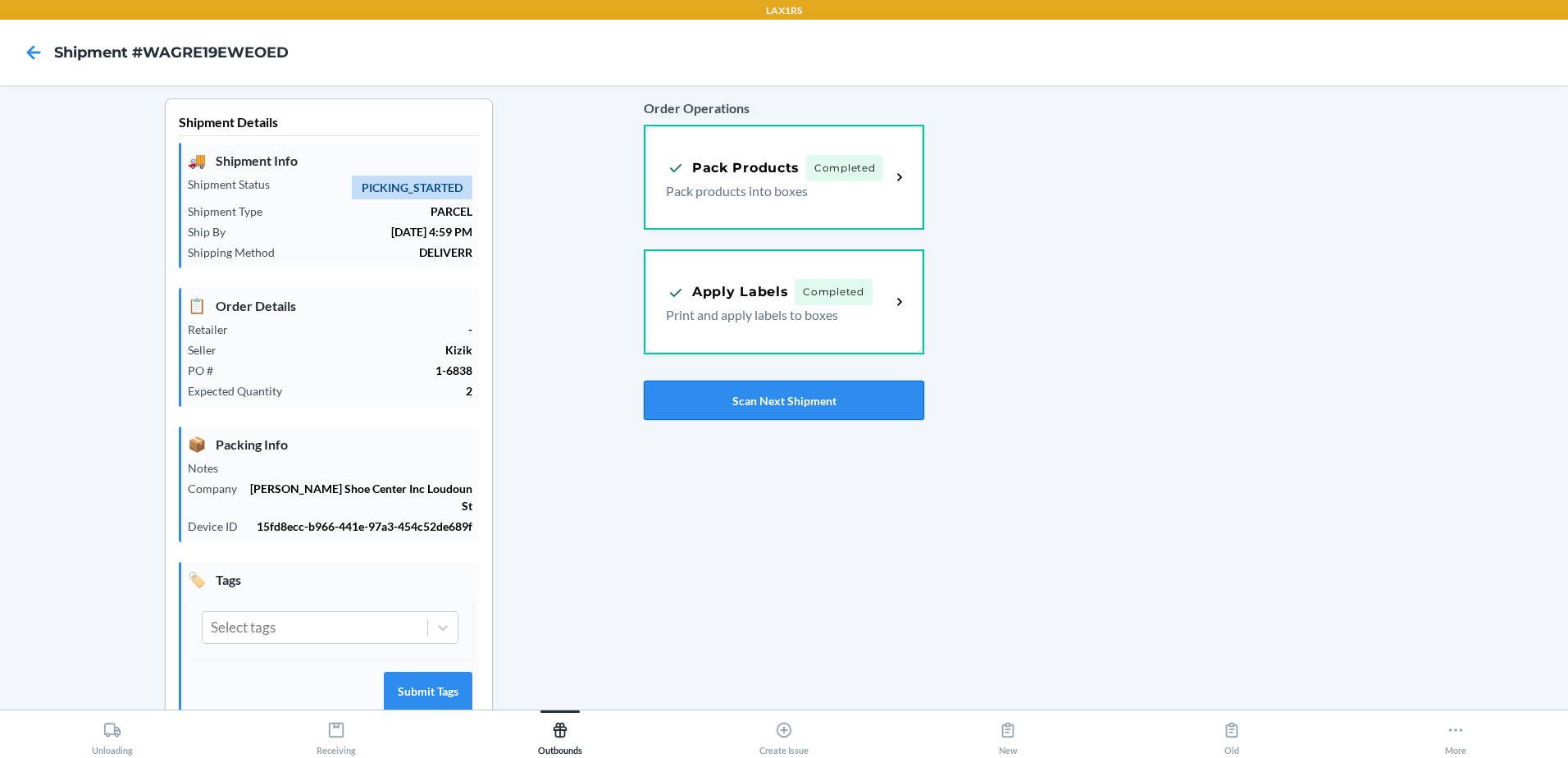
click at [831, 415] on button "Scan Next Shipment" at bounding box center [784, 400] width 280 height 40
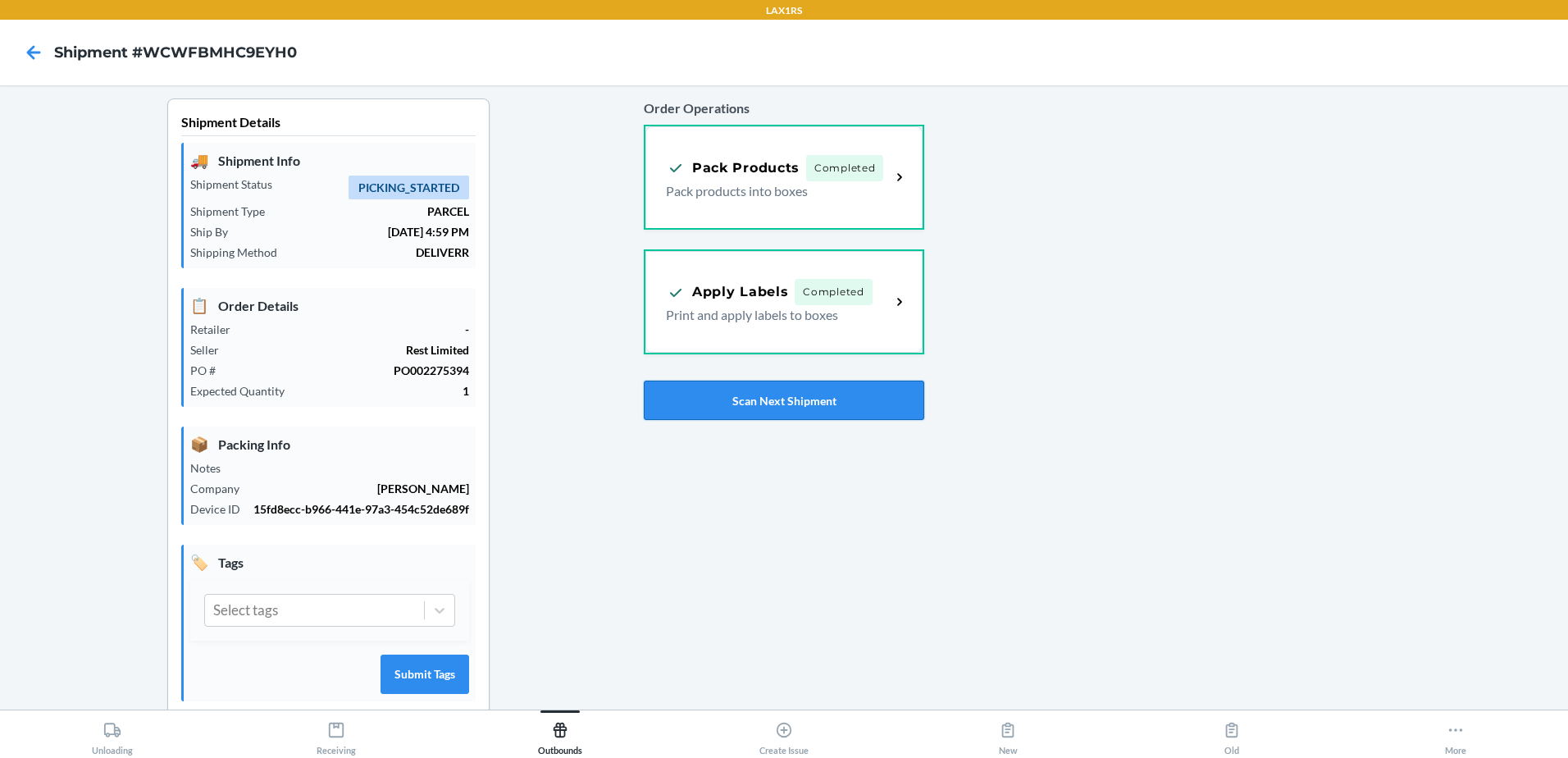
click at [855, 415] on button "Scan Next Shipment" at bounding box center [784, 400] width 280 height 40
click at [818, 408] on button "Scan Next Shipment" at bounding box center [784, 400] width 280 height 40
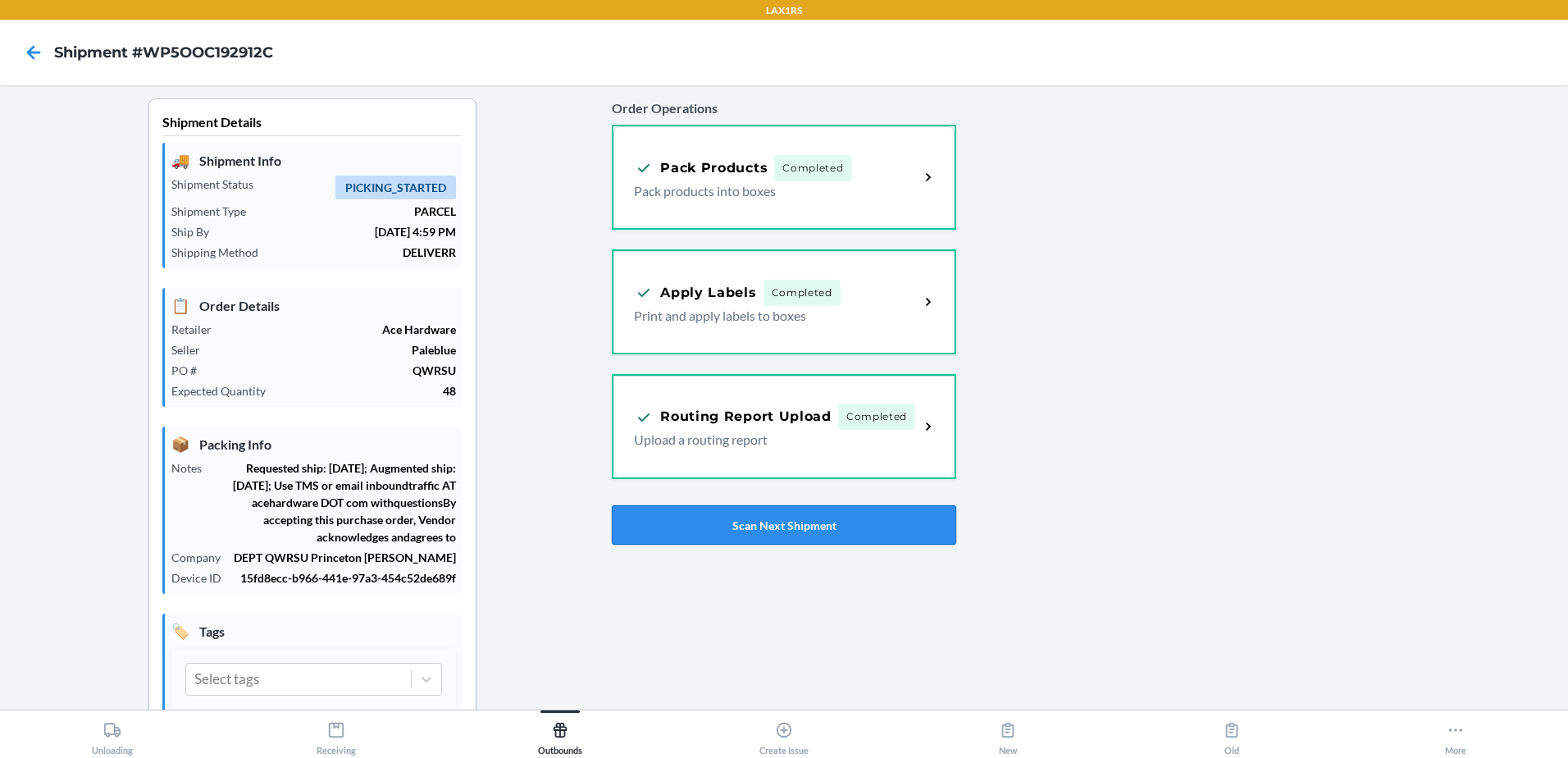
click at [828, 524] on button "Scan Next Shipment" at bounding box center [784, 524] width 344 height 40
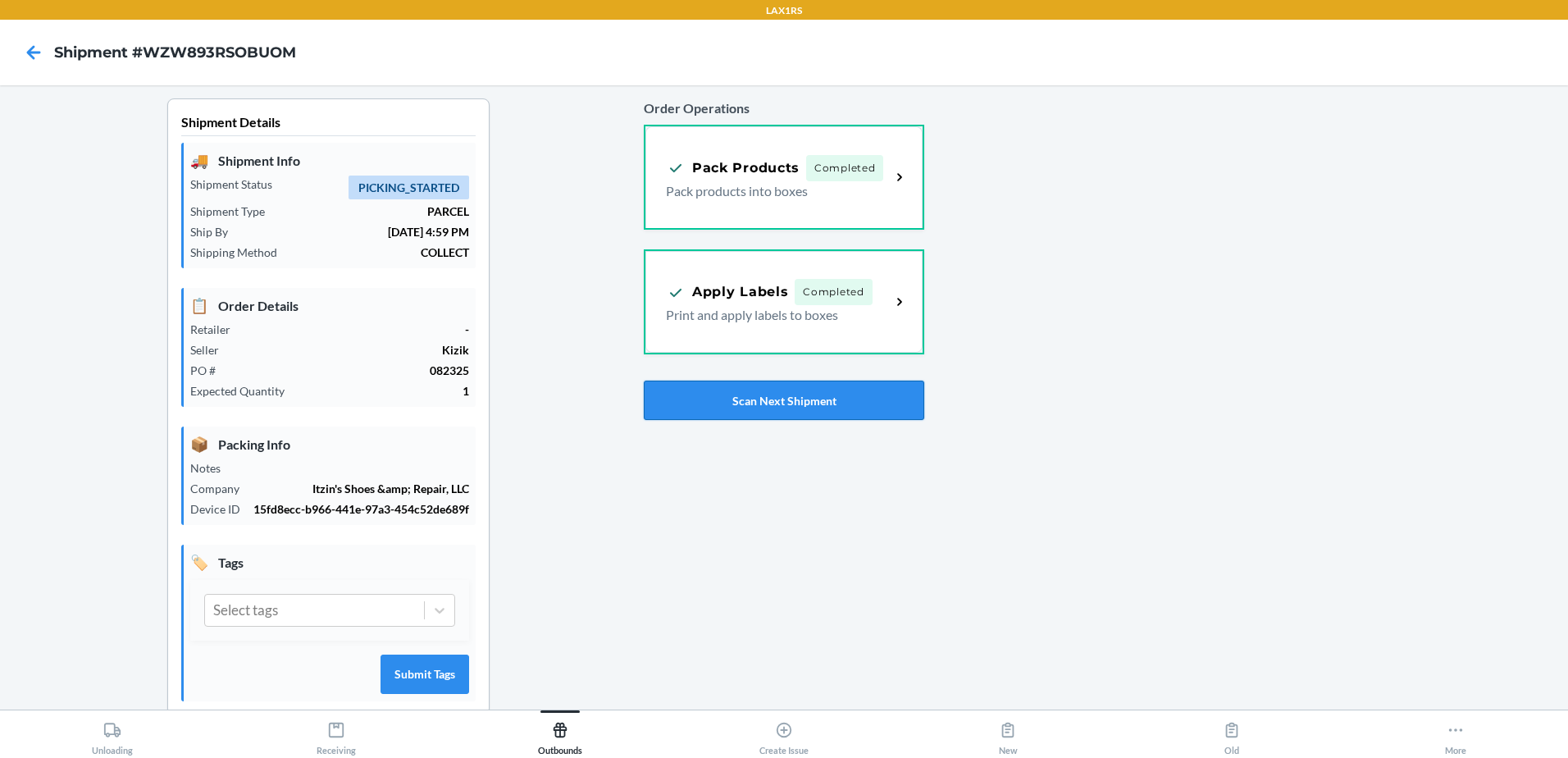
click at [786, 401] on button "Scan Next Shipment" at bounding box center [784, 400] width 280 height 40
click at [813, 398] on button "Scan Next Shipment" at bounding box center [784, 400] width 280 height 40
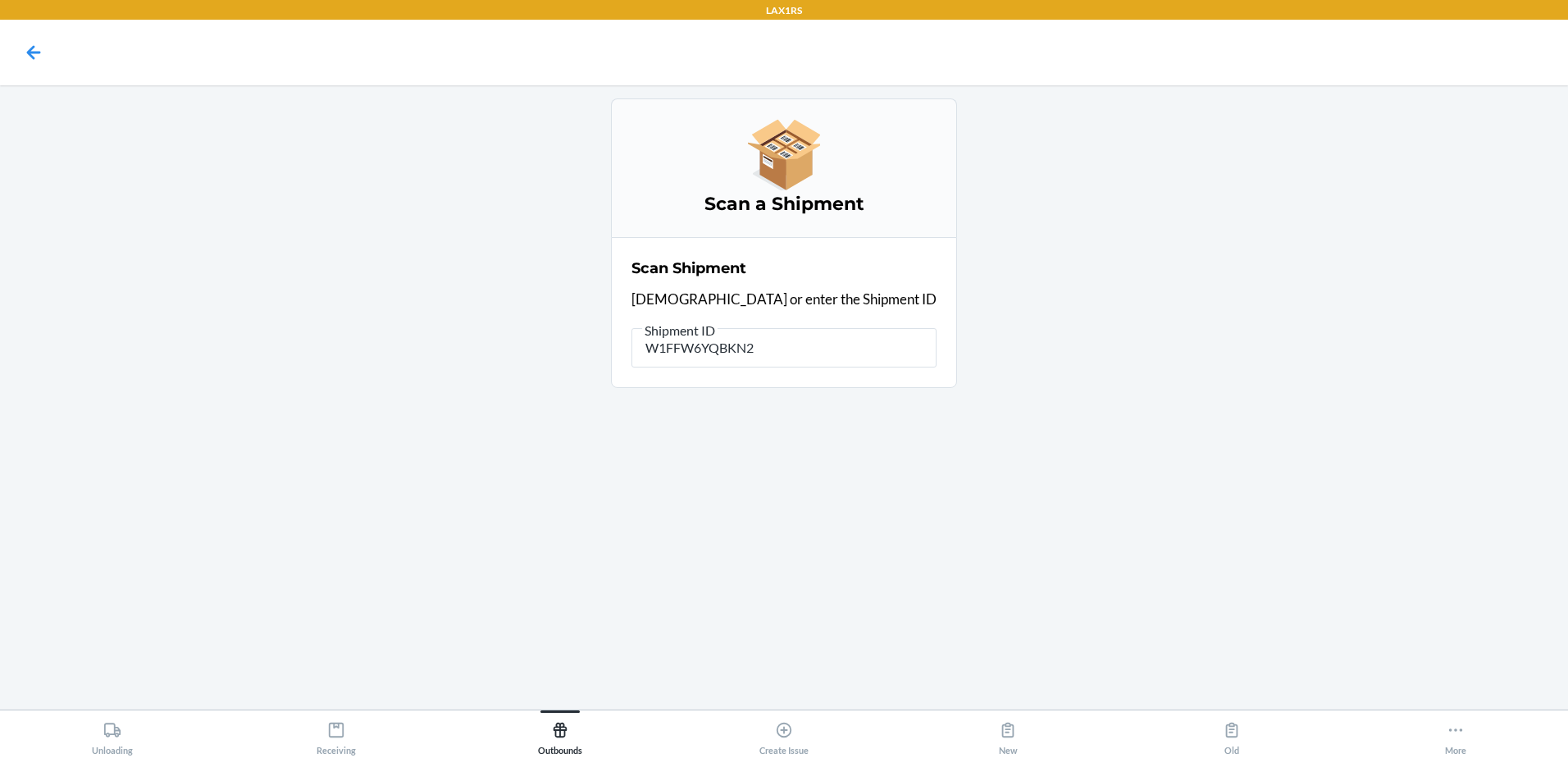
type input "W1FFW6YQBKN2V"
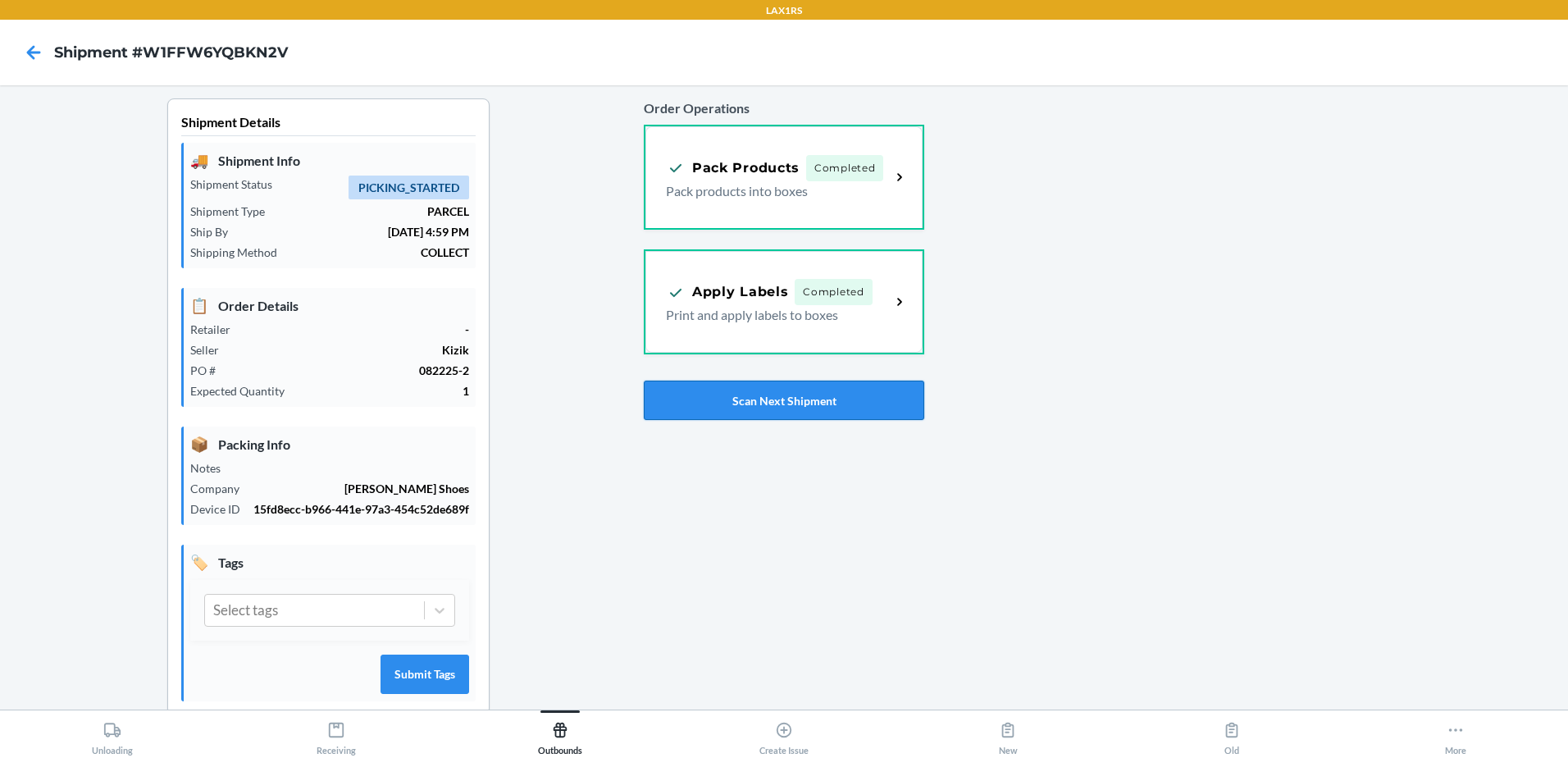
click at [815, 393] on button "Scan Next Shipment" at bounding box center [784, 400] width 280 height 40
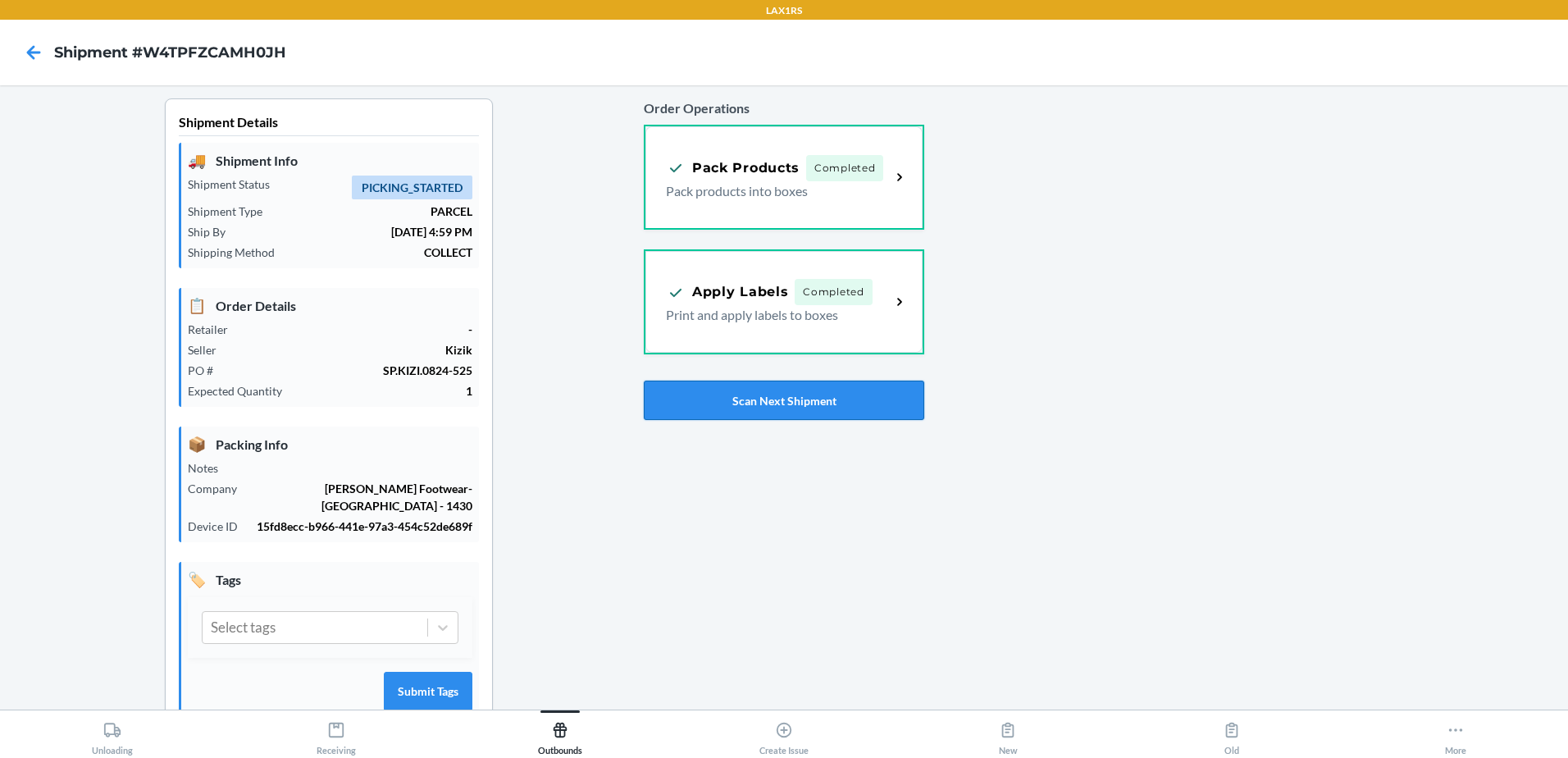
click at [835, 410] on button "Scan Next Shipment" at bounding box center [784, 400] width 280 height 40
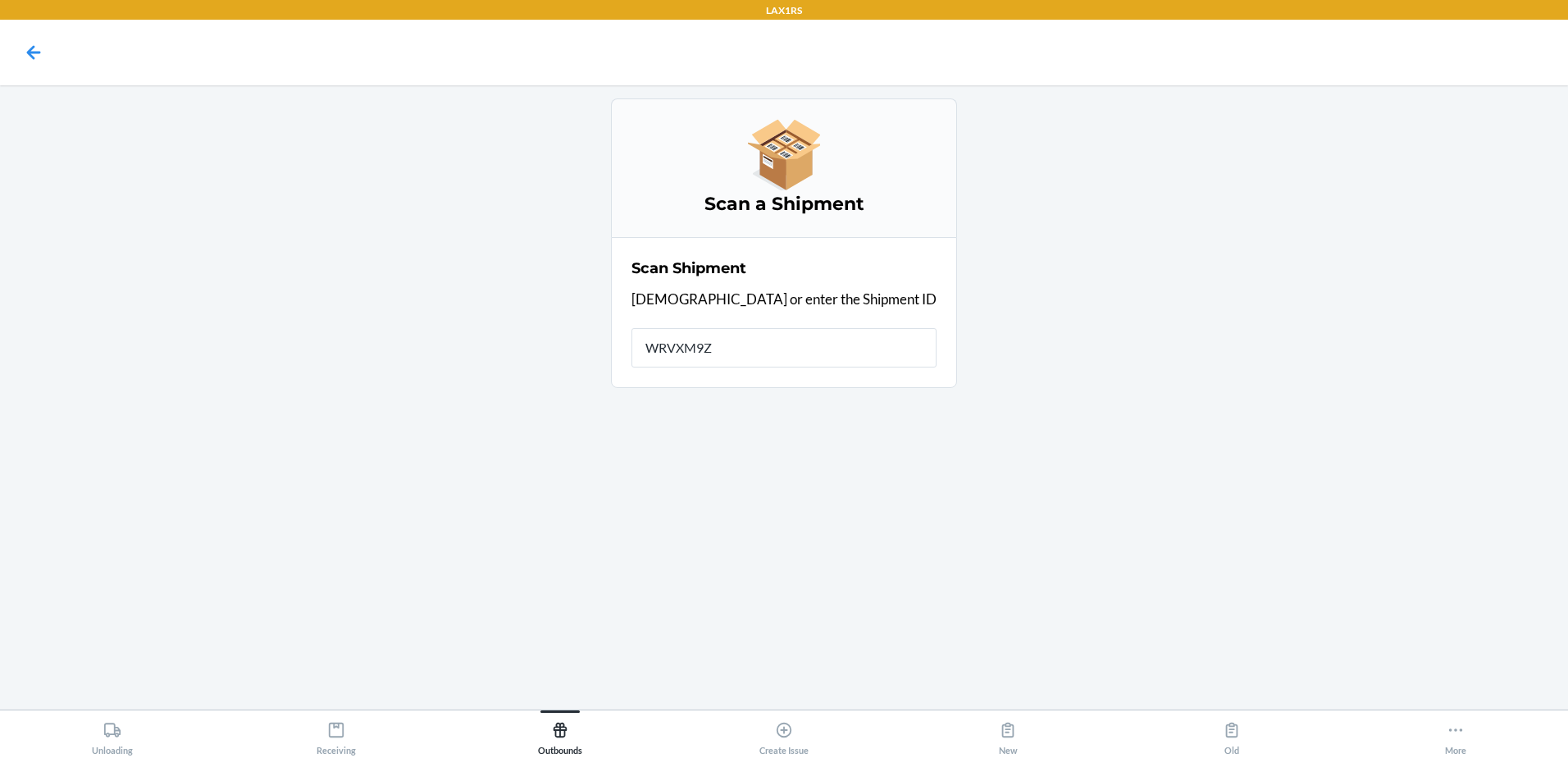
type input "WRVXM9Z1"
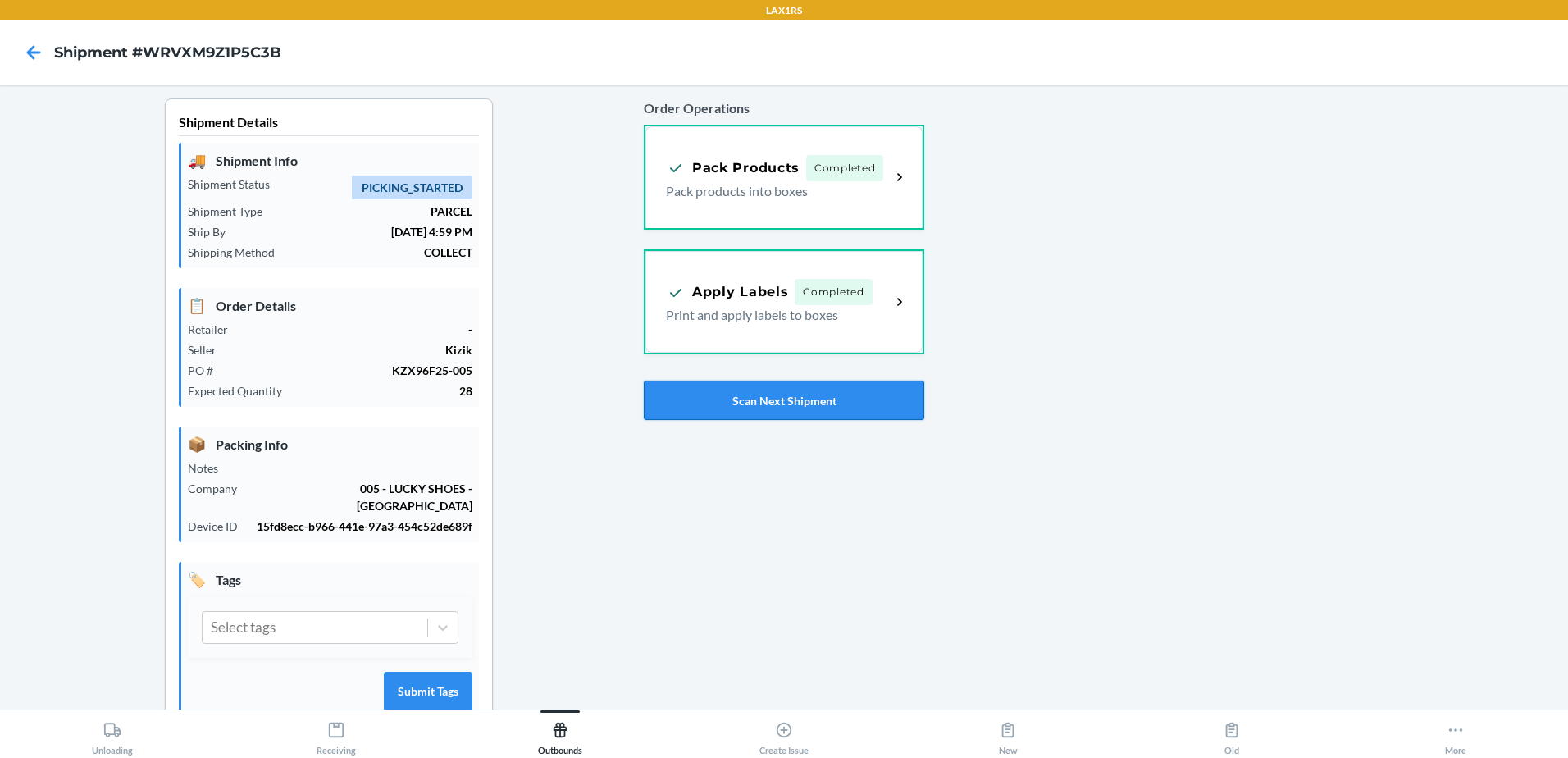
click at [820, 394] on button "Scan Next Shipment" at bounding box center [784, 400] width 280 height 40
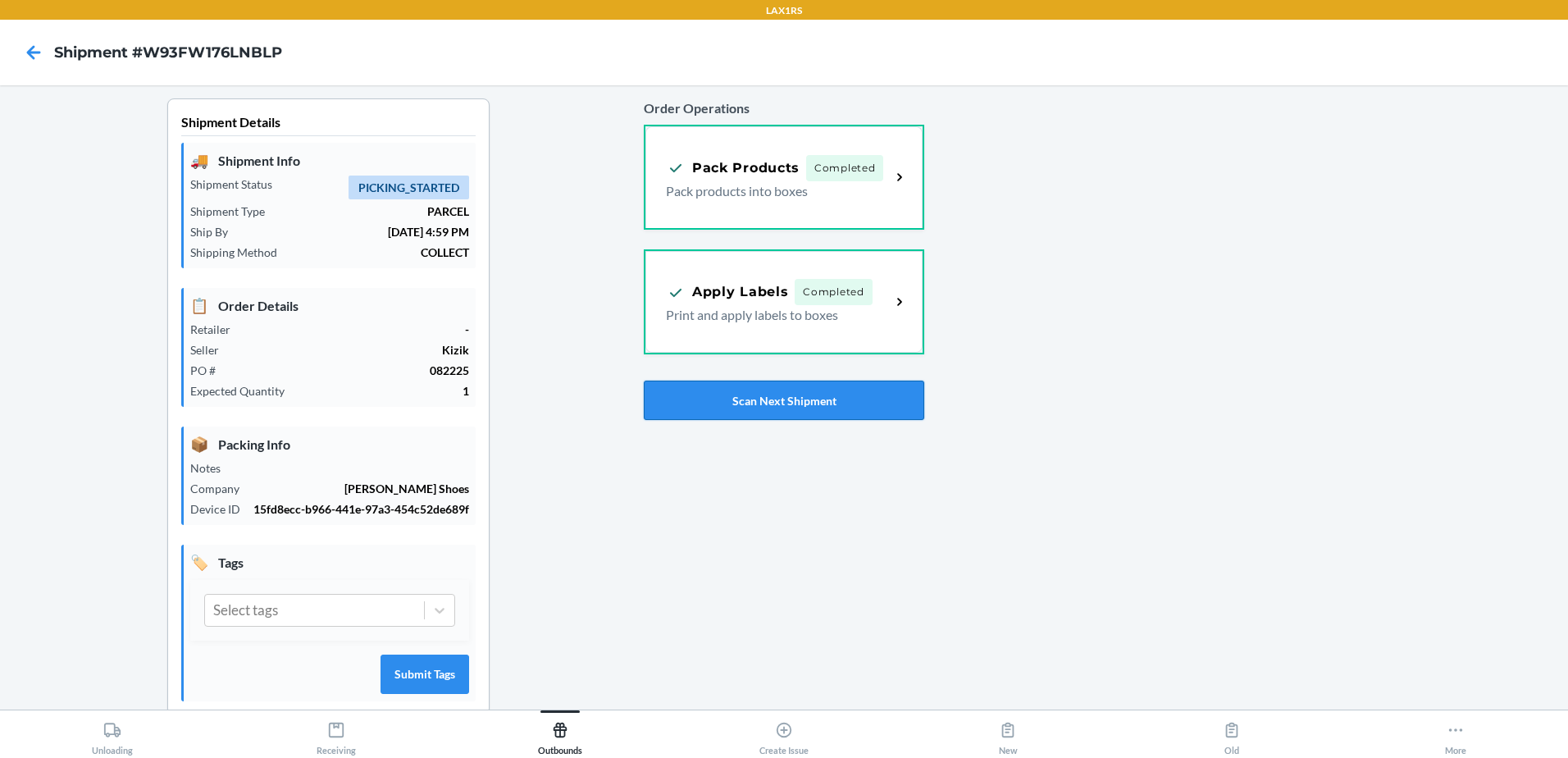
click at [793, 409] on button "Scan Next Shipment" at bounding box center [784, 400] width 280 height 40
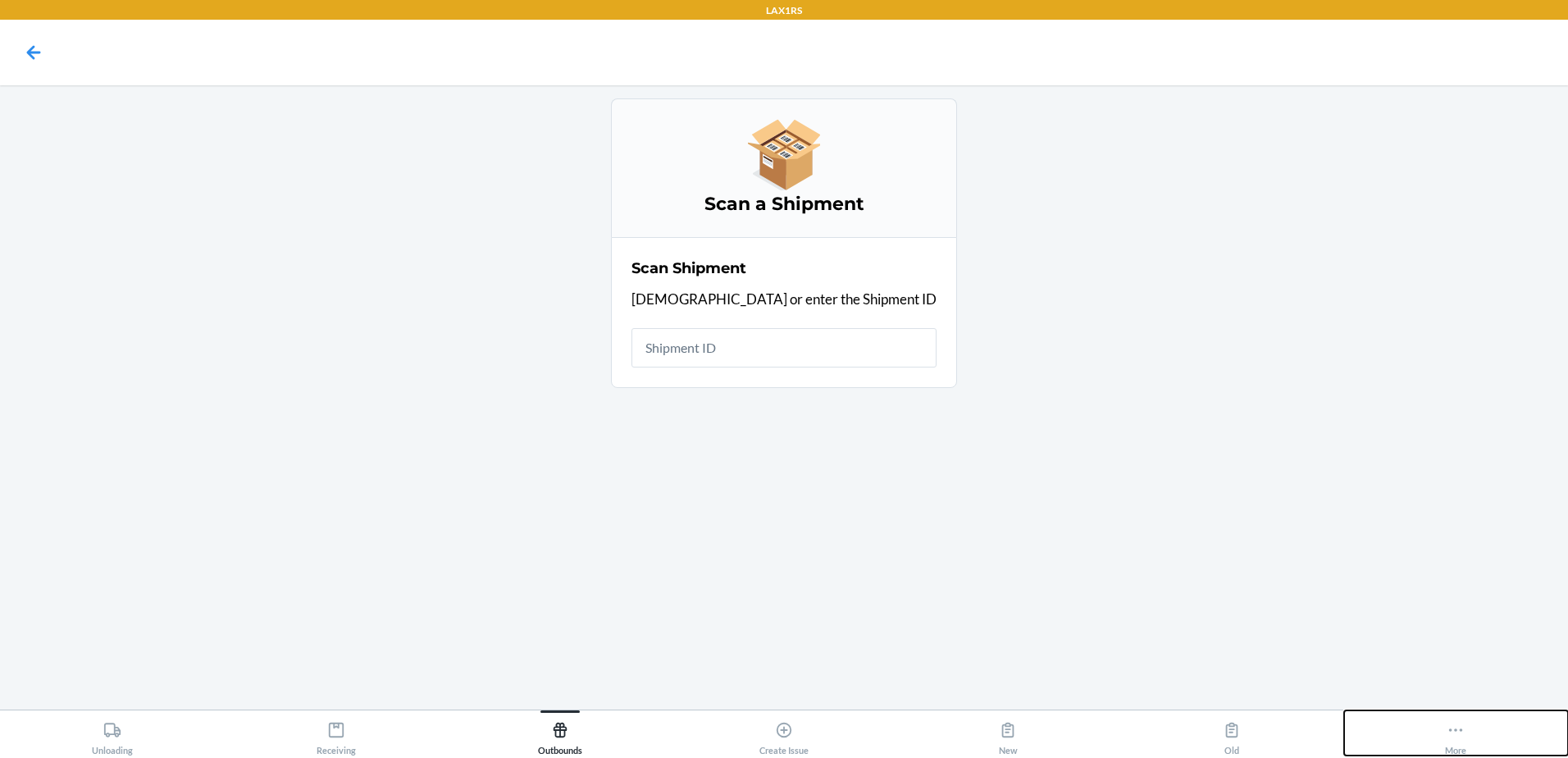
click at [1468, 739] on button "More" at bounding box center [1456, 733] width 224 height 45
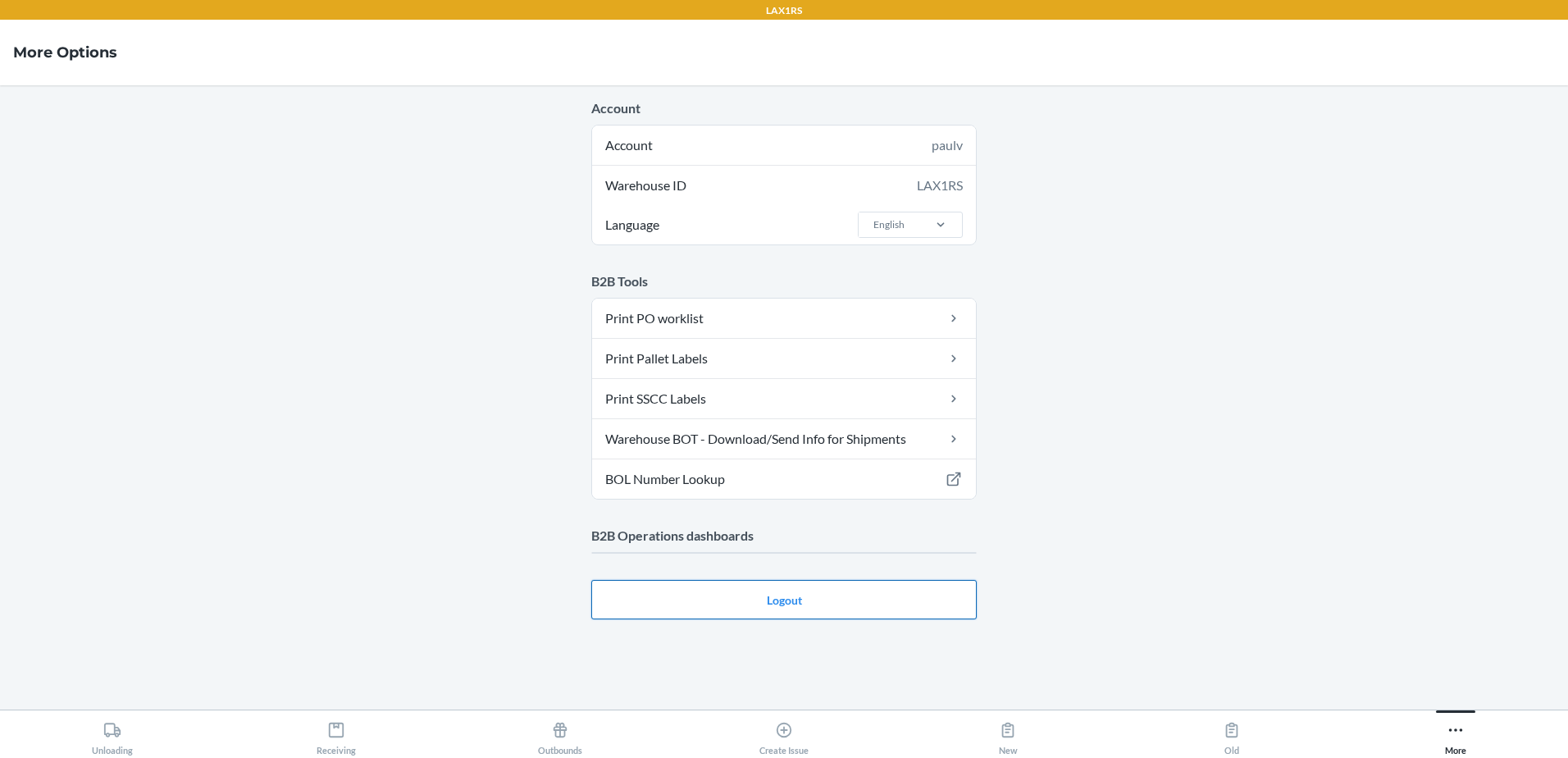
click at [838, 602] on button "Logout" at bounding box center [784, 599] width 386 height 40
